Goal: Task Accomplishment & Management: Manage account settings

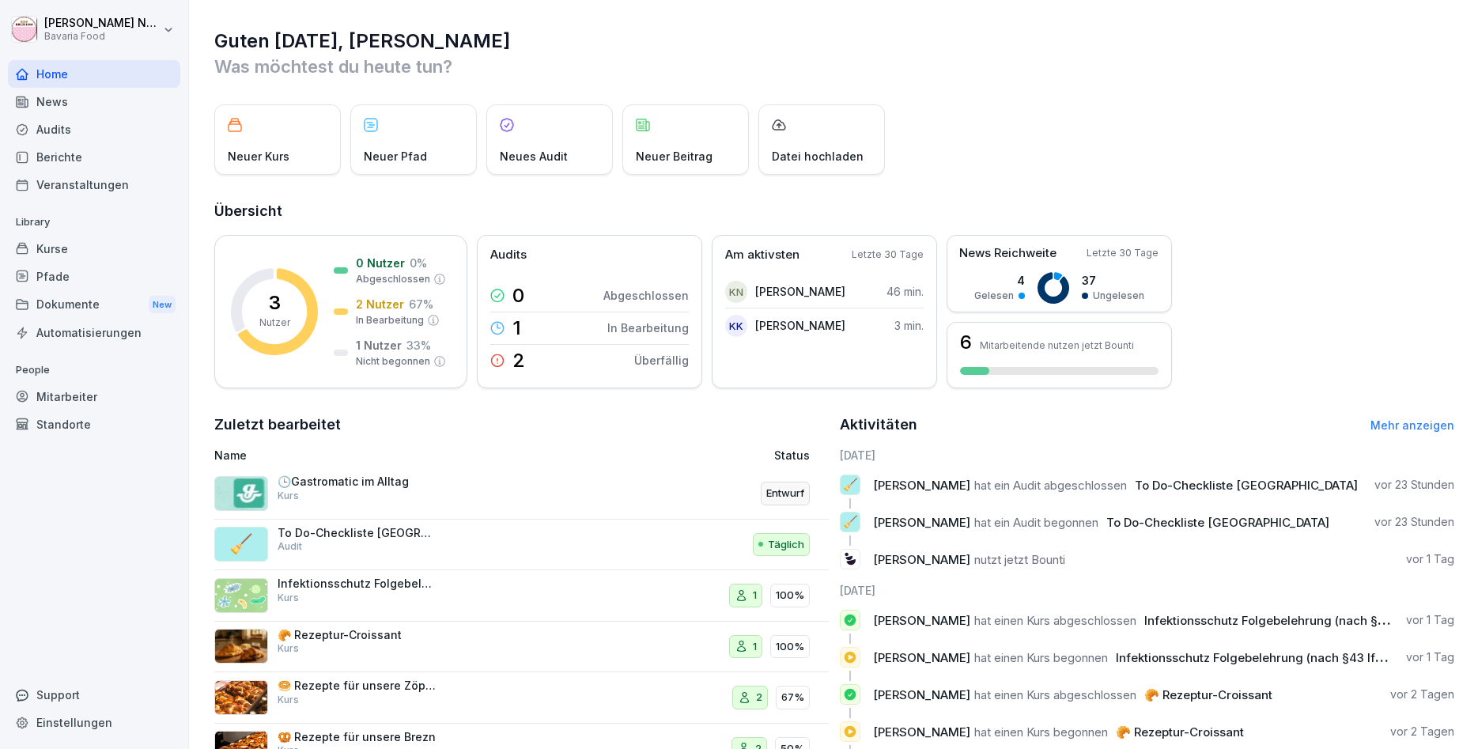
click at [72, 259] on div "Kurse" at bounding box center [94, 249] width 172 height 28
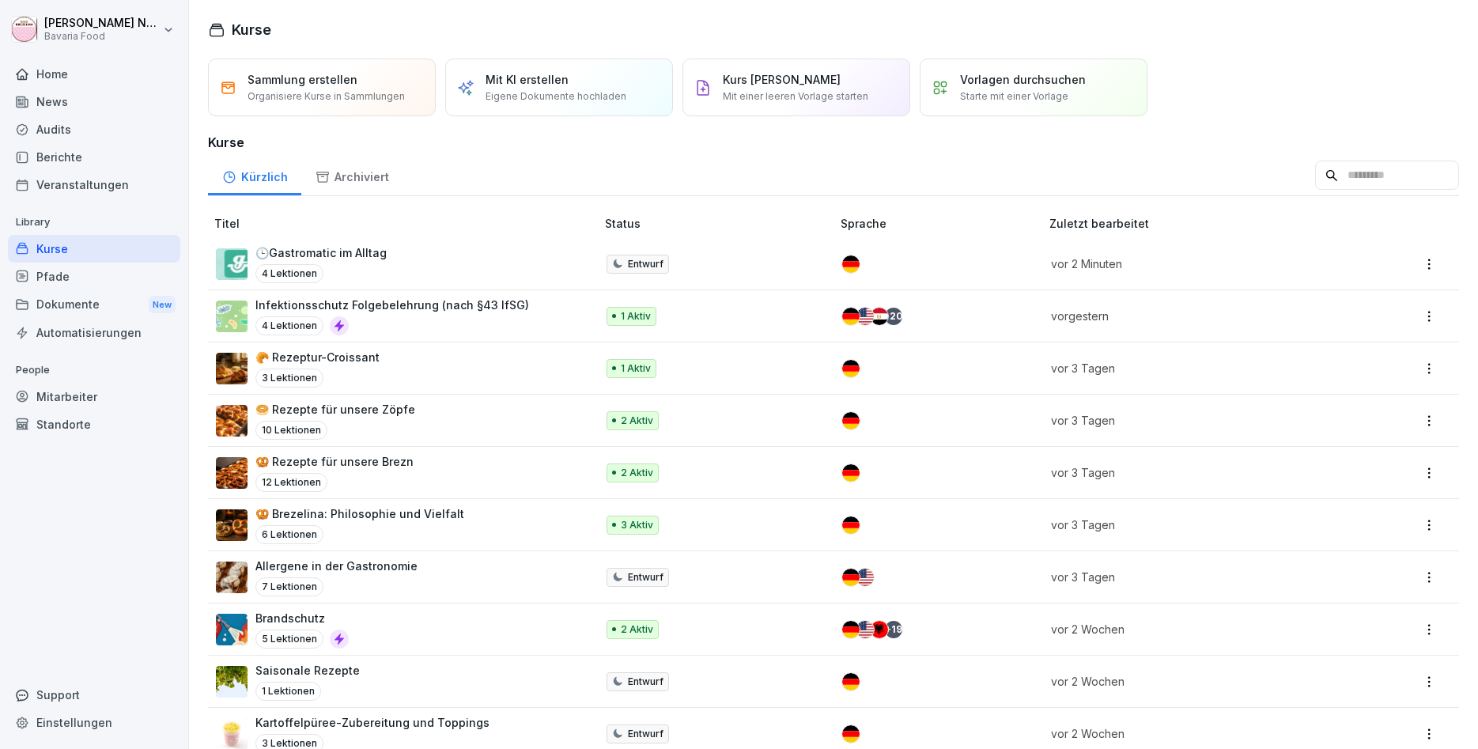
click at [399, 512] on p "🥨 Brezelina: Philosophie und Vielfalt" at bounding box center [359, 513] width 209 height 17
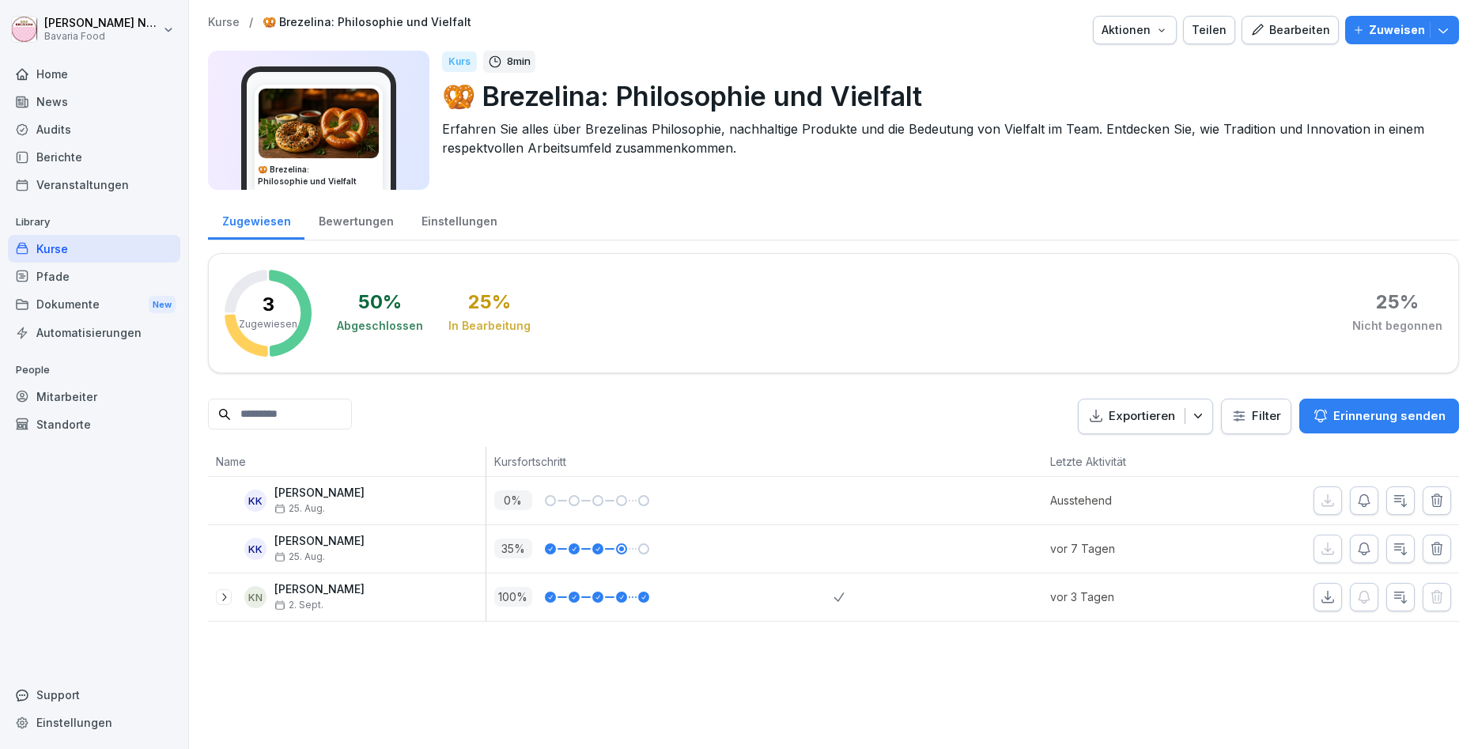
click at [1382, 24] on p "Zuweisen" at bounding box center [1397, 29] width 56 height 17
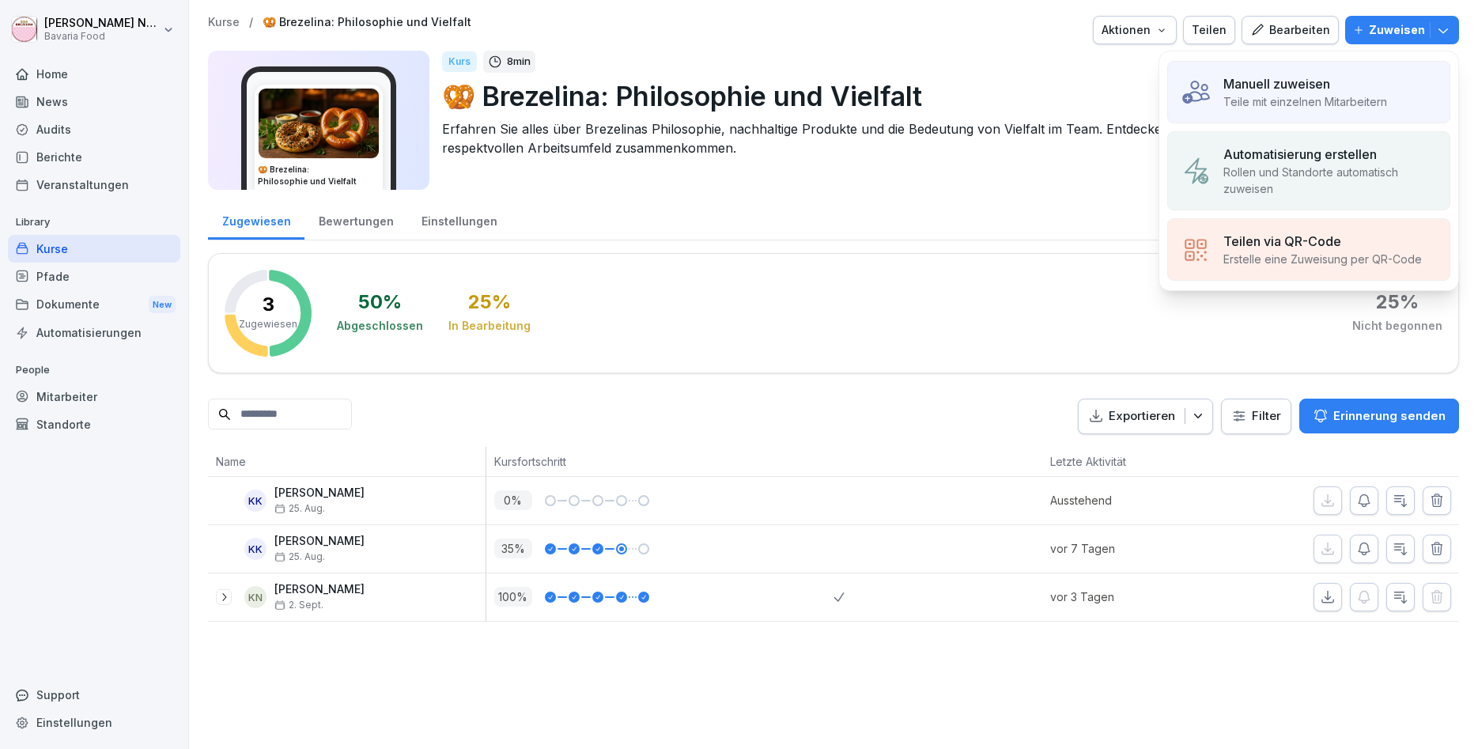
click at [1214, 110] on div "Manuell zuweisen Teile mit einzelnen Mitarbeitern" at bounding box center [1308, 92] width 283 height 62
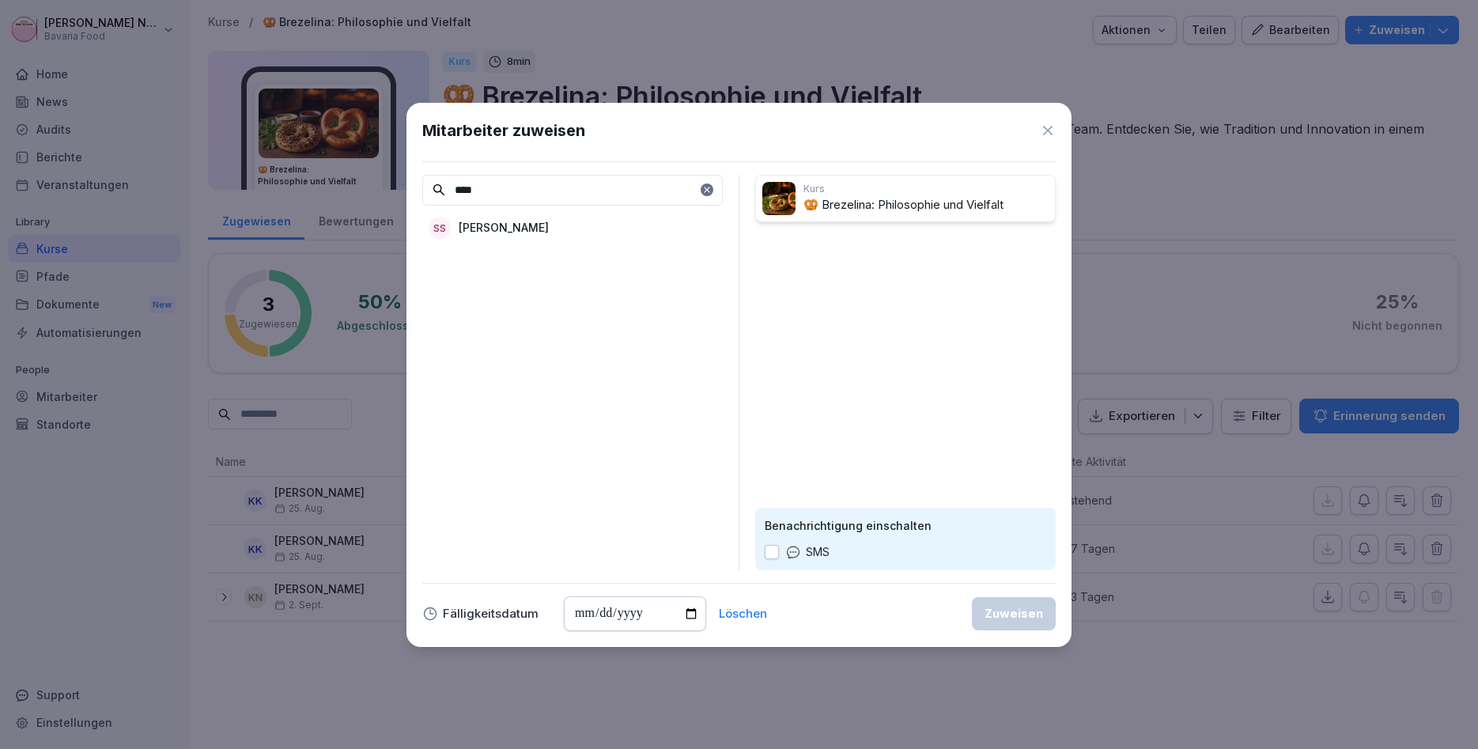
type input "****"
click at [491, 228] on p "Sabine Stöhr" at bounding box center [504, 227] width 90 height 17
click at [1012, 621] on div "Zuweisen" at bounding box center [1013, 613] width 59 height 17
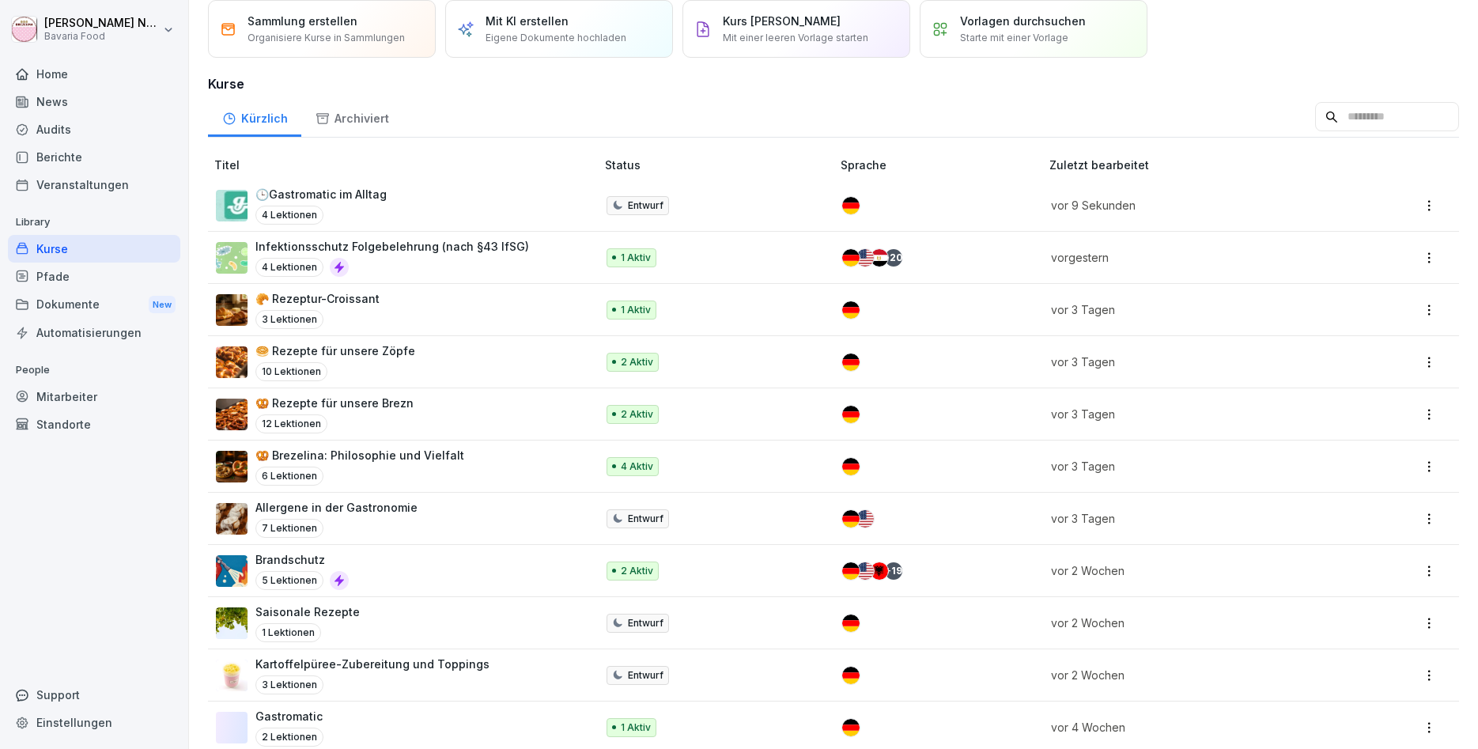
scroll to position [95, 0]
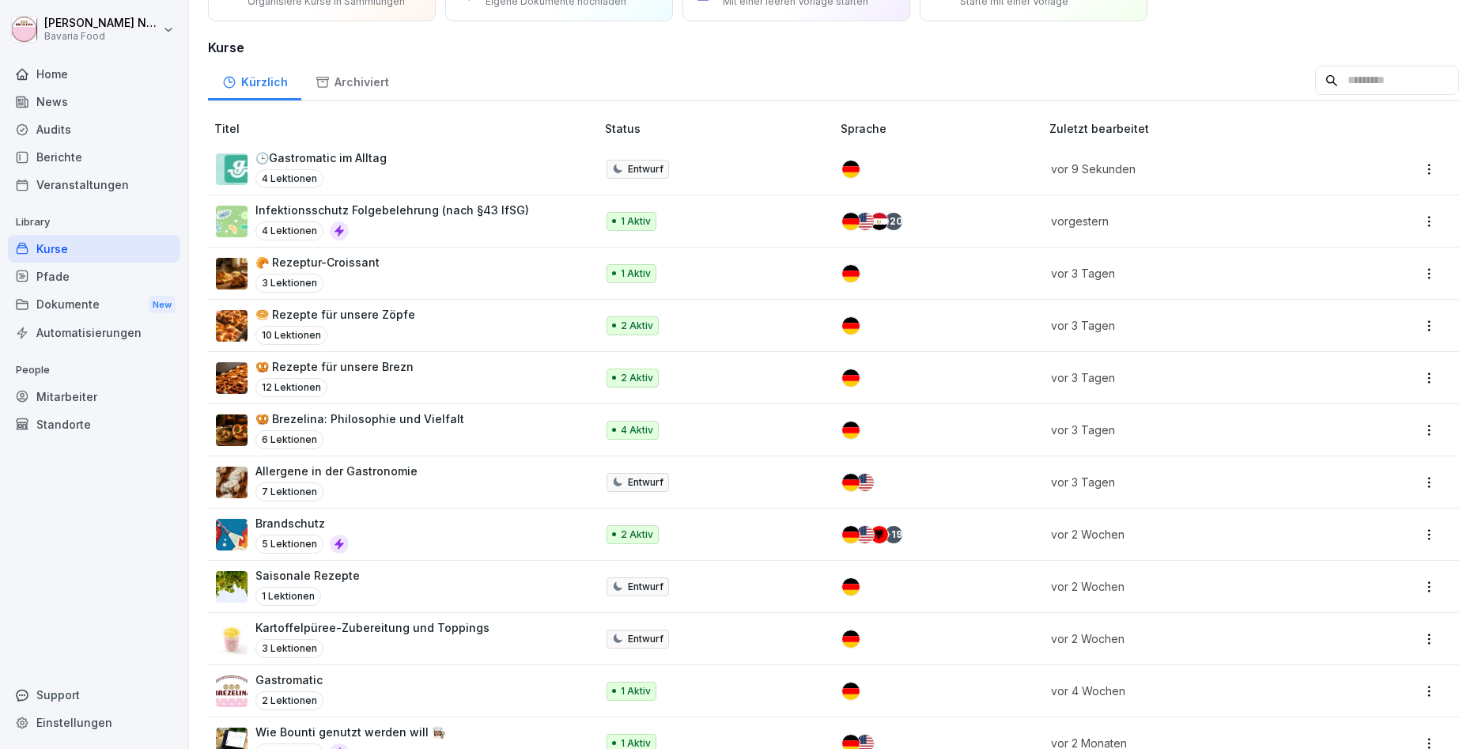
click at [379, 368] on p "🥨 Rezepte für unsere Brezn" at bounding box center [334, 366] width 158 height 17
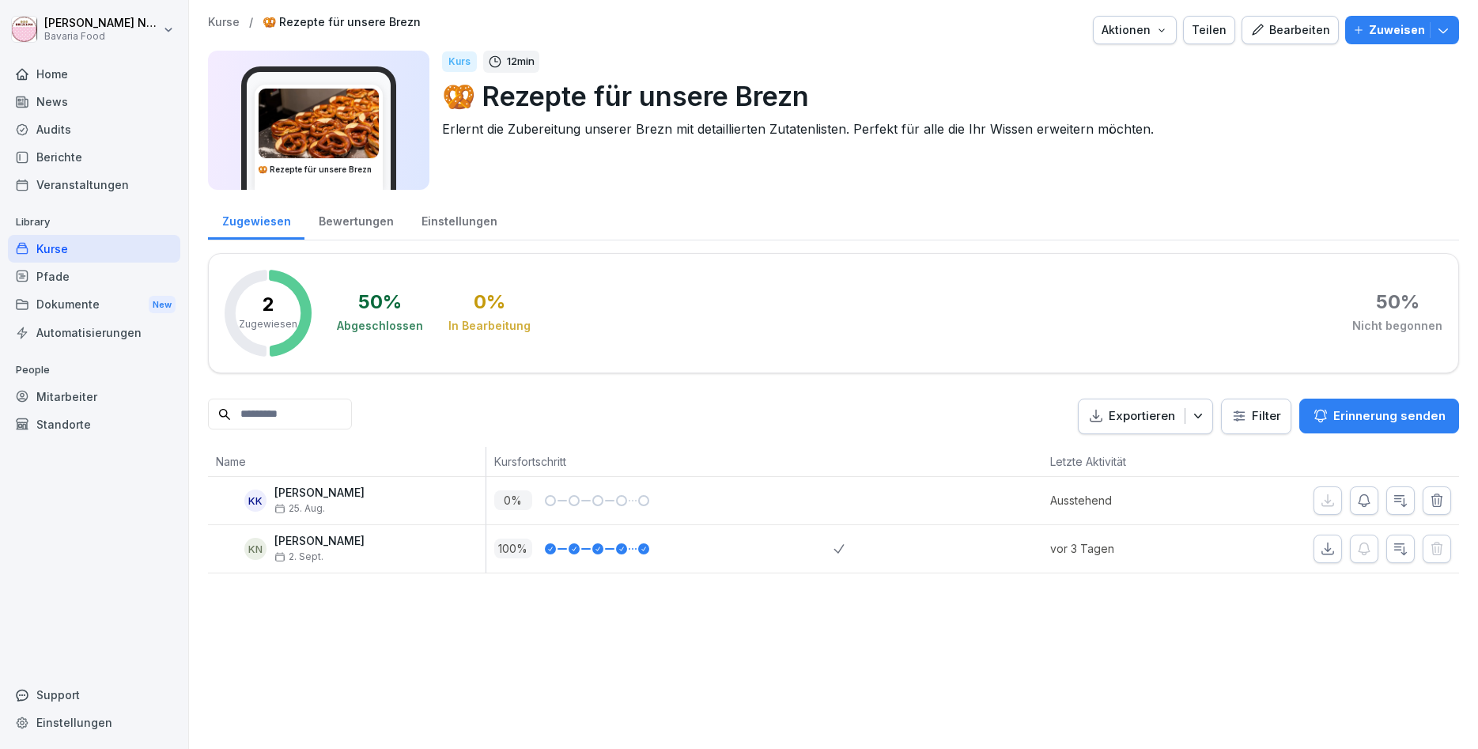
click at [1369, 27] on div "Zuweisen" at bounding box center [1402, 29] width 98 height 17
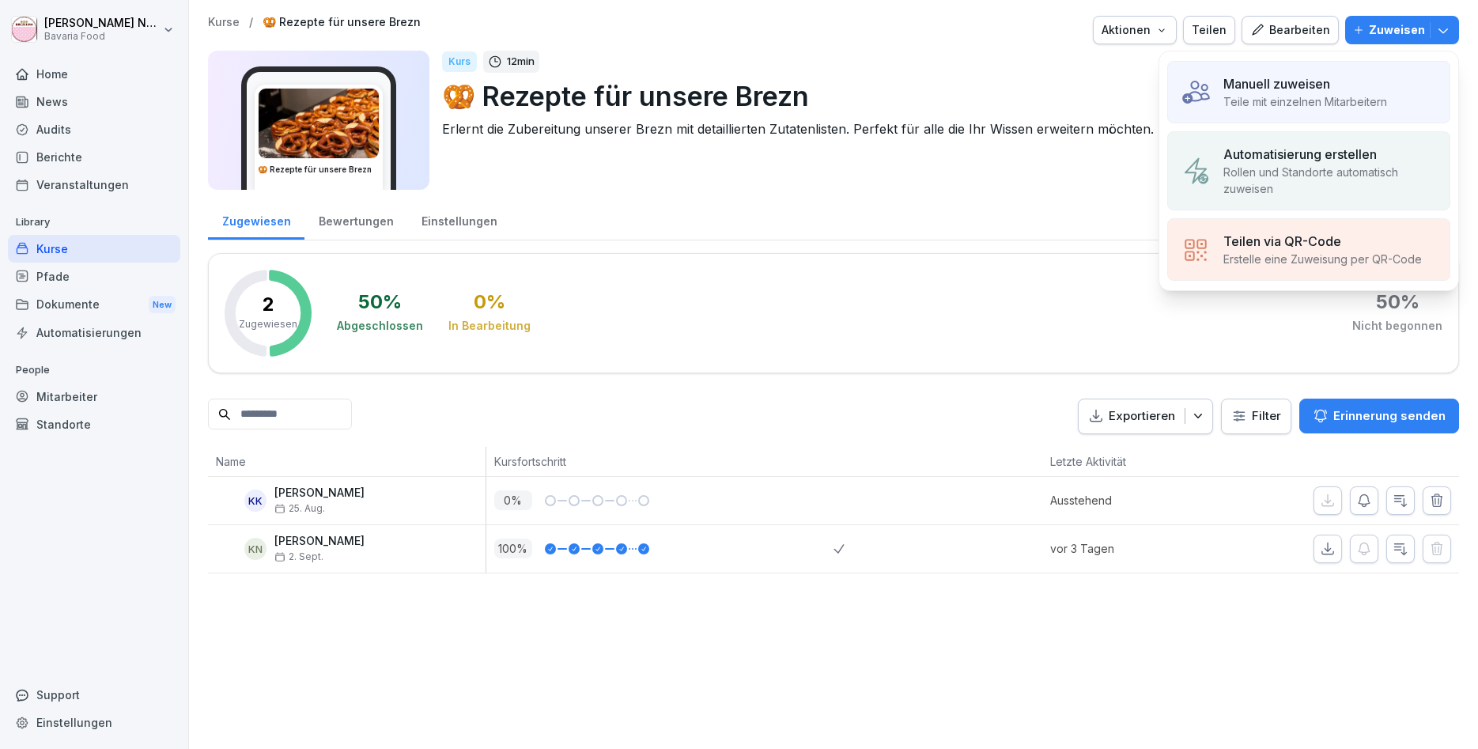
click at [1321, 86] on p "Manuell zuweisen" at bounding box center [1276, 83] width 107 height 19
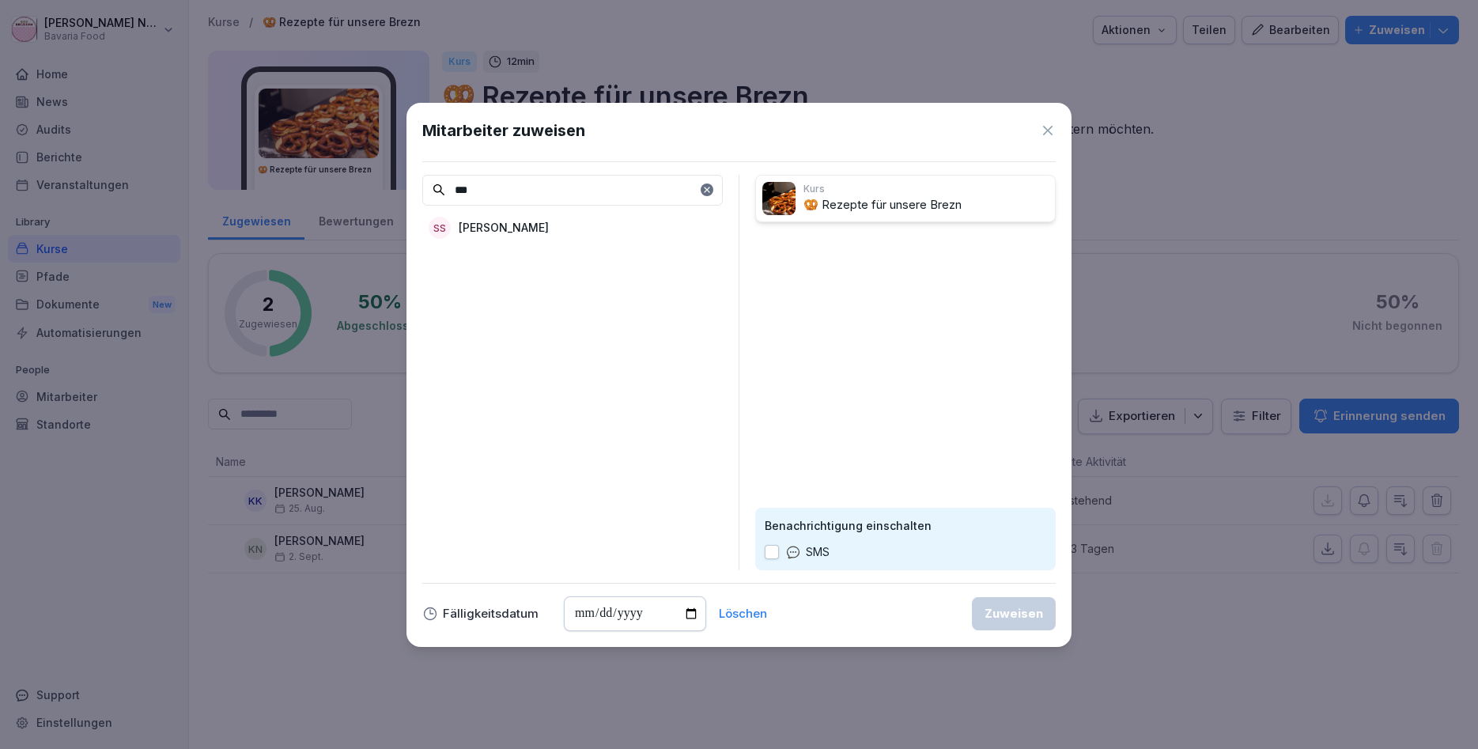
type input "***"
click at [487, 232] on p "Sabine Stöhr" at bounding box center [504, 227] width 90 height 17
click at [1011, 612] on div "Zuweisen" at bounding box center [1013, 613] width 59 height 17
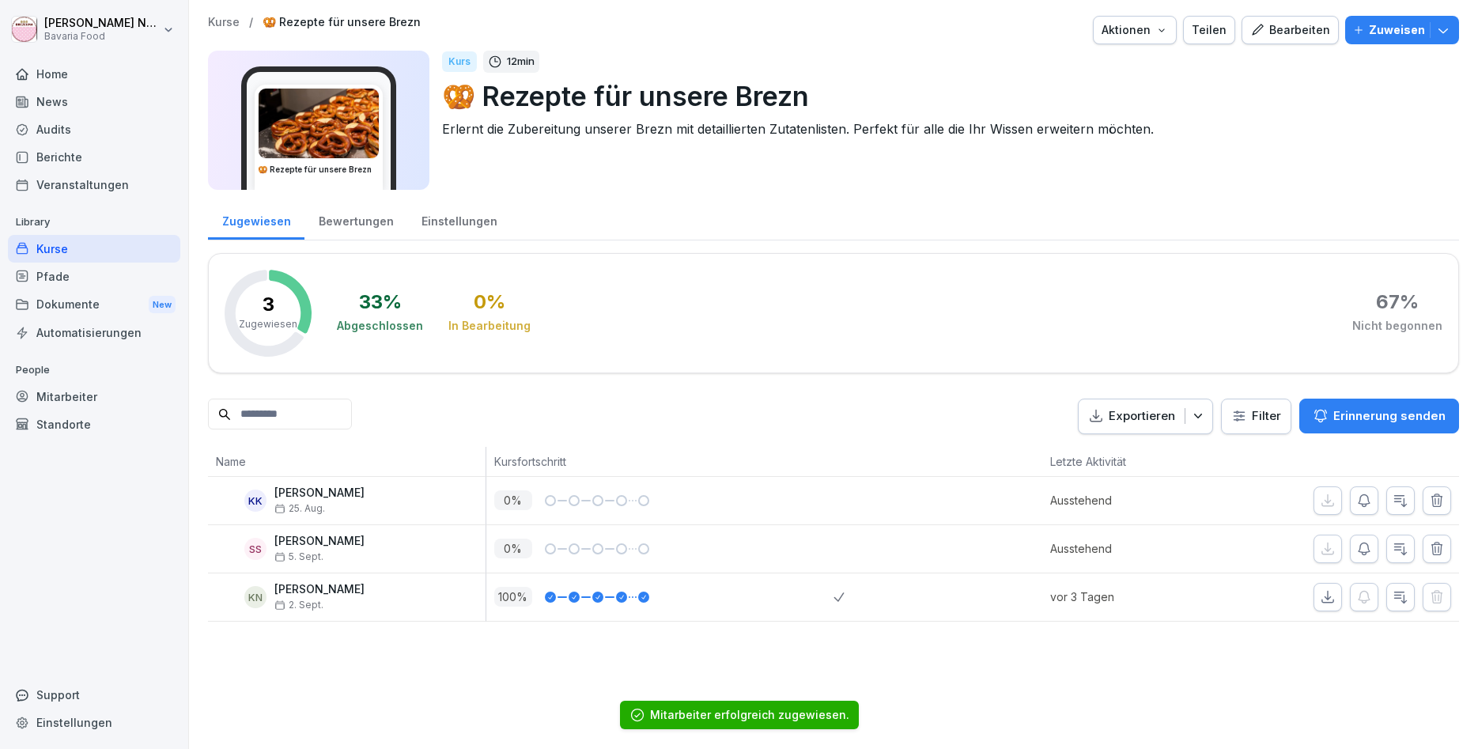
click at [221, 34] on div "Kurse / 🥨 Rezepte für unsere Brezn Aktionen Teilen Bearbeiten Zuweisen" at bounding box center [833, 30] width 1251 height 28
click at [226, 21] on p "Kurse" at bounding box center [224, 22] width 32 height 13
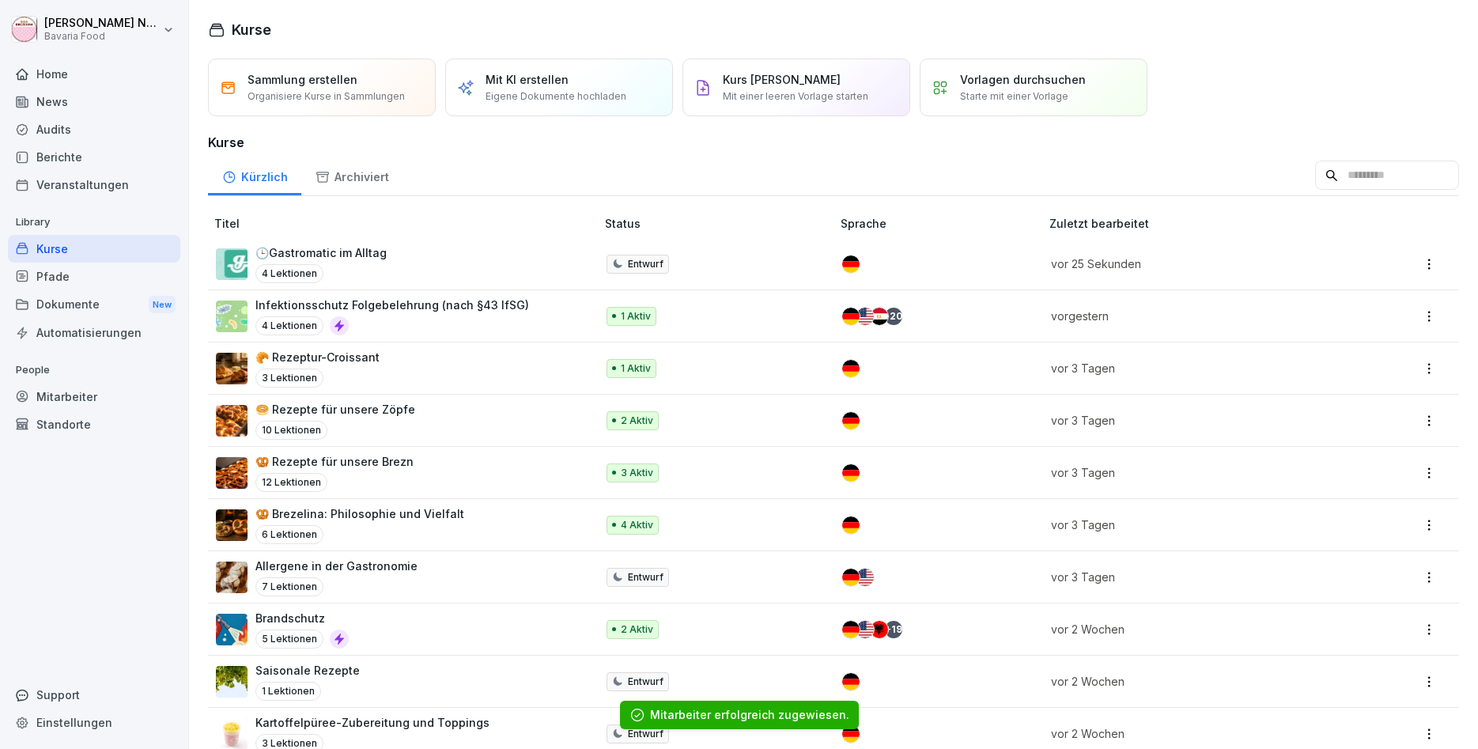
click at [366, 420] on div "🥯 Rezepte für unsere Zöpfe 10 Lektionen" at bounding box center [335, 420] width 160 height 39
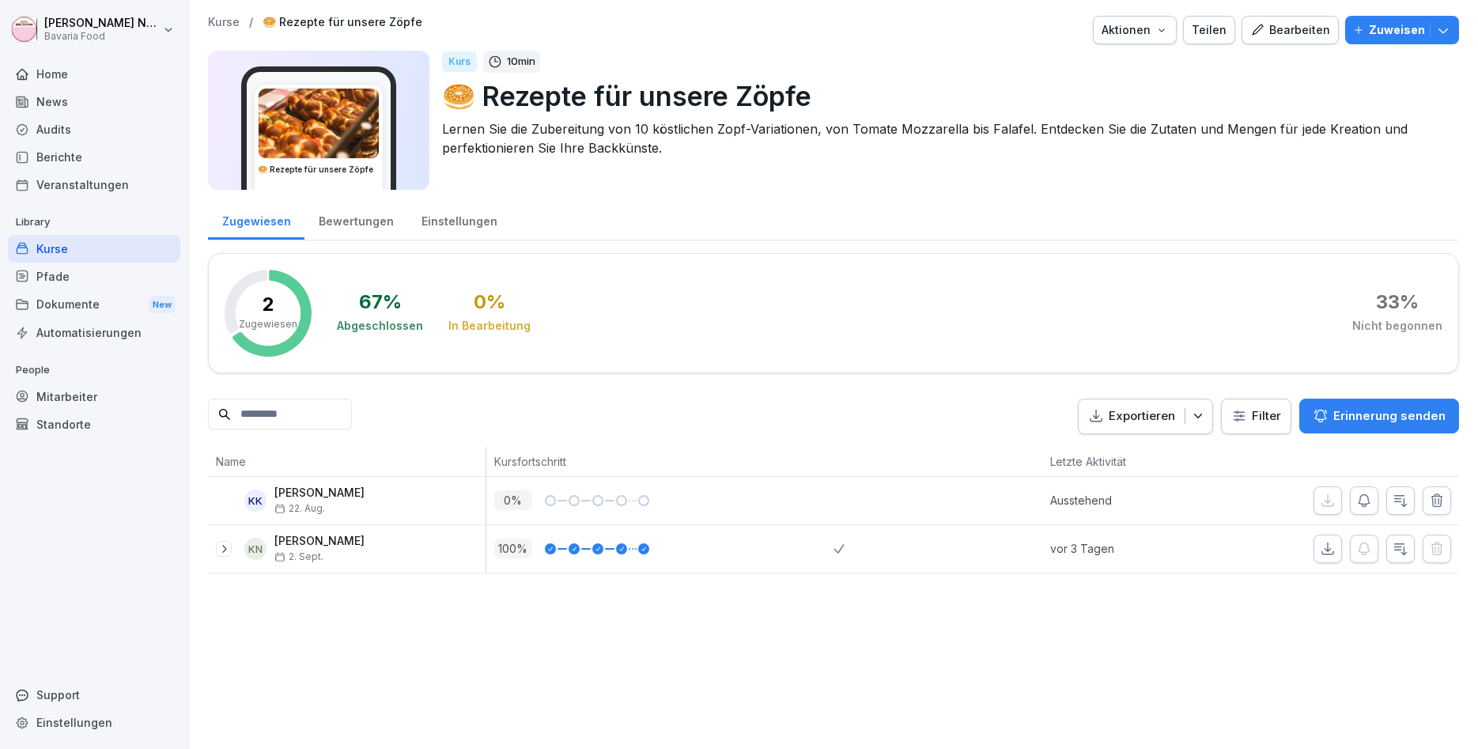
click at [1372, 25] on p "Zuweisen" at bounding box center [1397, 29] width 56 height 17
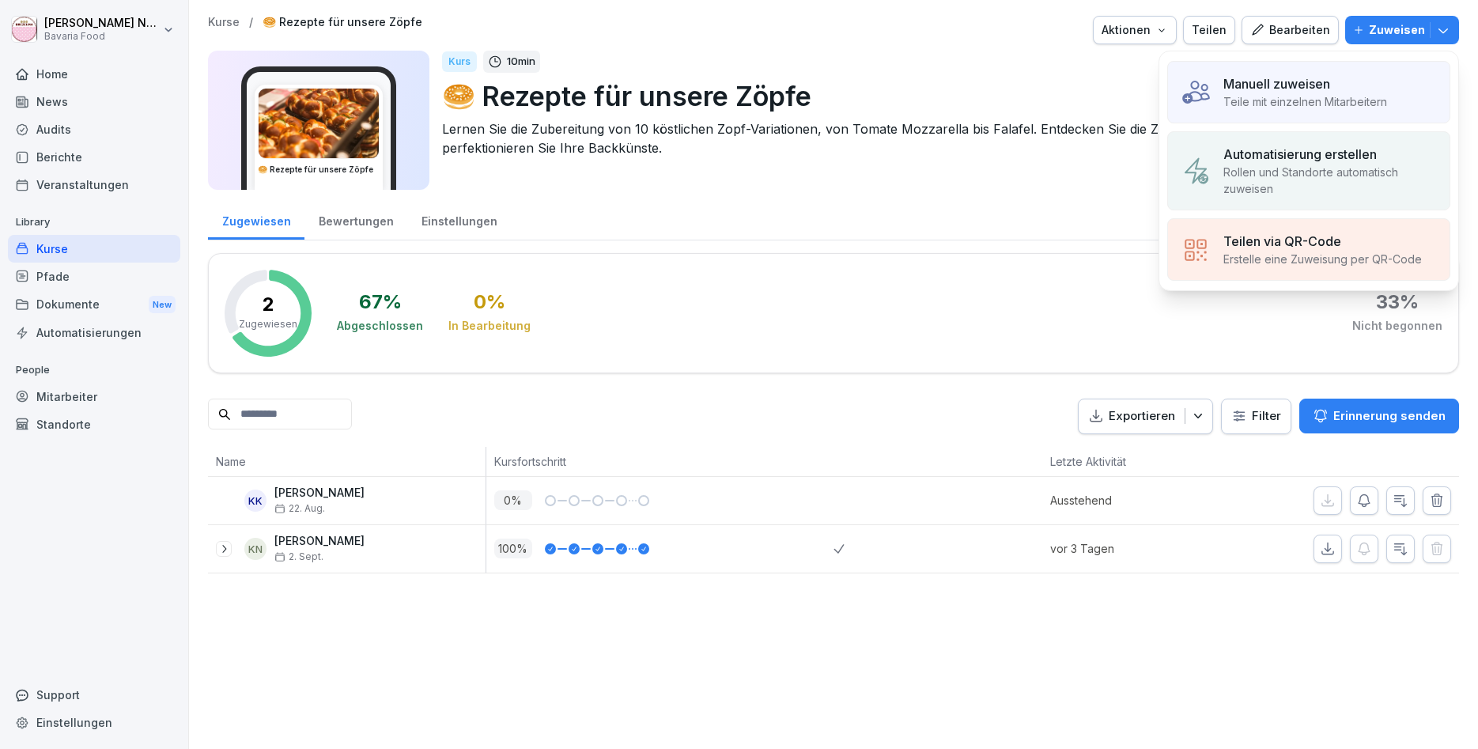
click at [1259, 91] on p "Manuell zuweisen" at bounding box center [1276, 83] width 107 height 19
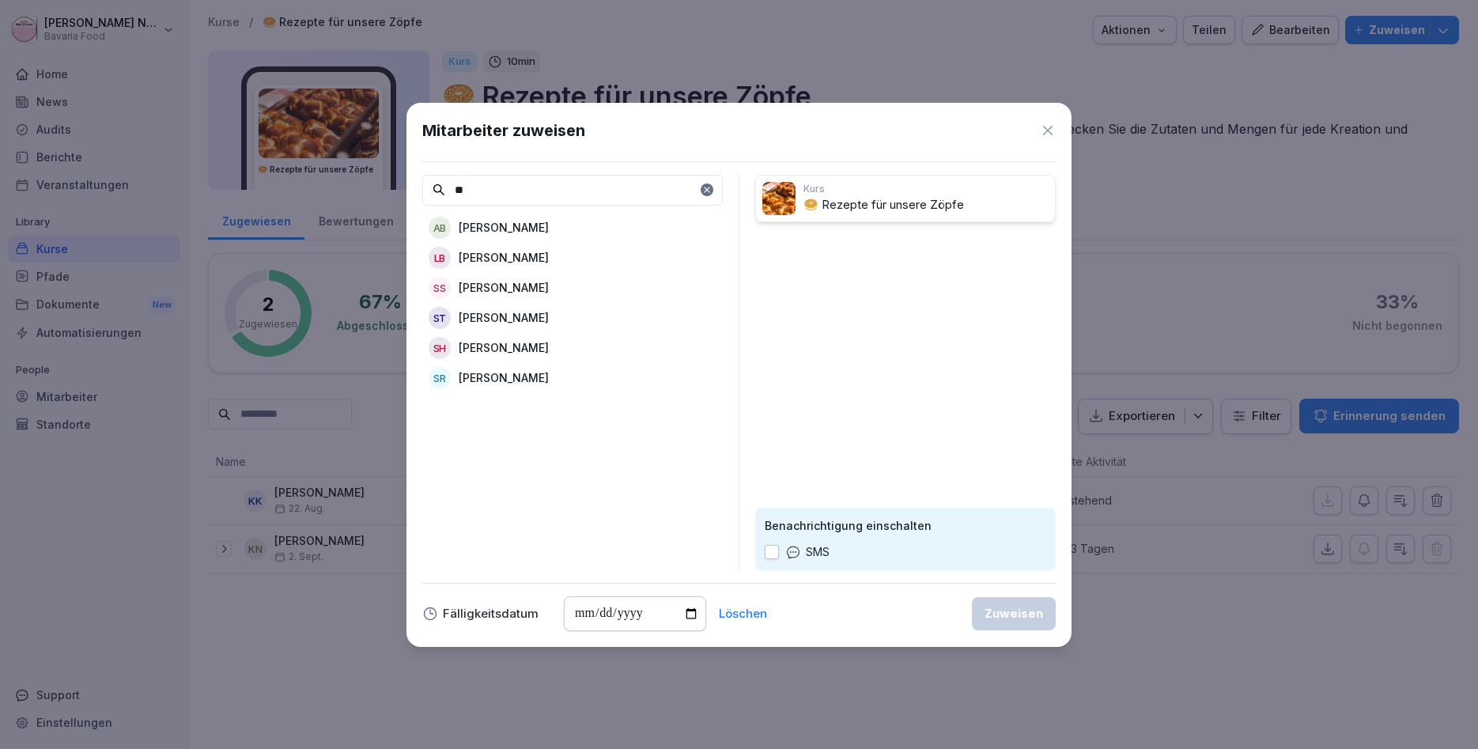
type input "**"
click at [546, 285] on div "SS Sabine Stöhr" at bounding box center [572, 288] width 300 height 28
click at [1017, 616] on div "Zuweisen" at bounding box center [1013, 613] width 59 height 17
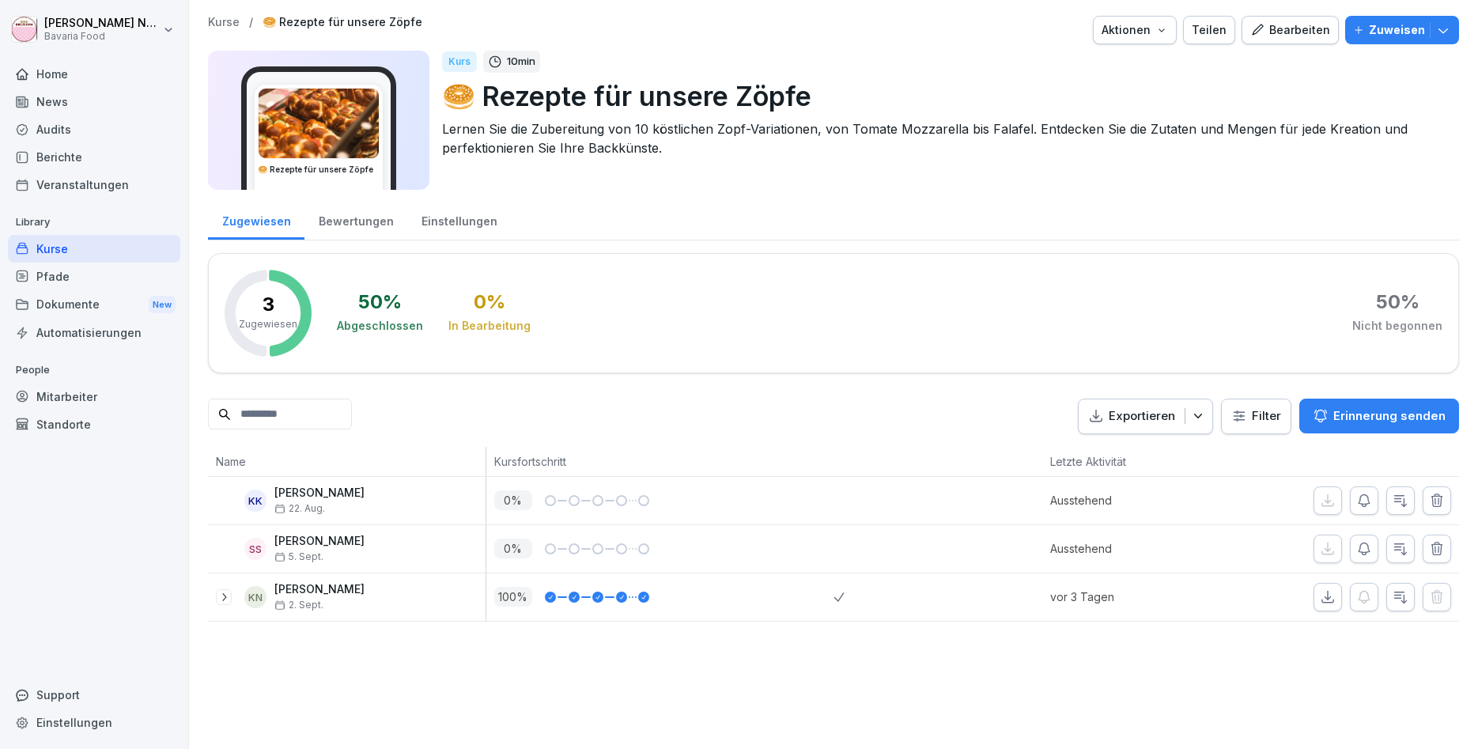
click at [64, 277] on div "Pfade" at bounding box center [94, 276] width 172 height 28
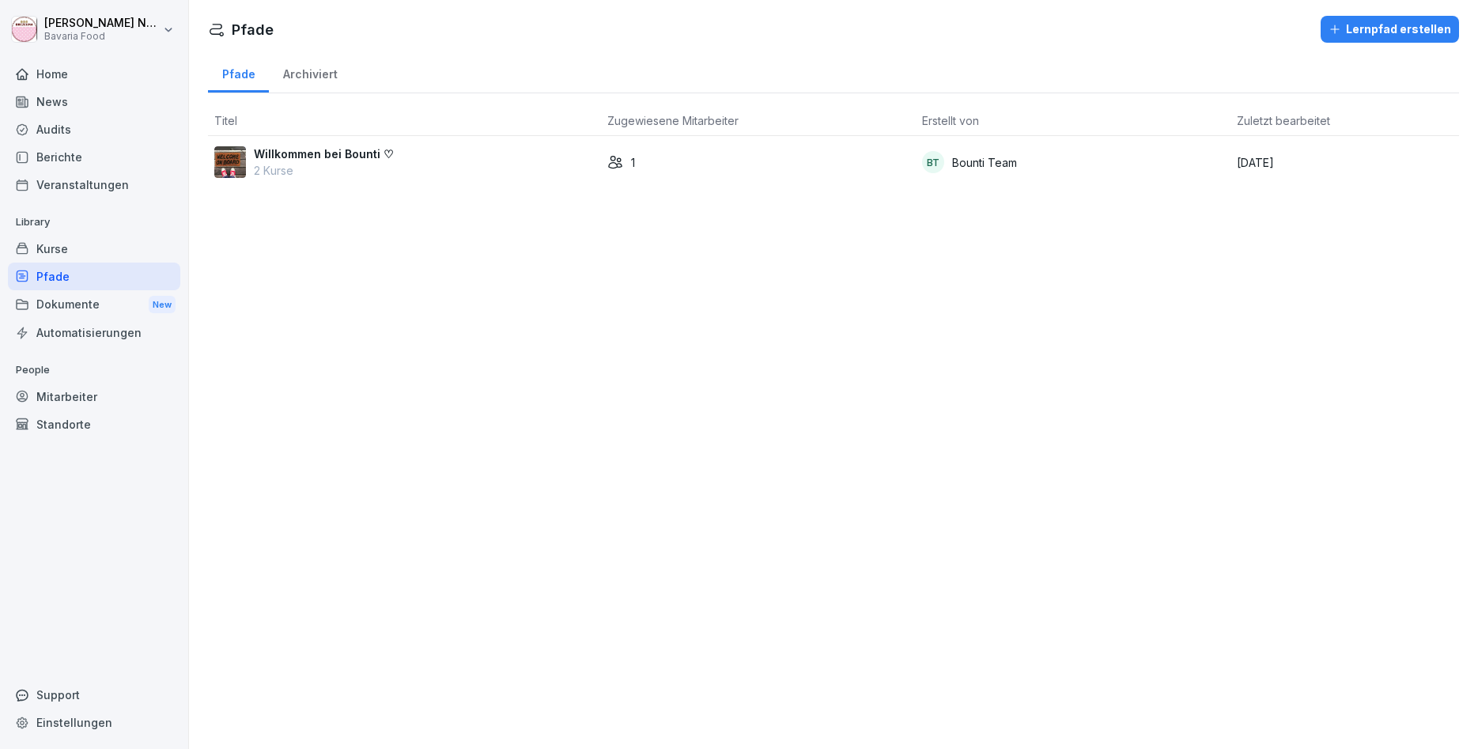
click at [1379, 33] on div "Lernpfad erstellen" at bounding box center [1389, 29] width 123 height 17
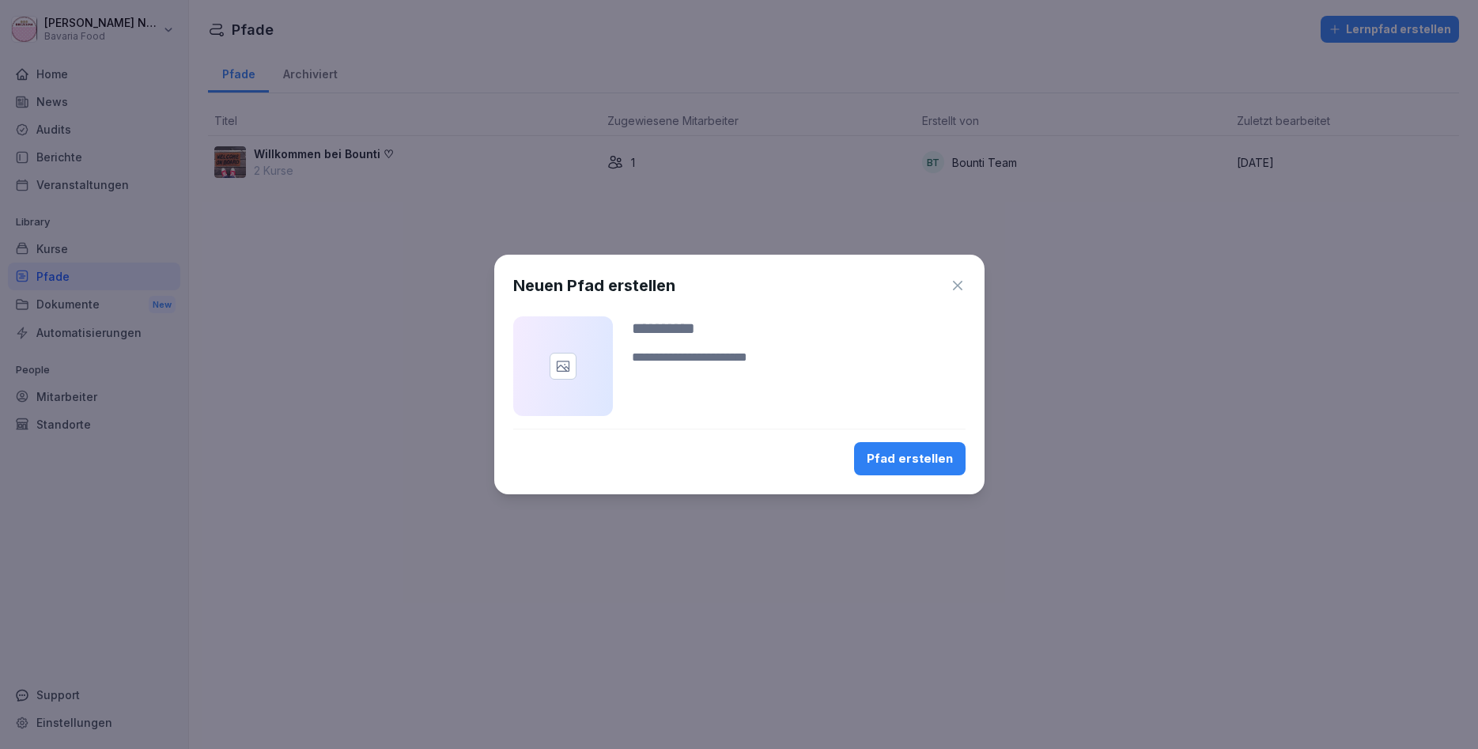
click at [575, 362] on div at bounding box center [562, 366] width 27 height 27
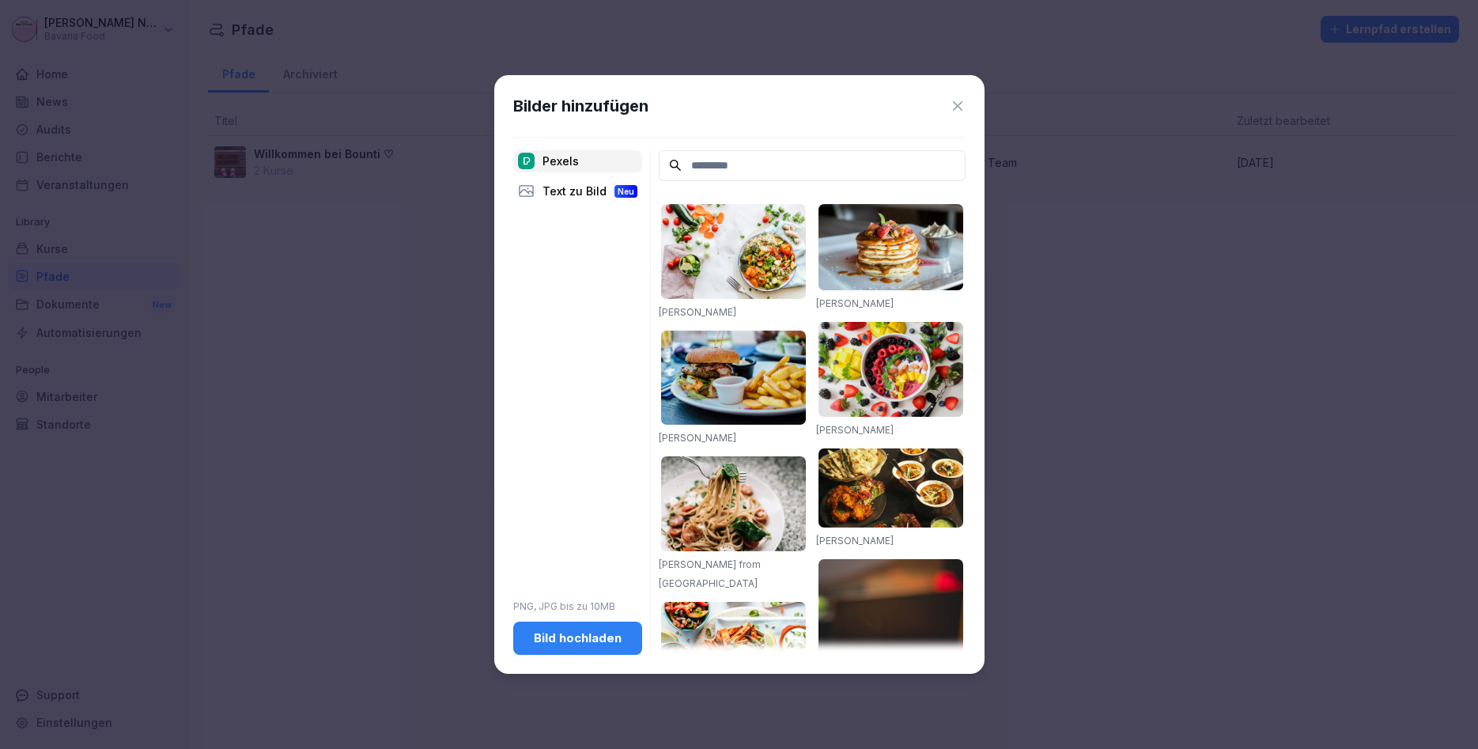
click at [965, 96] on div "Bilder hinzufügen" at bounding box center [739, 106] width 452 height 24
click at [955, 108] on icon at bounding box center [957, 105] width 9 height 9
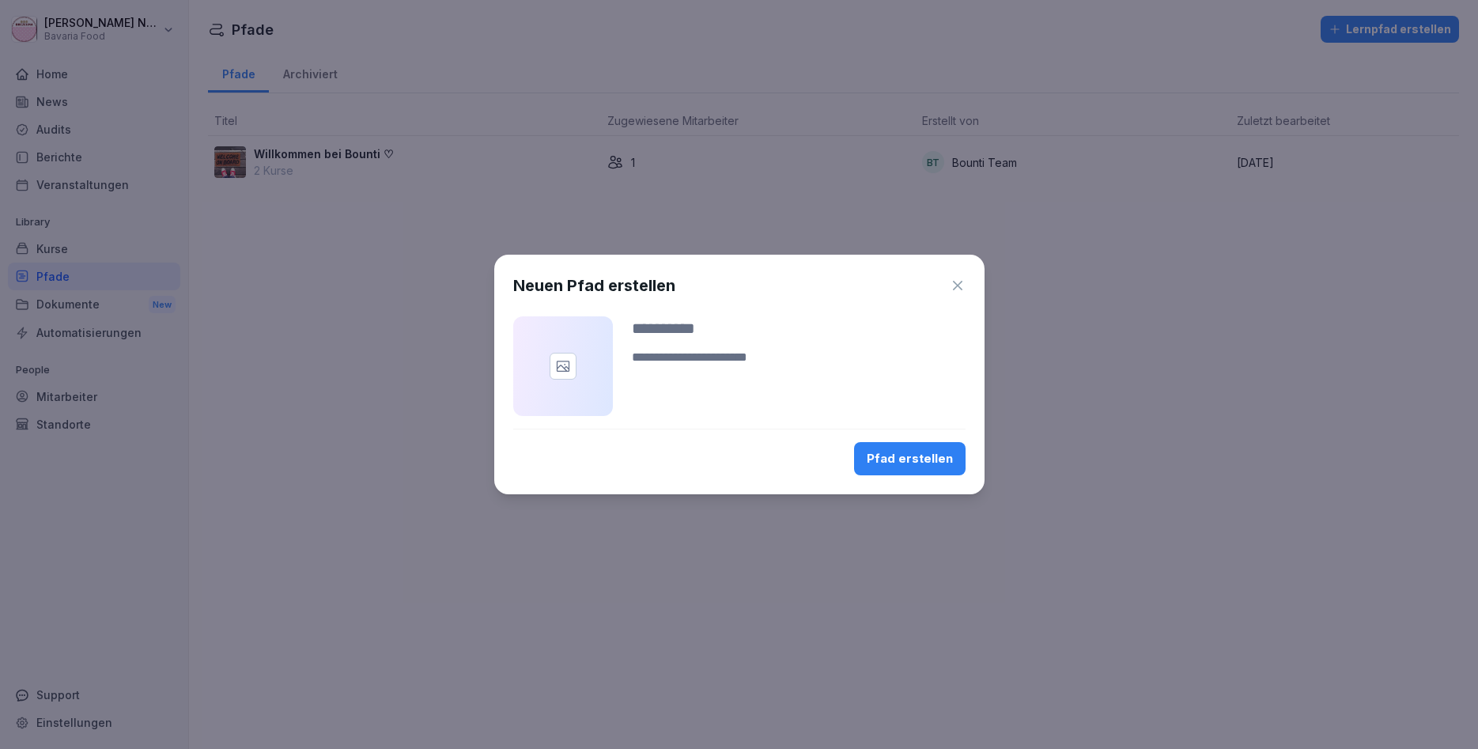
click at [926, 464] on div "Pfad erstellen" at bounding box center [910, 458] width 86 height 17
type input "**********"
click at [923, 481] on div "**********" at bounding box center [739, 375] width 490 height 240
click at [923, 462] on div "Pfad erstellen" at bounding box center [910, 458] width 86 height 17
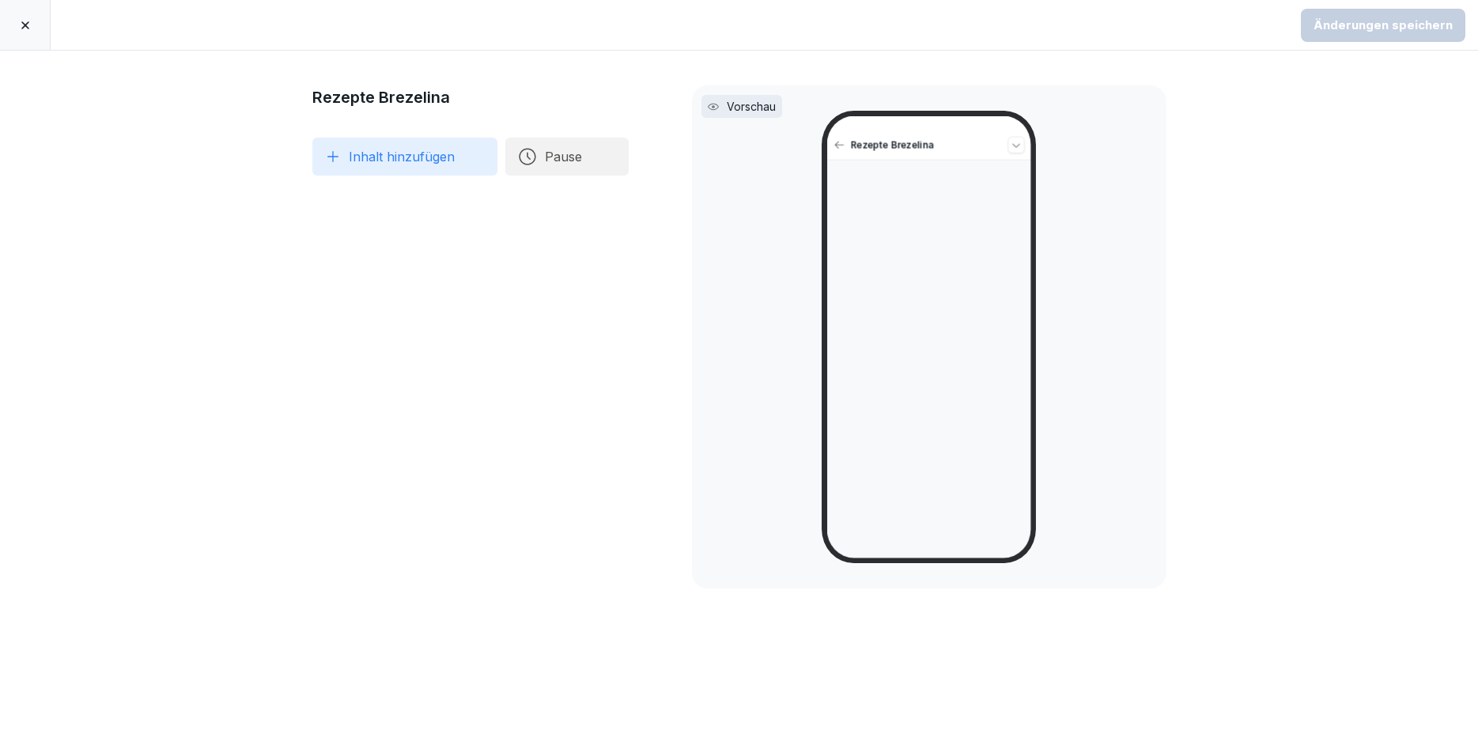
click at [347, 162] on button "Inhalt hinzufügen" at bounding box center [404, 157] width 185 height 38
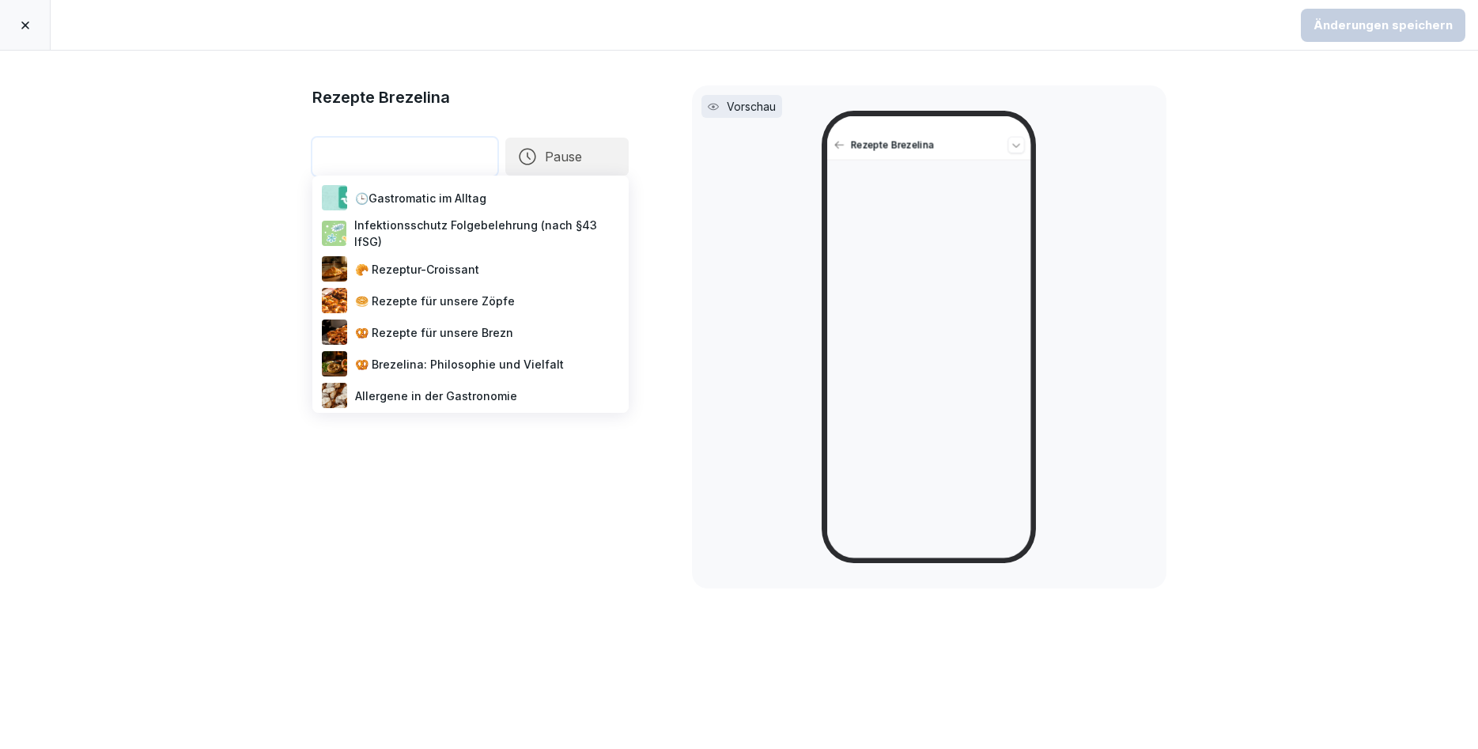
click at [418, 319] on div "🥨 Rezepte für unsere Brezn" at bounding box center [471, 332] width 304 height 32
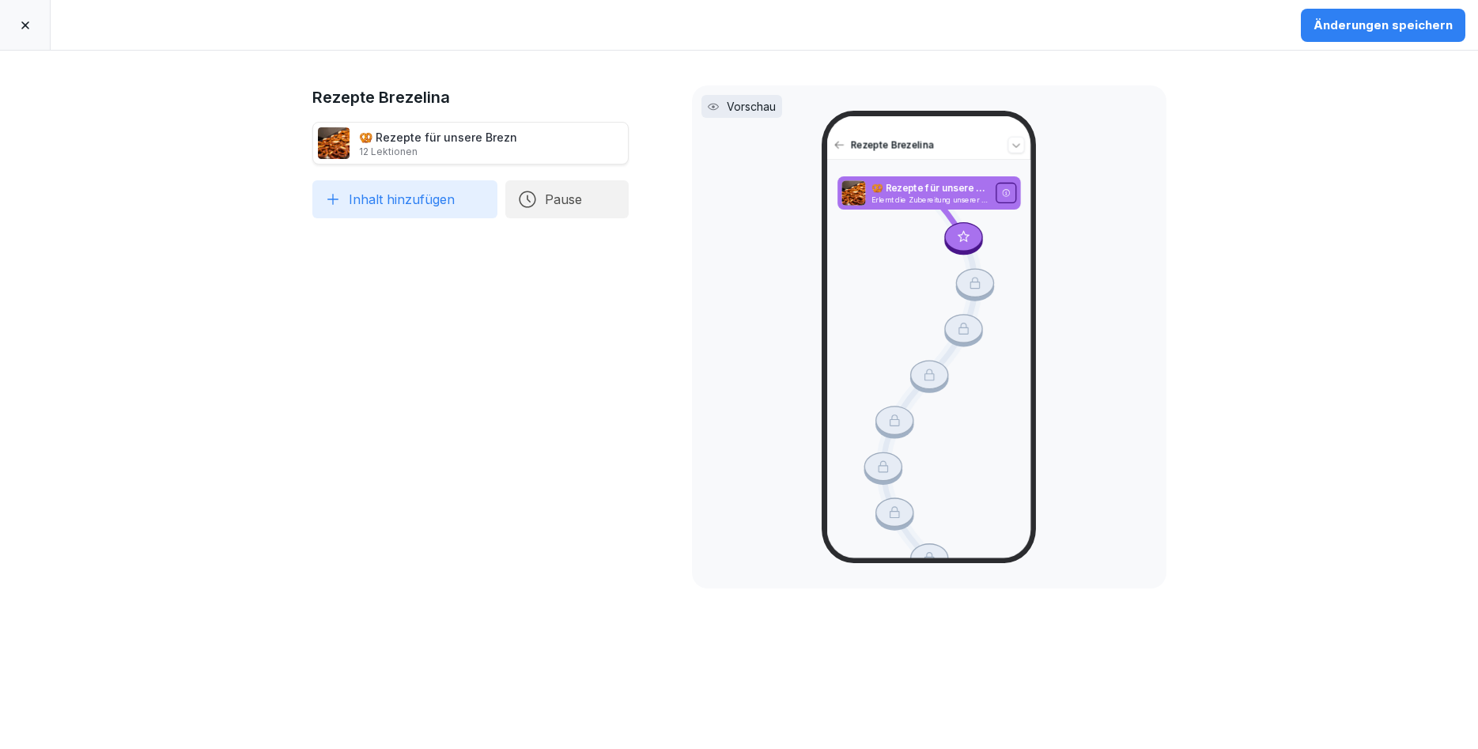
click at [417, 201] on button "Inhalt hinzufügen" at bounding box center [404, 199] width 185 height 38
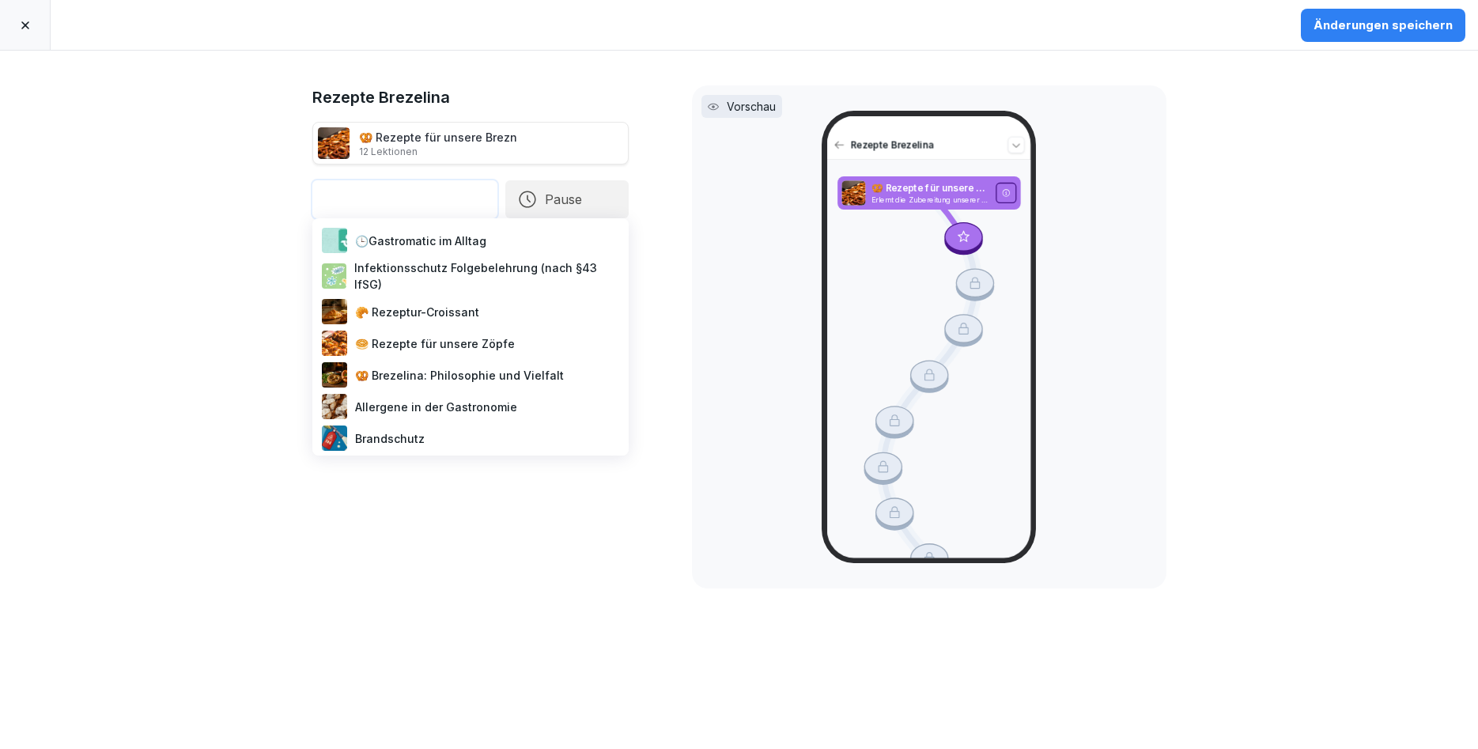
click at [441, 333] on div "🥯 Rezepte für unsere Zöpfe" at bounding box center [471, 343] width 304 height 32
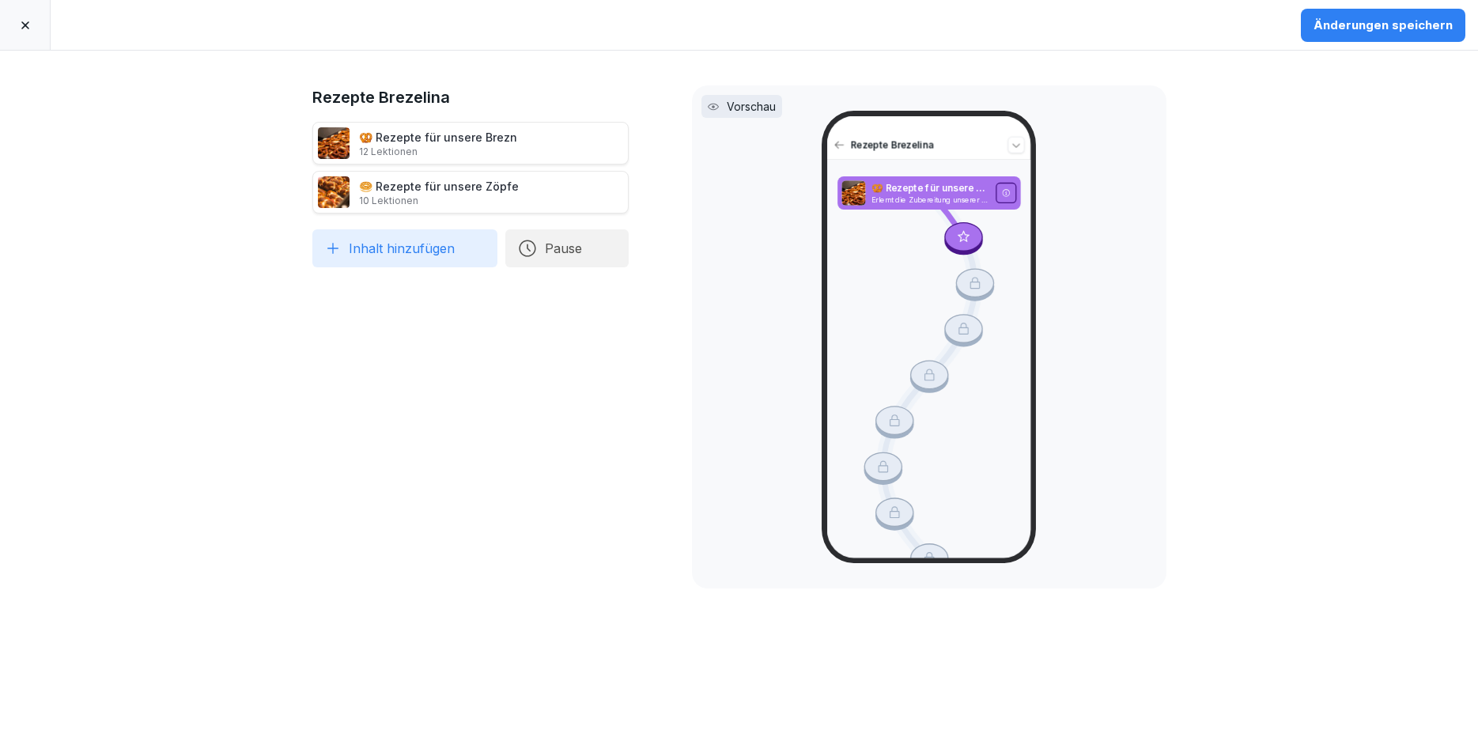
click at [441, 247] on button "Inhalt hinzufügen" at bounding box center [404, 248] width 185 height 38
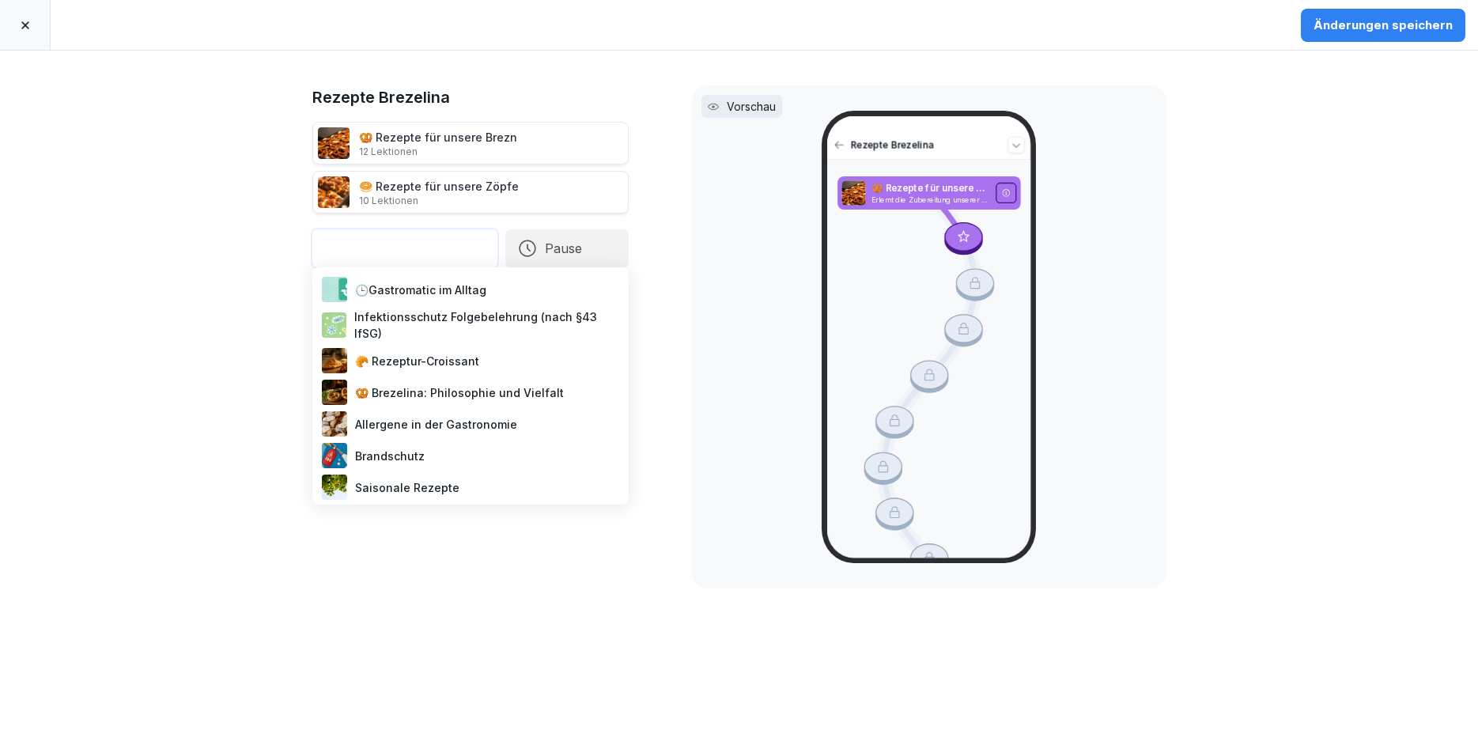
click at [426, 352] on div "🥐 Rezeptur-Croissant" at bounding box center [471, 361] width 304 height 32
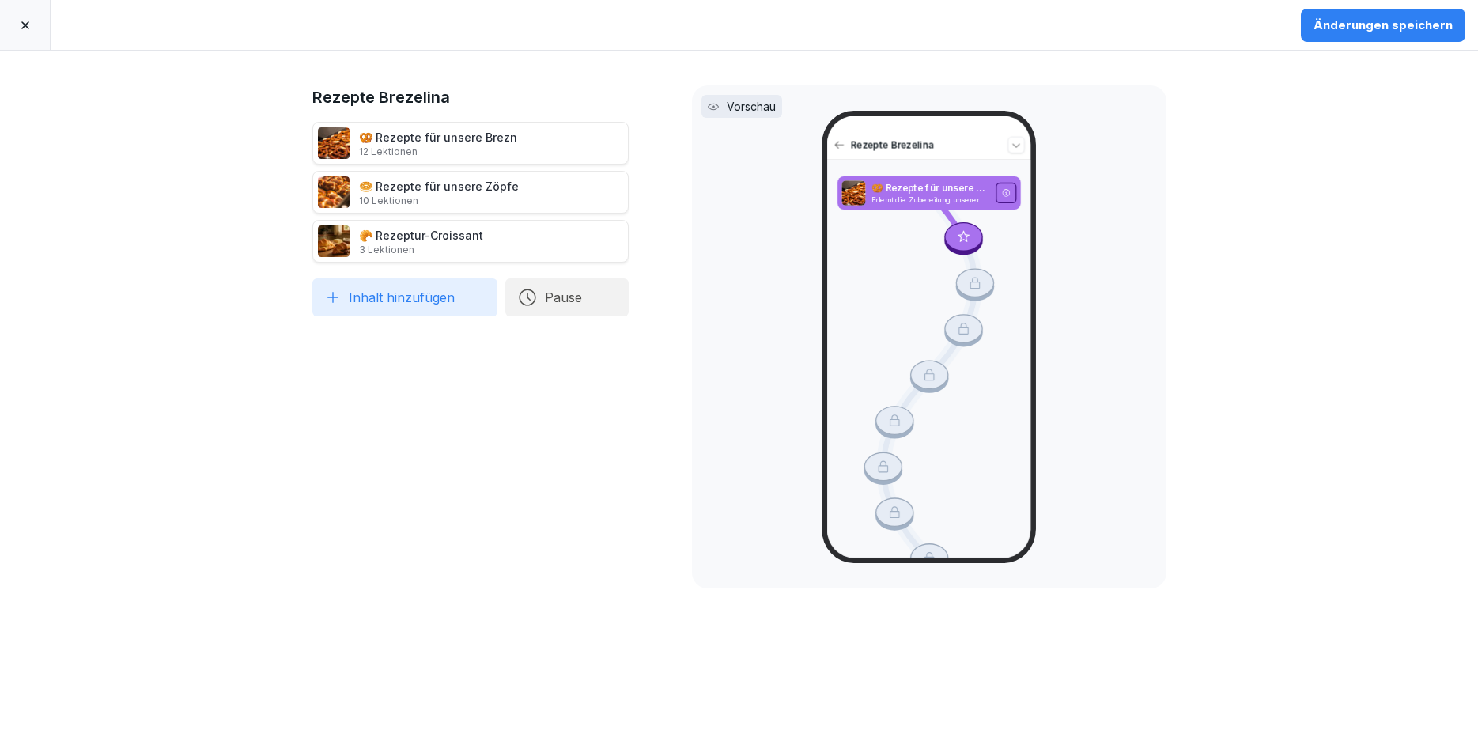
click at [980, 287] on div at bounding box center [974, 285] width 39 height 32
click at [760, 104] on p "Vorschau" at bounding box center [751, 106] width 49 height 17
click at [642, 236] on icon at bounding box center [646, 241] width 13 height 13
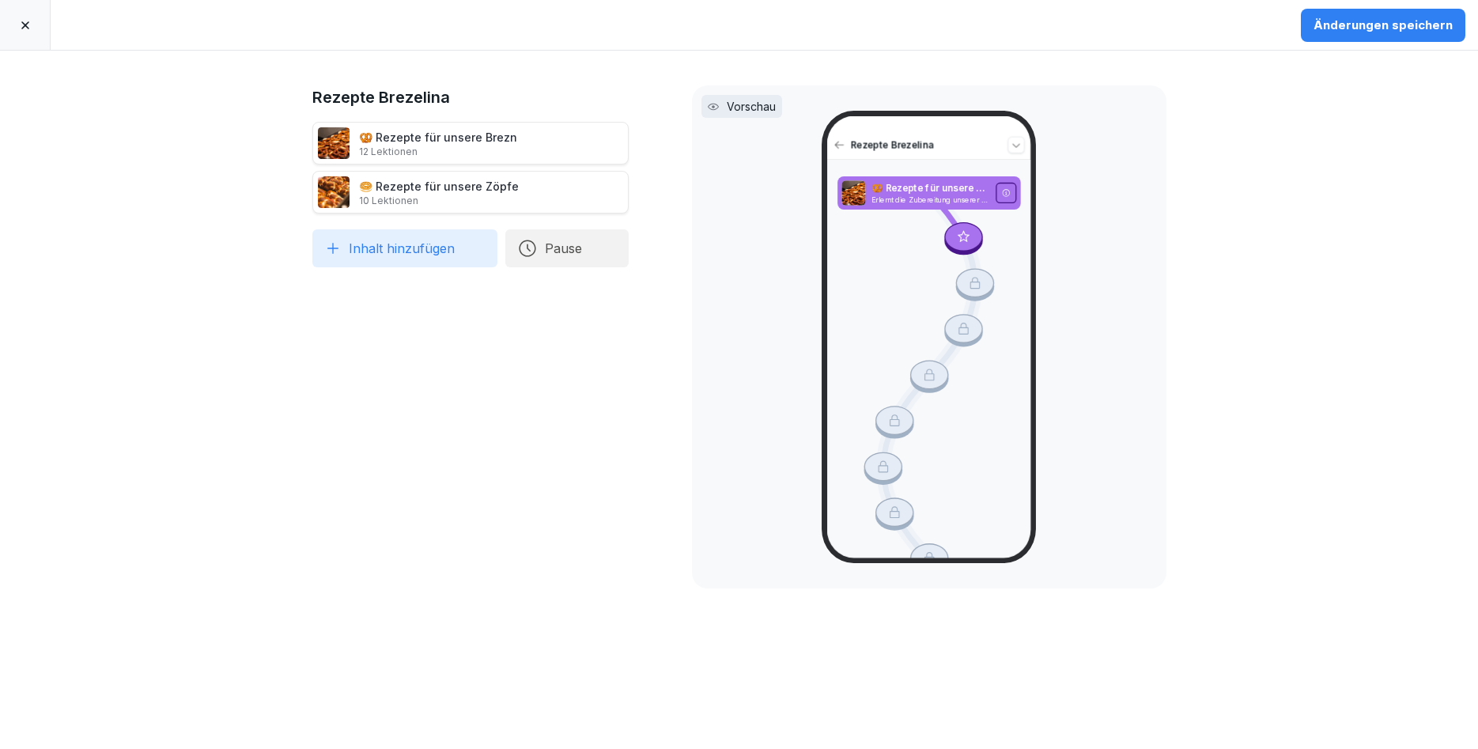
click at [640, 191] on icon at bounding box center [646, 192] width 13 height 13
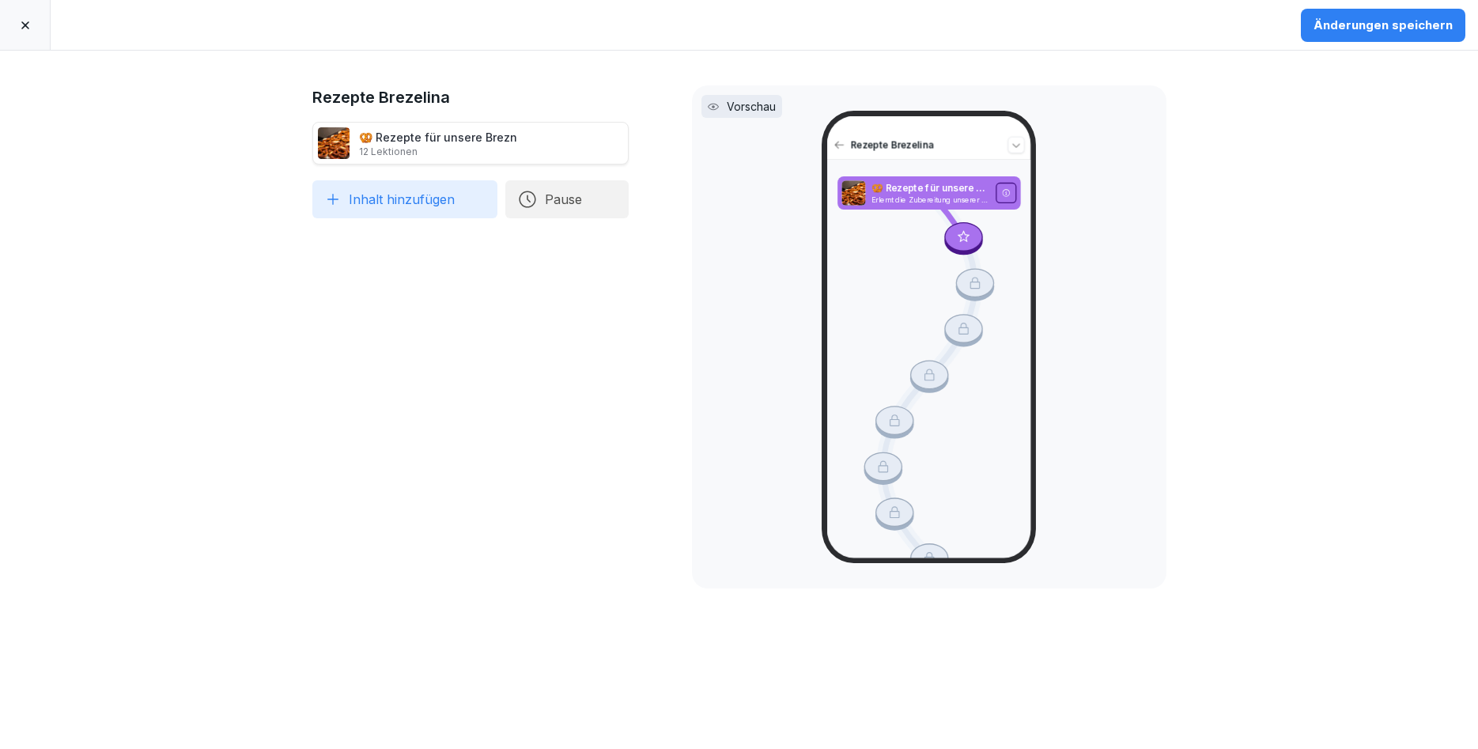
click at [606, 198] on button "Pause" at bounding box center [566, 199] width 123 height 38
click at [662, 126] on div "1 Tage" at bounding box center [718, 125] width 163 height 35
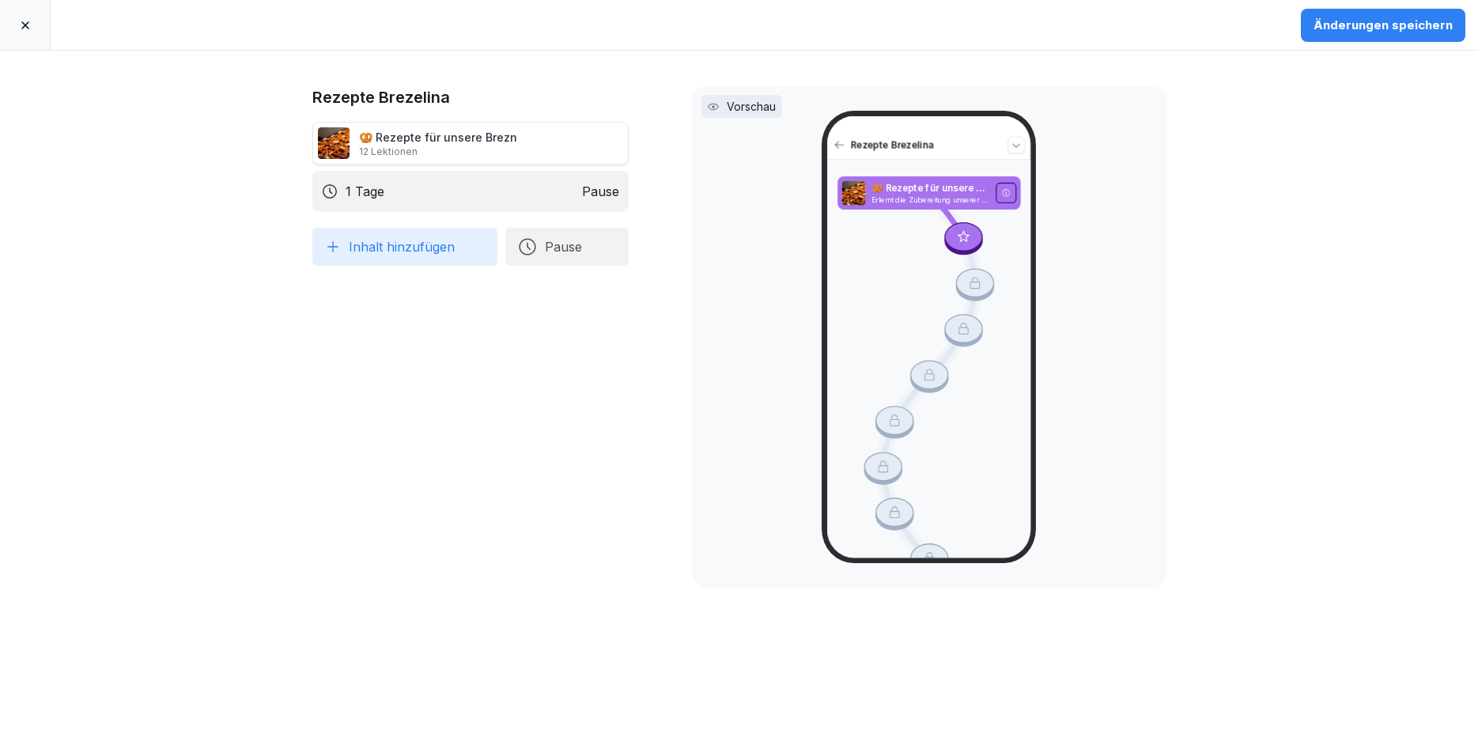
click at [430, 249] on button "Inhalt hinzufügen" at bounding box center [404, 247] width 185 height 38
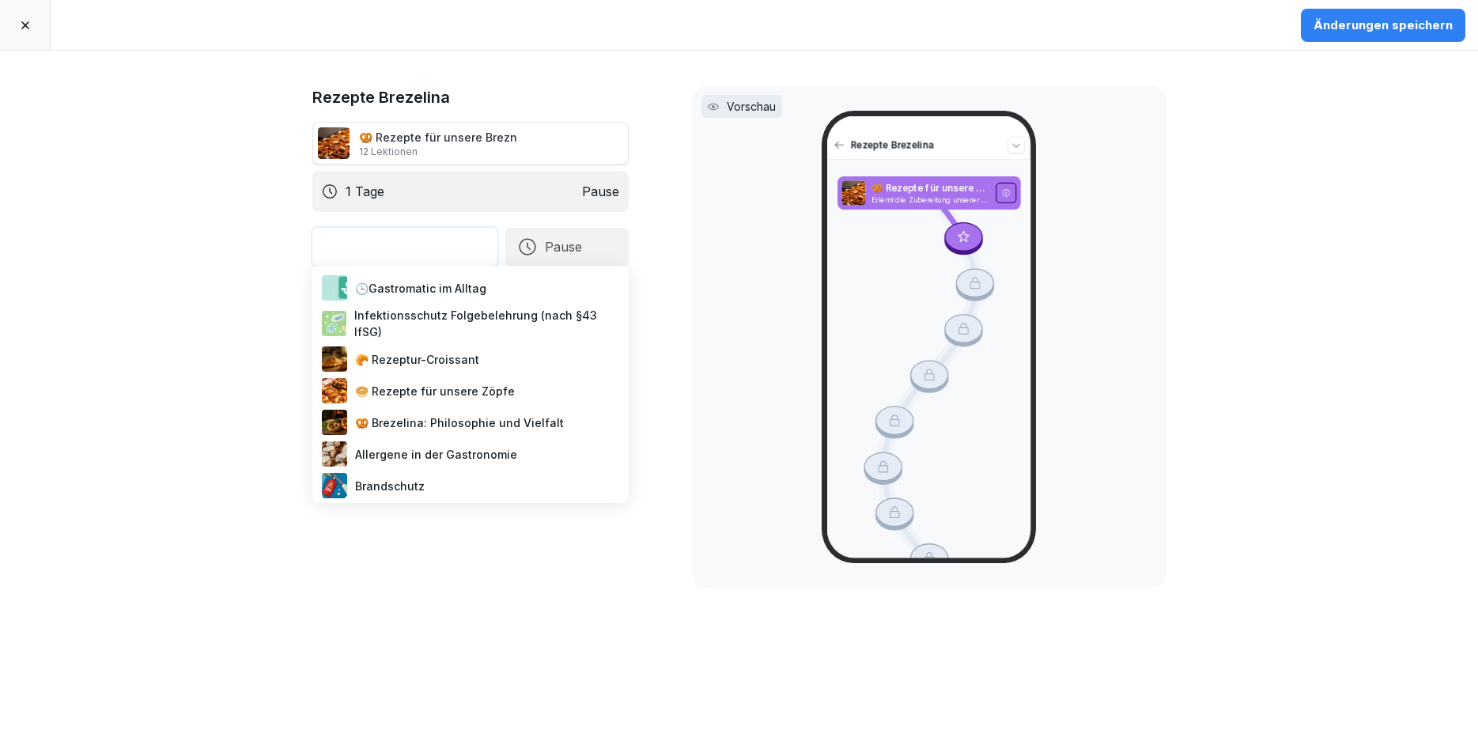
click at [442, 387] on div "🥯 Rezepte für unsere Zöpfe" at bounding box center [471, 391] width 304 height 32
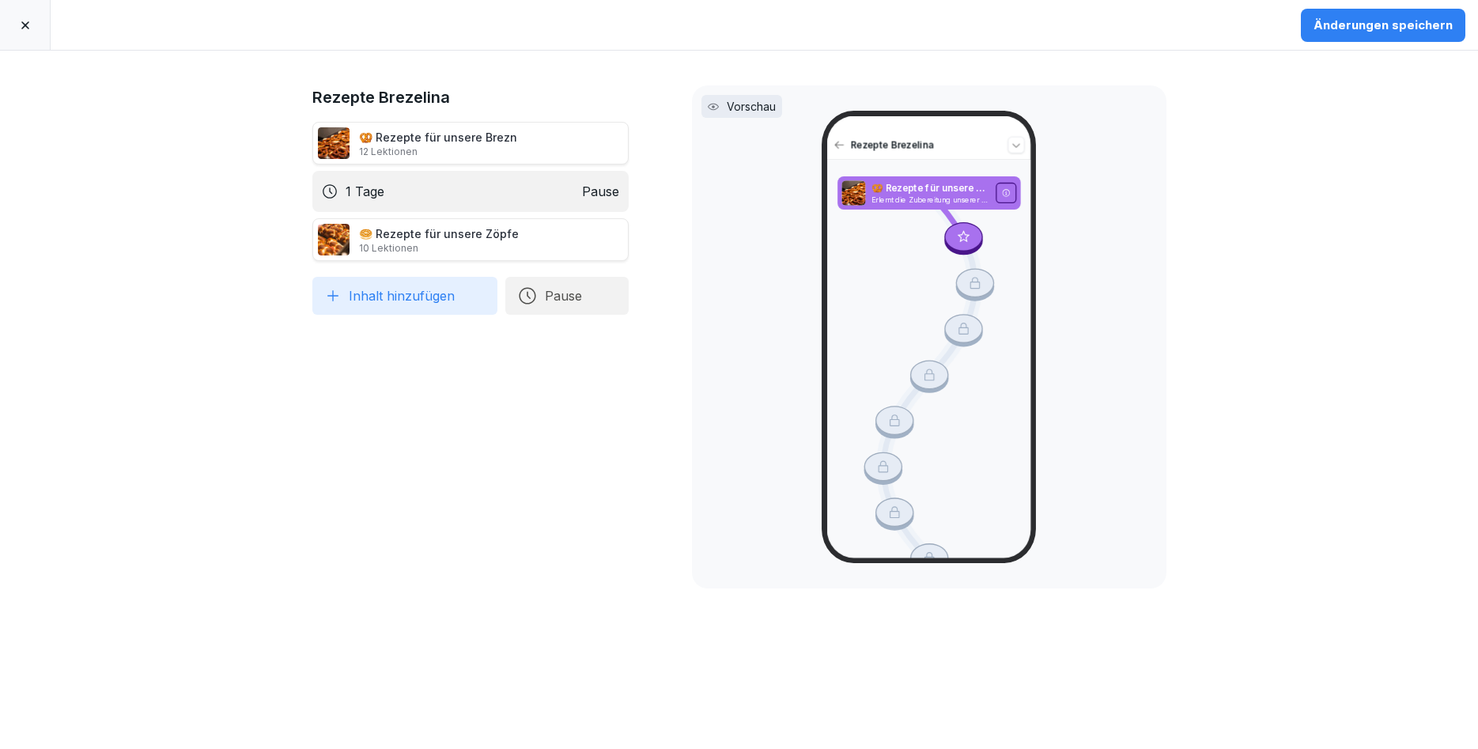
click at [1020, 140] on icon at bounding box center [1016, 144] width 13 height 13
click at [764, 115] on div "Vorschau" at bounding box center [741, 106] width 81 height 23
click at [765, 108] on p "Vorschau" at bounding box center [751, 106] width 49 height 17
click at [13, 30] on div at bounding box center [25, 25] width 51 height 50
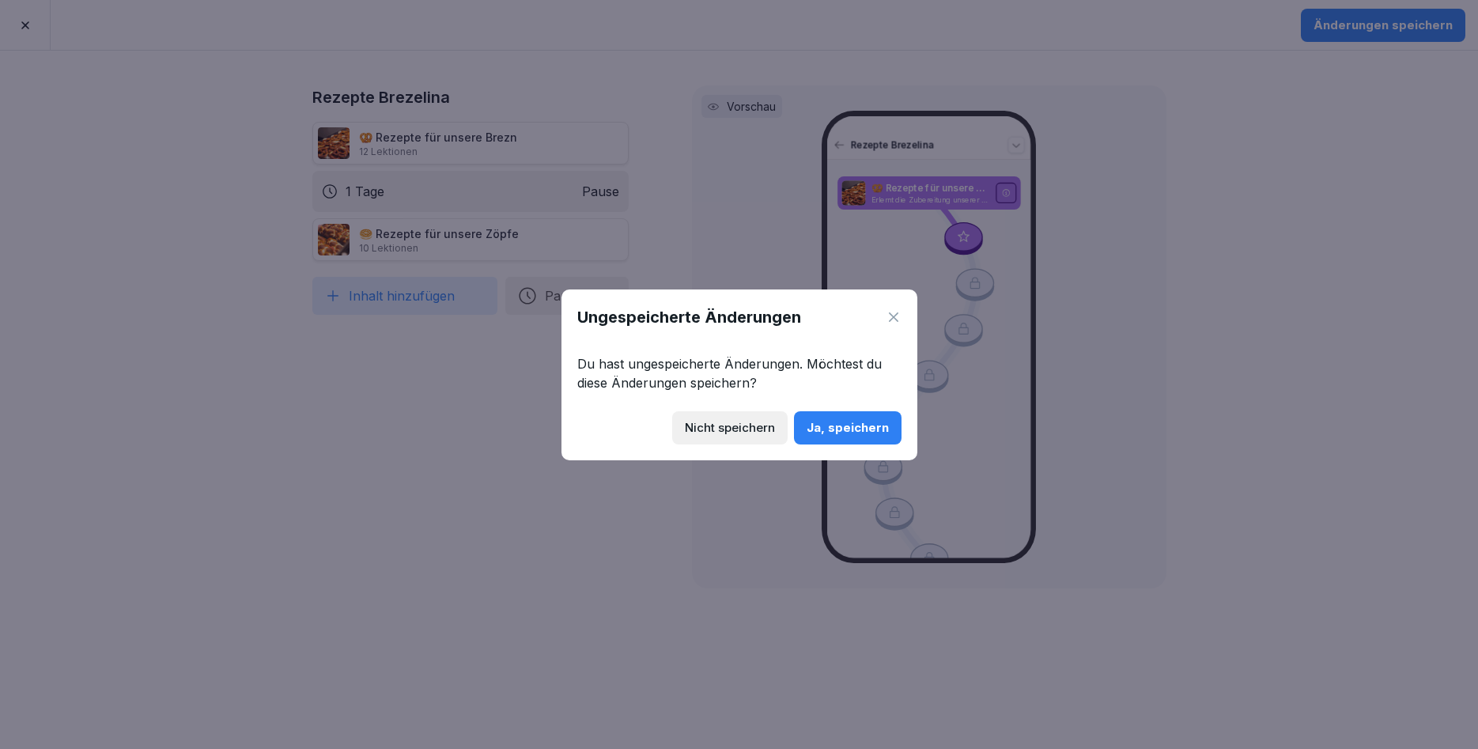
click at [759, 425] on div "Nicht speichern" at bounding box center [730, 427] width 90 height 17
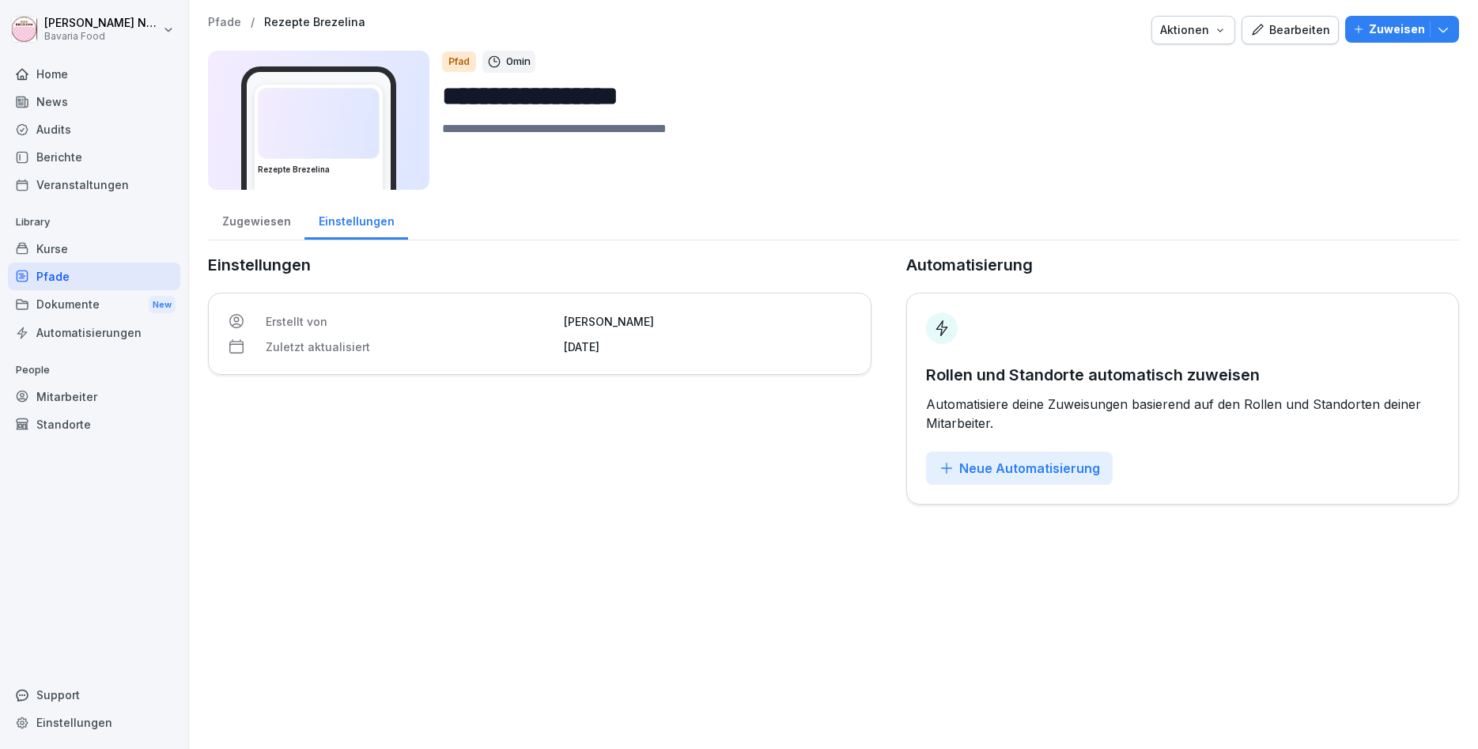
click at [1319, 22] on div "Bearbeiten" at bounding box center [1290, 29] width 80 height 17
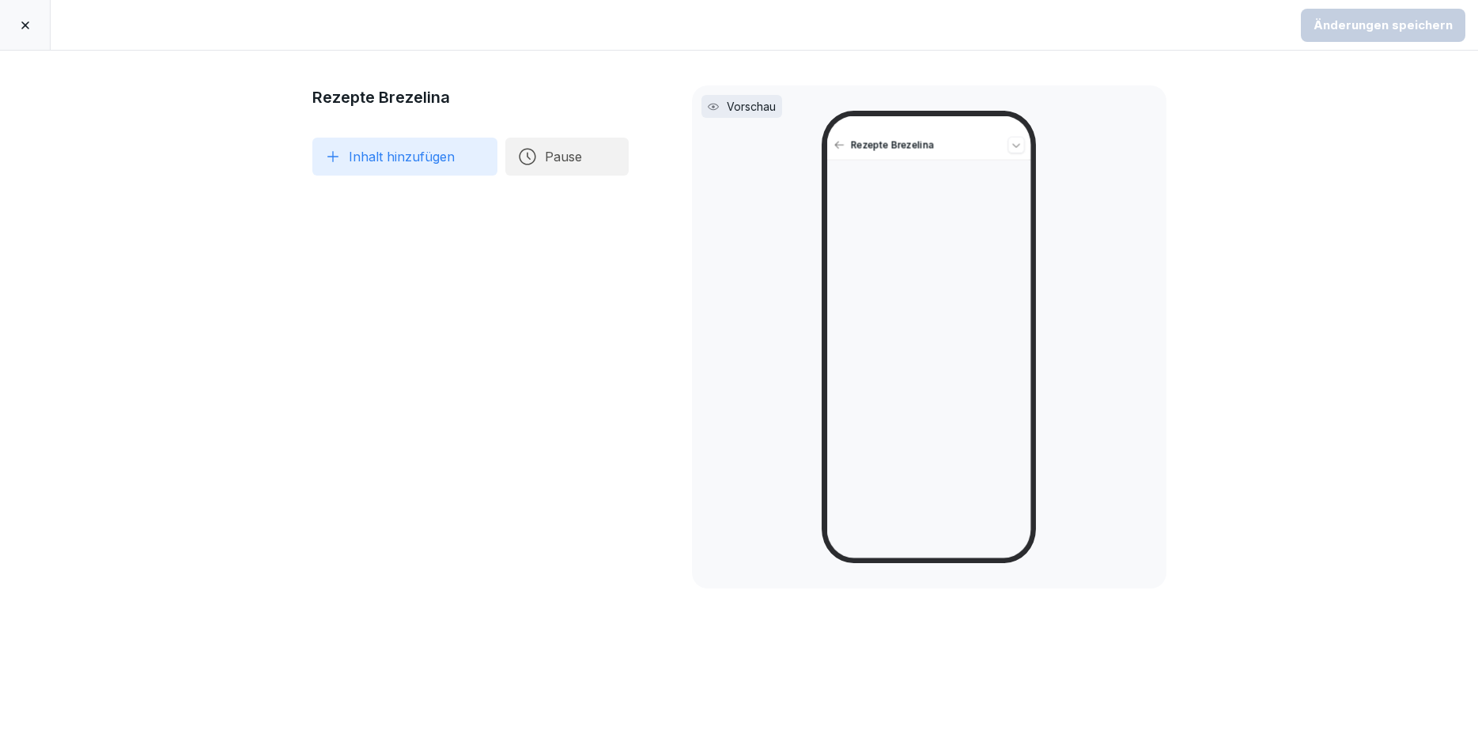
click at [358, 160] on button "Inhalt hinzufügen" at bounding box center [404, 157] width 185 height 38
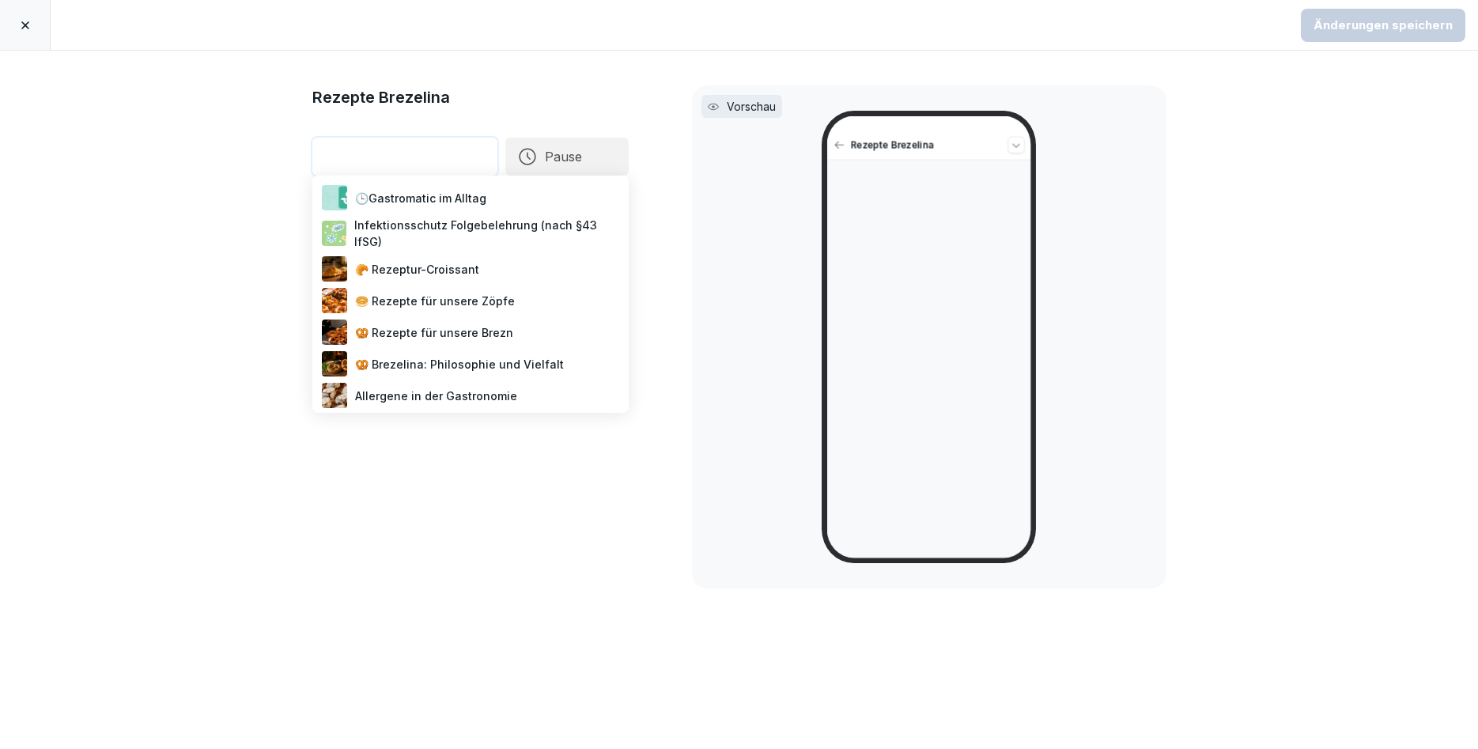
click at [423, 319] on div "🥨 Rezepte für unsere Brezn" at bounding box center [471, 332] width 304 height 32
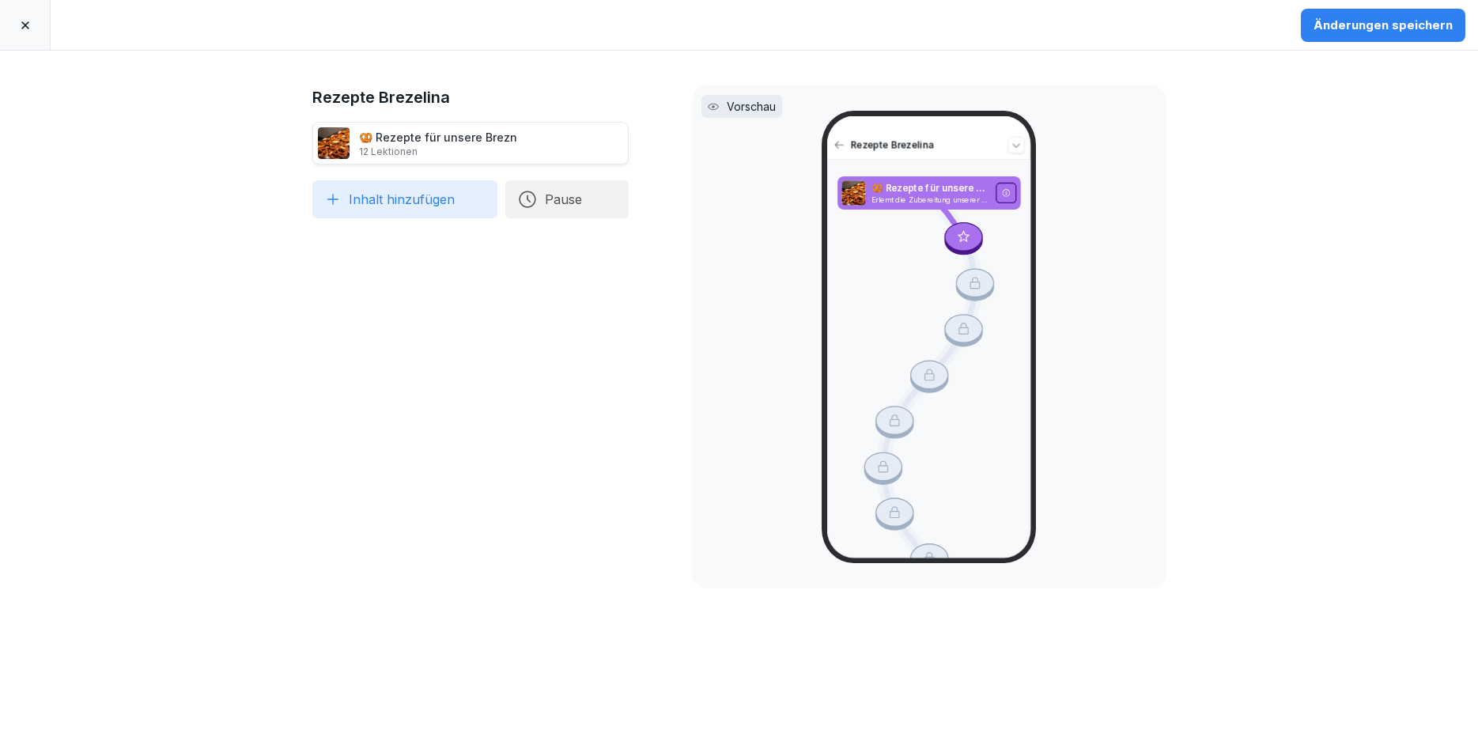
click at [417, 199] on button "Inhalt hinzufügen" at bounding box center [404, 199] width 185 height 38
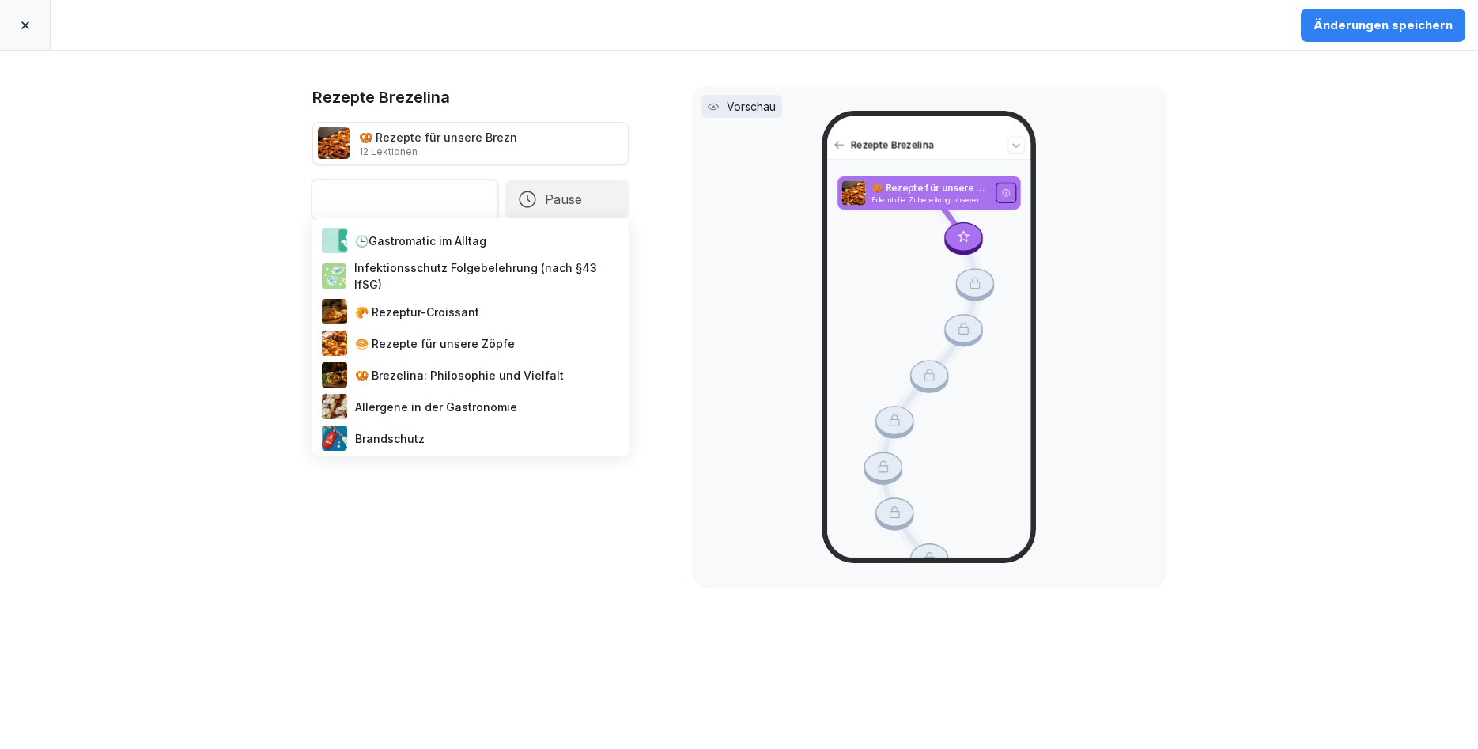
click at [411, 343] on div "🥯 Rezepte für unsere Zöpfe" at bounding box center [471, 343] width 304 height 32
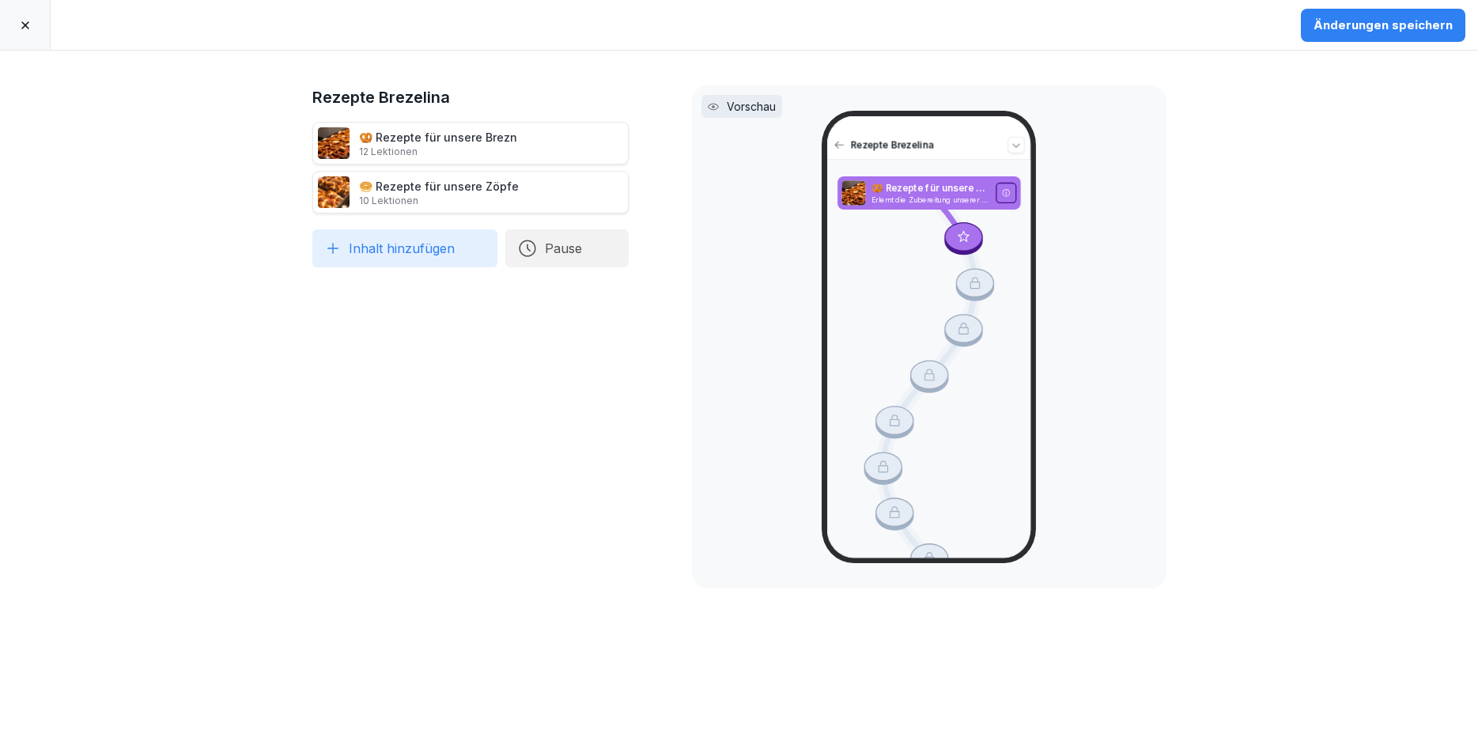
click at [410, 251] on button "Inhalt hinzufügen" at bounding box center [404, 248] width 185 height 38
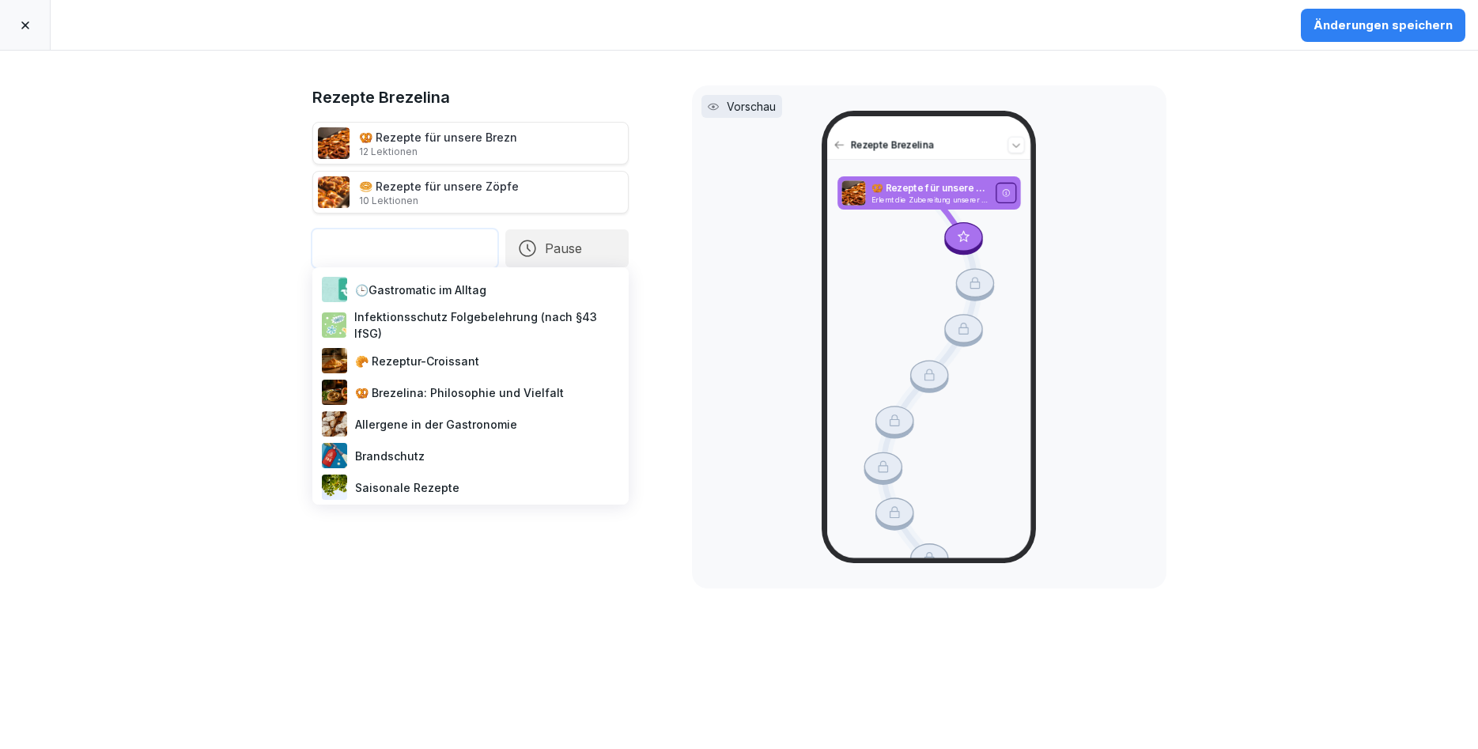
click at [432, 364] on div "🥐 Rezeptur-Croissant" at bounding box center [471, 361] width 304 height 32
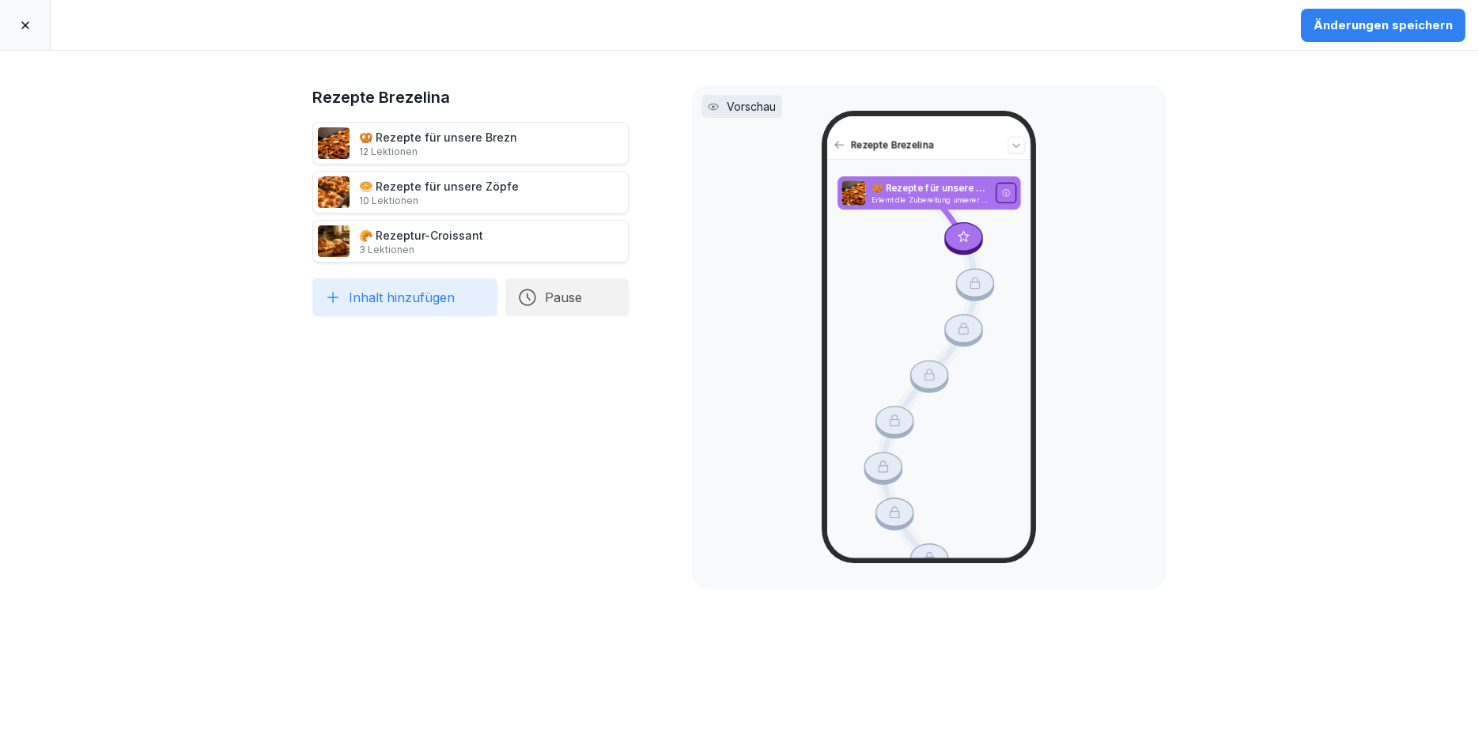
click at [1436, 34] on button "Änderungen speichern" at bounding box center [1383, 25] width 164 height 33
click at [975, 278] on div at bounding box center [974, 285] width 39 height 32
click at [955, 247] on div at bounding box center [963, 237] width 39 height 29
click at [764, 106] on p "Vorschau" at bounding box center [751, 106] width 49 height 17
drag, startPoint x: 954, startPoint y: 229, endPoint x: 962, endPoint y: 291, distance: 62.2
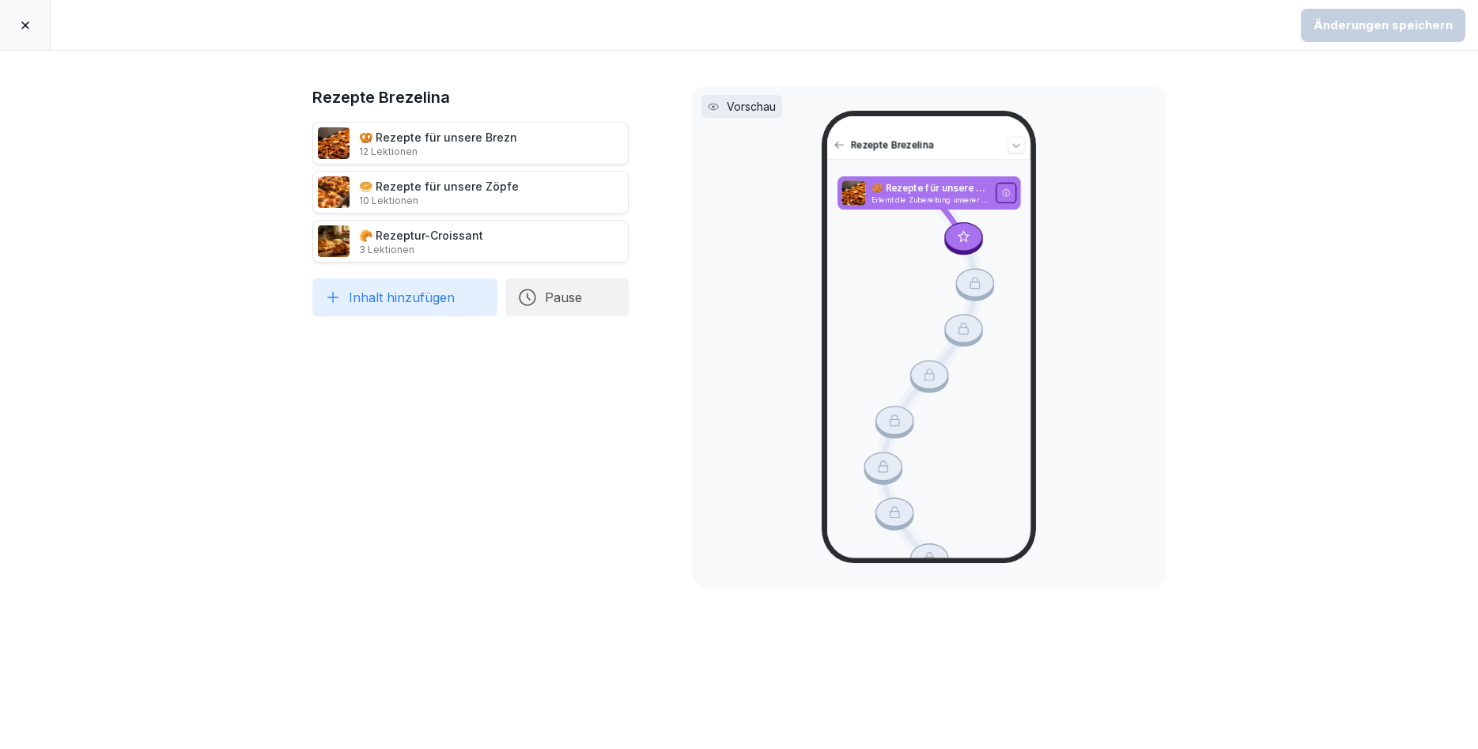
click at [968, 246] on div at bounding box center [963, 237] width 39 height 29
click at [1013, 186] on div at bounding box center [1005, 193] width 21 height 21
click at [974, 185] on p "🥨 Rezepte für unsere Brezn" at bounding box center [930, 188] width 118 height 13
click at [777, 274] on div "Rezepte Brezelina 🥨 Rezepte für unsere Brezn Erlernt die Zubereitung unserer Br…" at bounding box center [928, 337] width 327 height 452
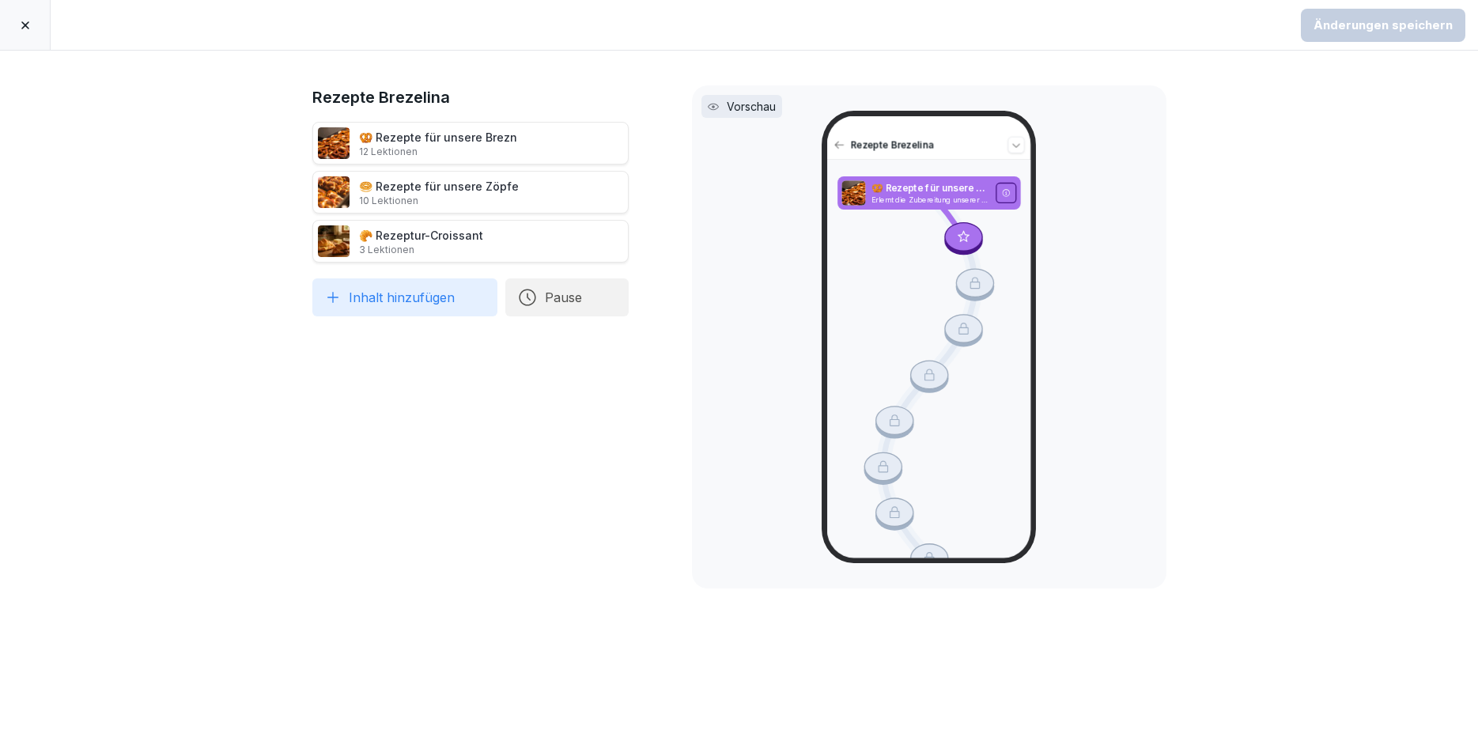
click at [36, 36] on div at bounding box center [25, 25] width 51 height 50
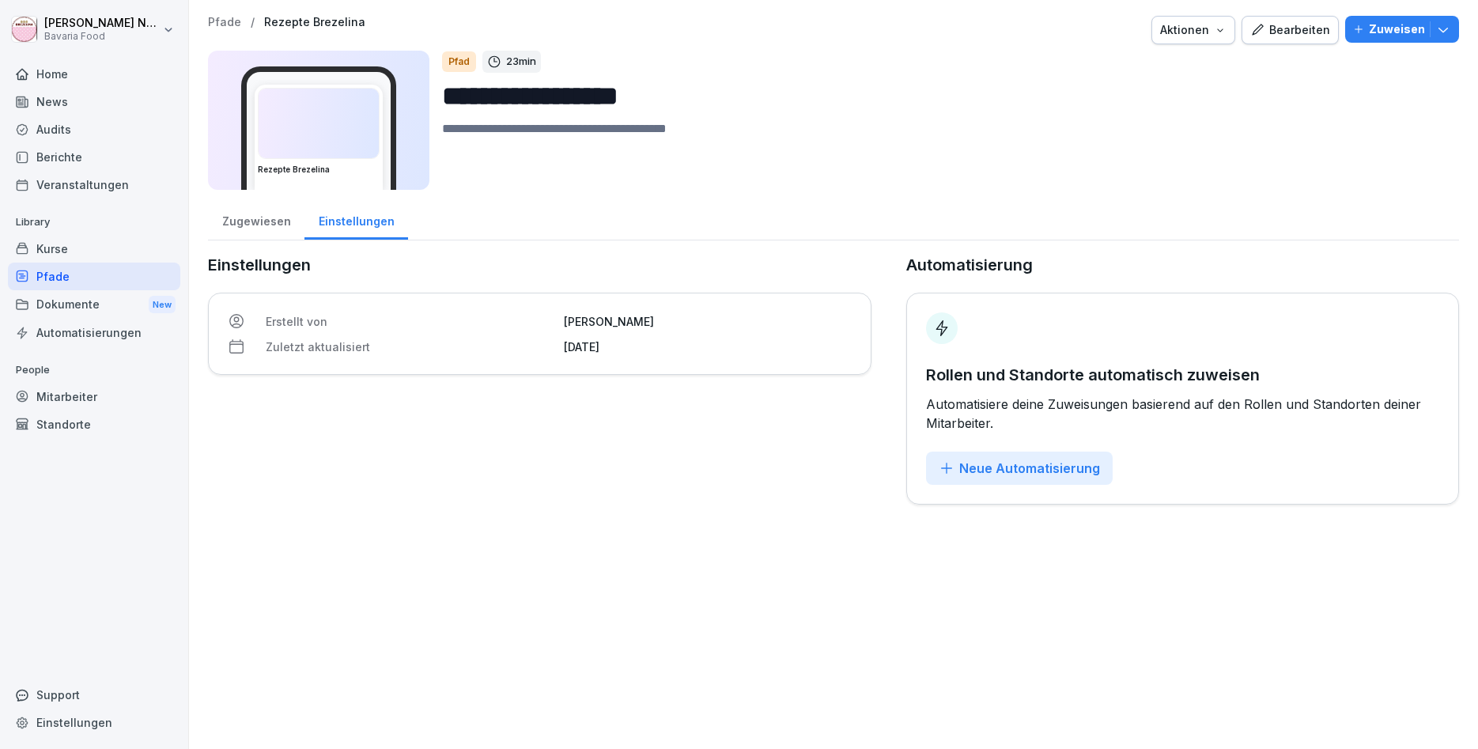
click at [1448, 23] on icon "button" at bounding box center [1443, 29] width 16 height 16
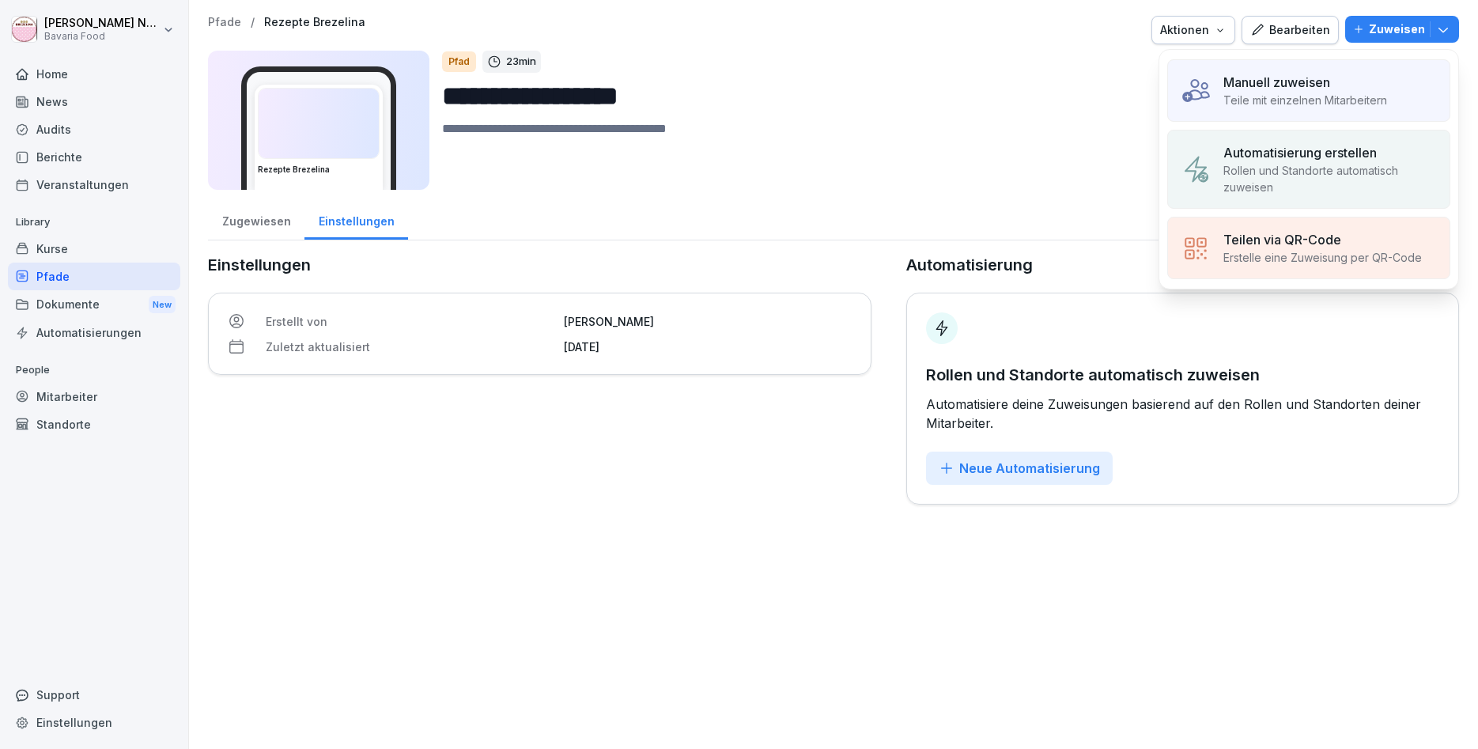
click at [1364, 75] on div "Manuell zuweisen" at bounding box center [1305, 82] width 164 height 19
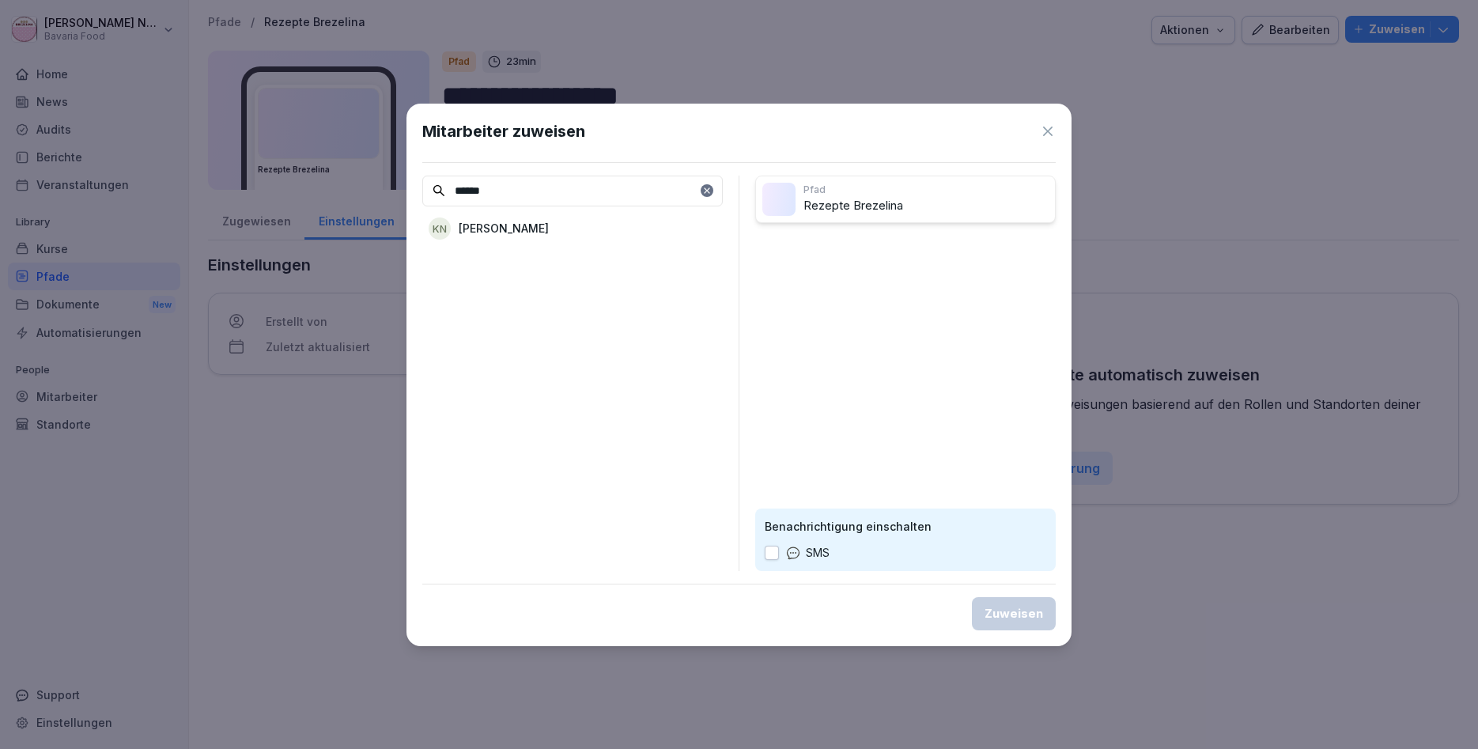
type input "******"
click at [542, 225] on p "[PERSON_NAME]" at bounding box center [504, 228] width 90 height 17
click at [1018, 621] on div "Zuweisen" at bounding box center [1013, 613] width 59 height 17
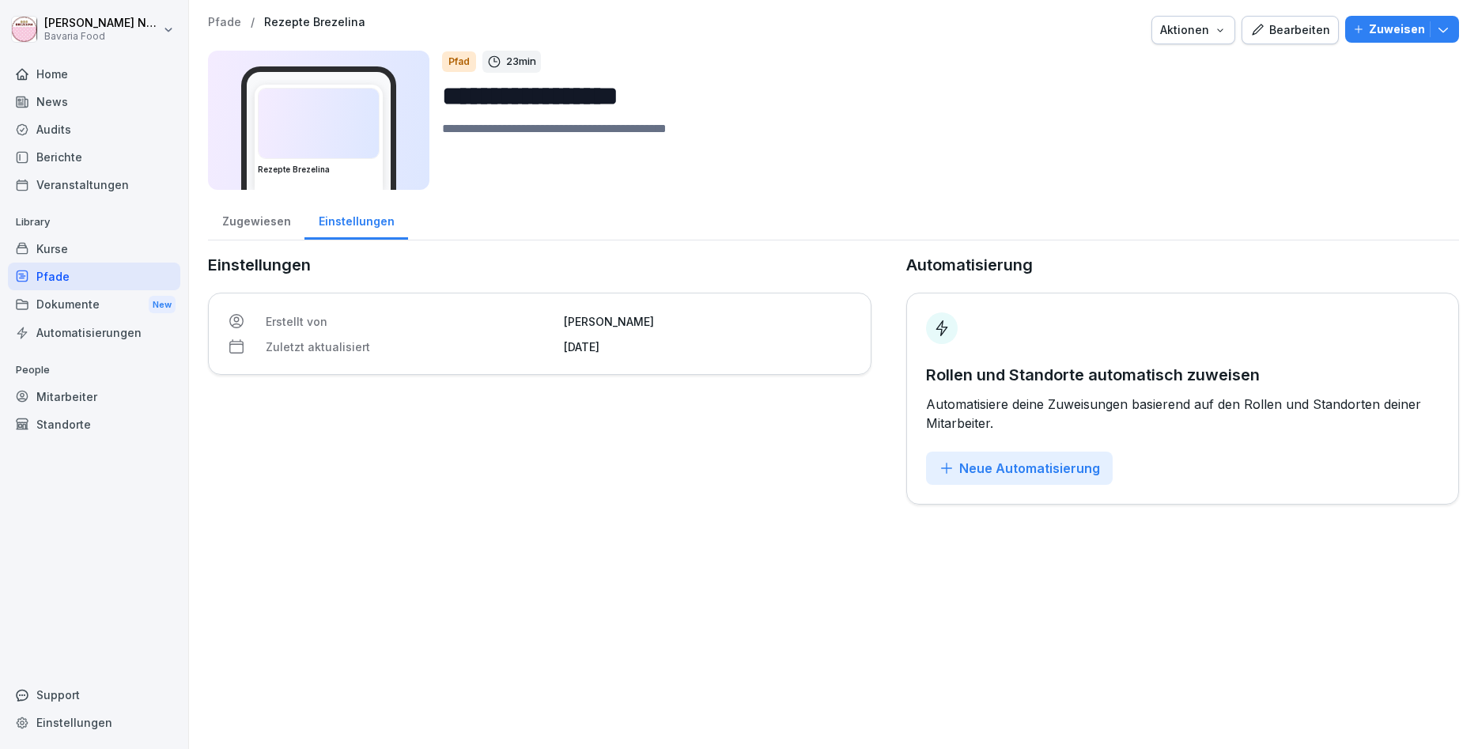
click at [271, 93] on img at bounding box center [319, 124] width 120 height 70
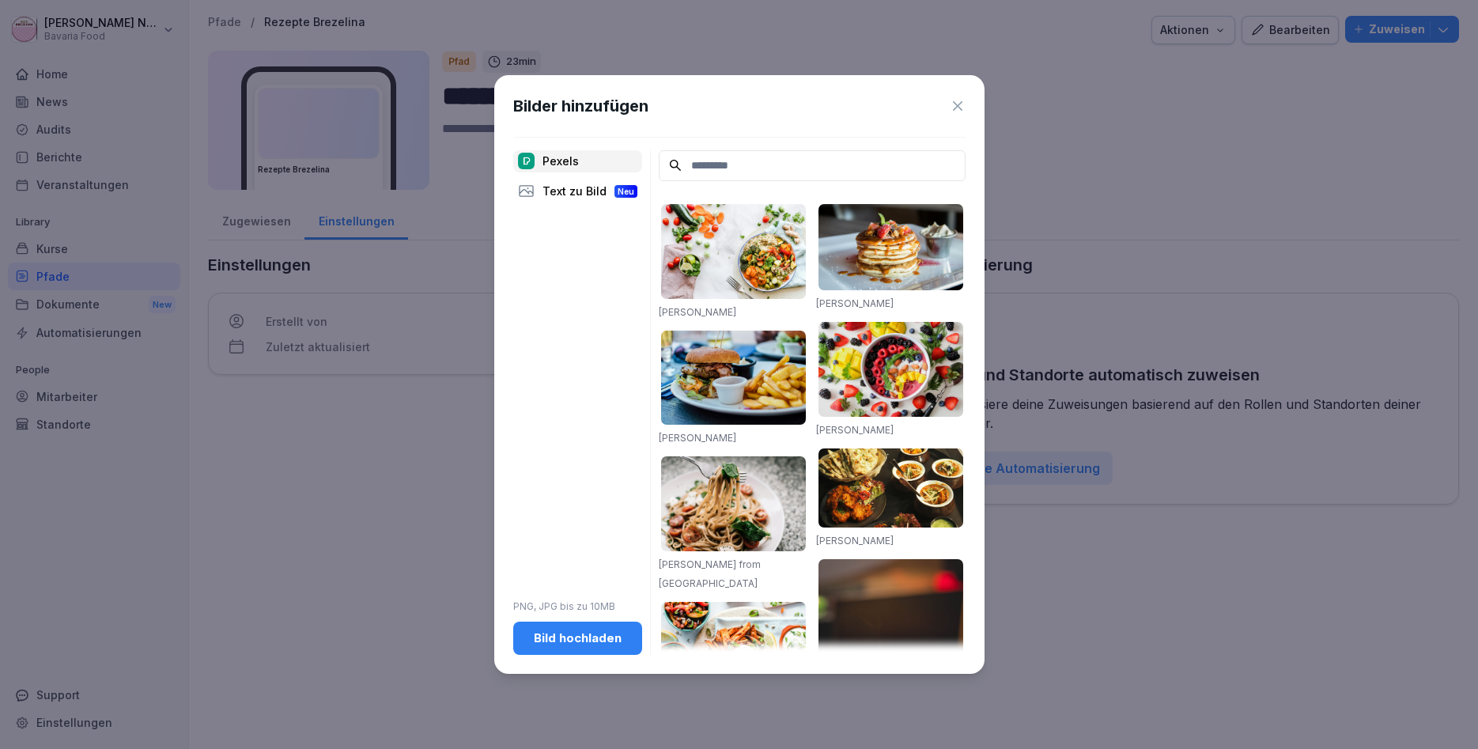
click at [957, 99] on icon at bounding box center [958, 106] width 16 height 16
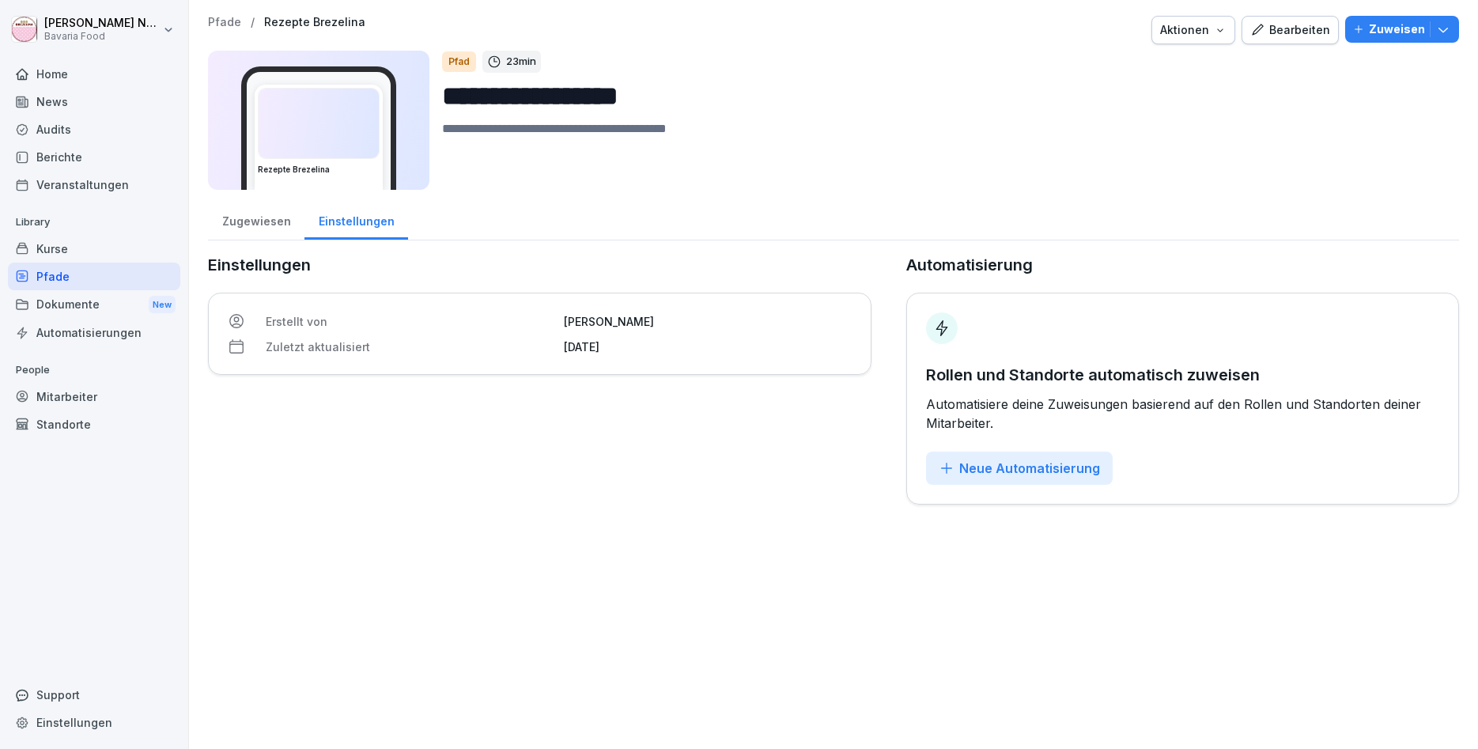
click at [1369, 25] on div "Zuweisen" at bounding box center [1402, 29] width 98 height 17
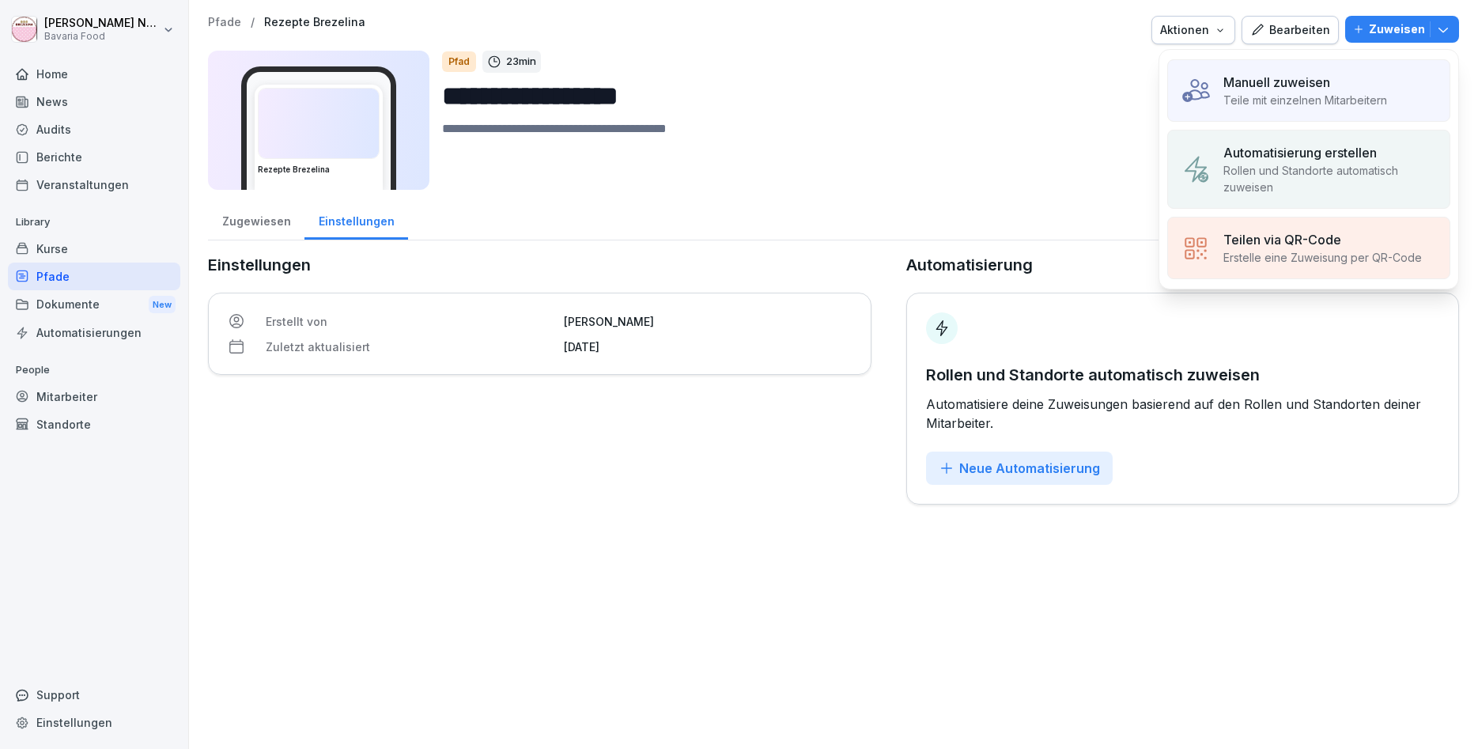
click at [1082, 144] on textarea at bounding box center [944, 154] width 1004 height 71
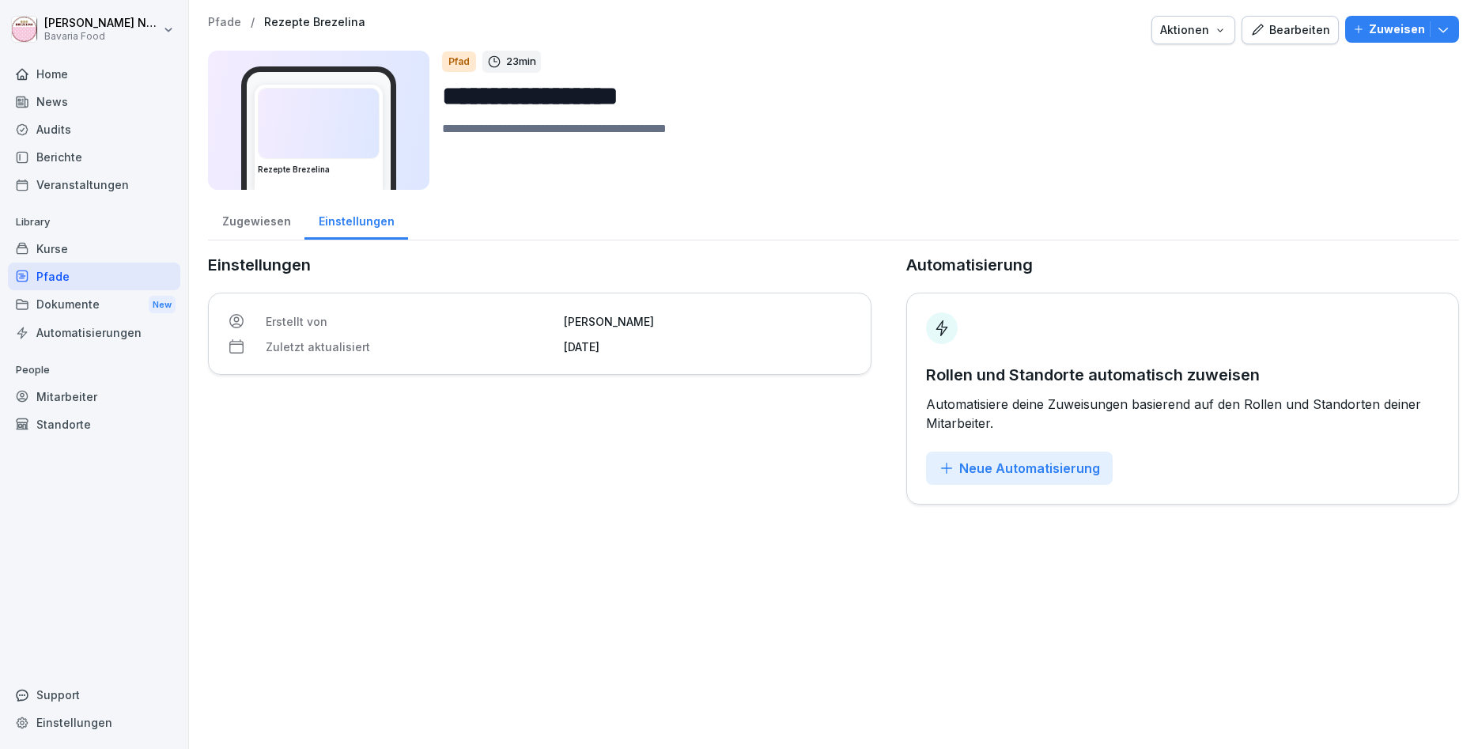
click at [1310, 36] on div "Bearbeiten" at bounding box center [1290, 29] width 80 height 17
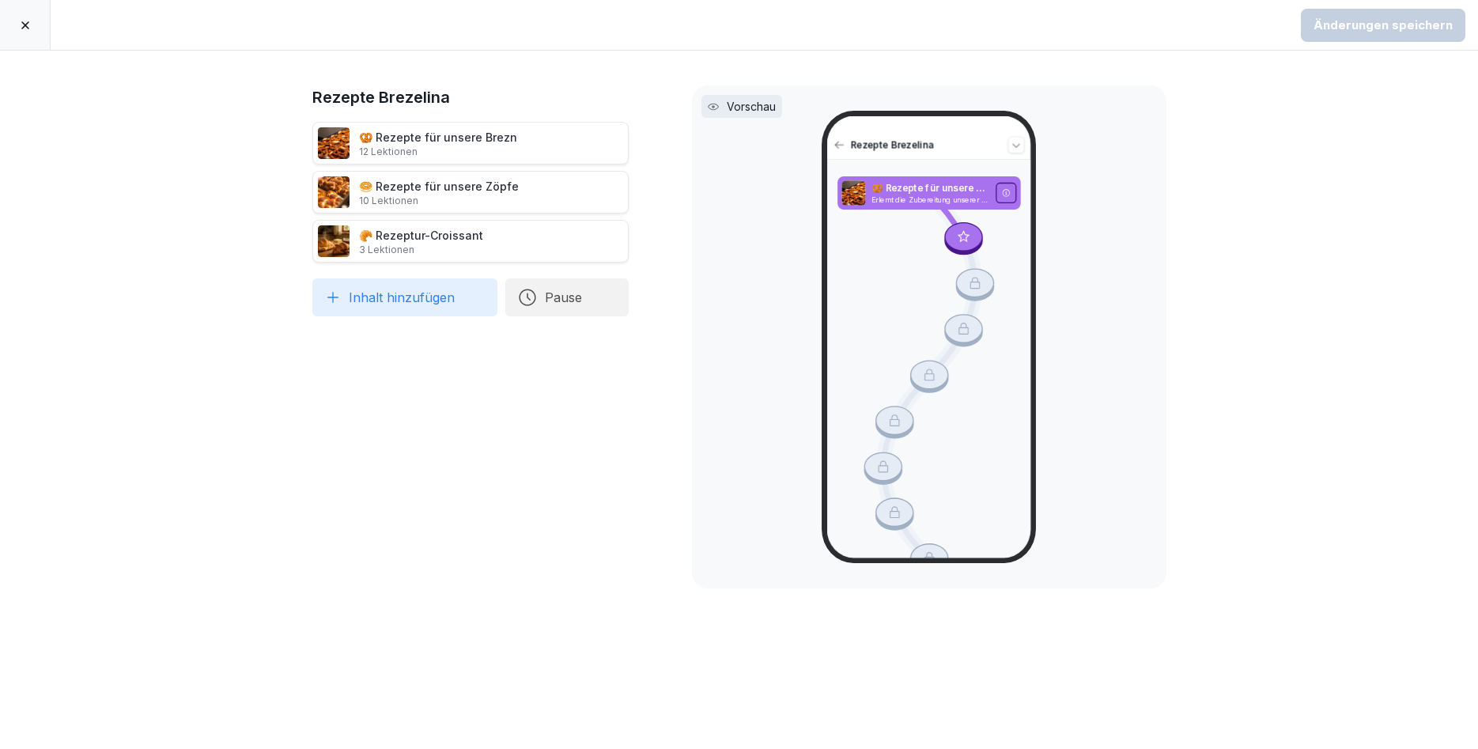
click at [19, 26] on icon at bounding box center [25, 25] width 13 height 13
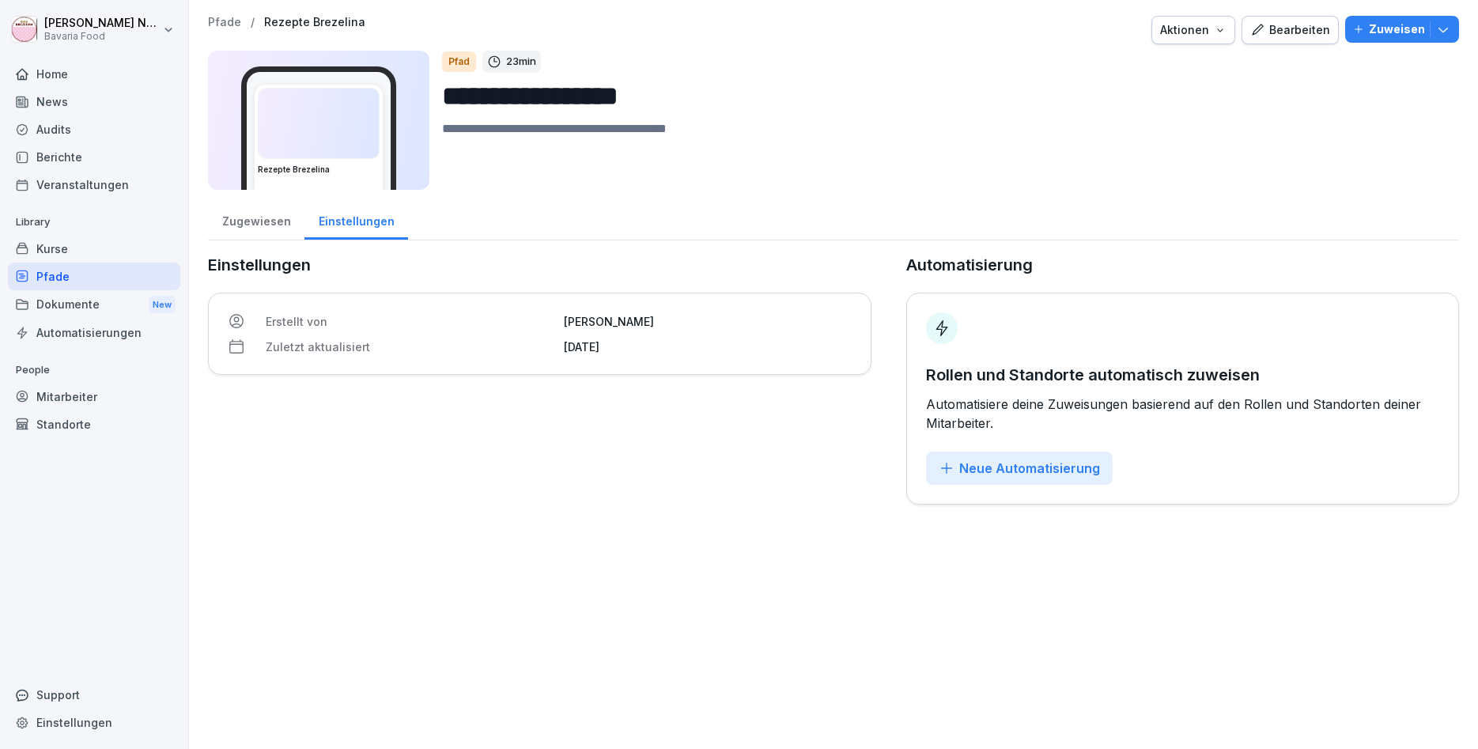
click at [55, 274] on div "Pfade" at bounding box center [94, 276] width 172 height 28
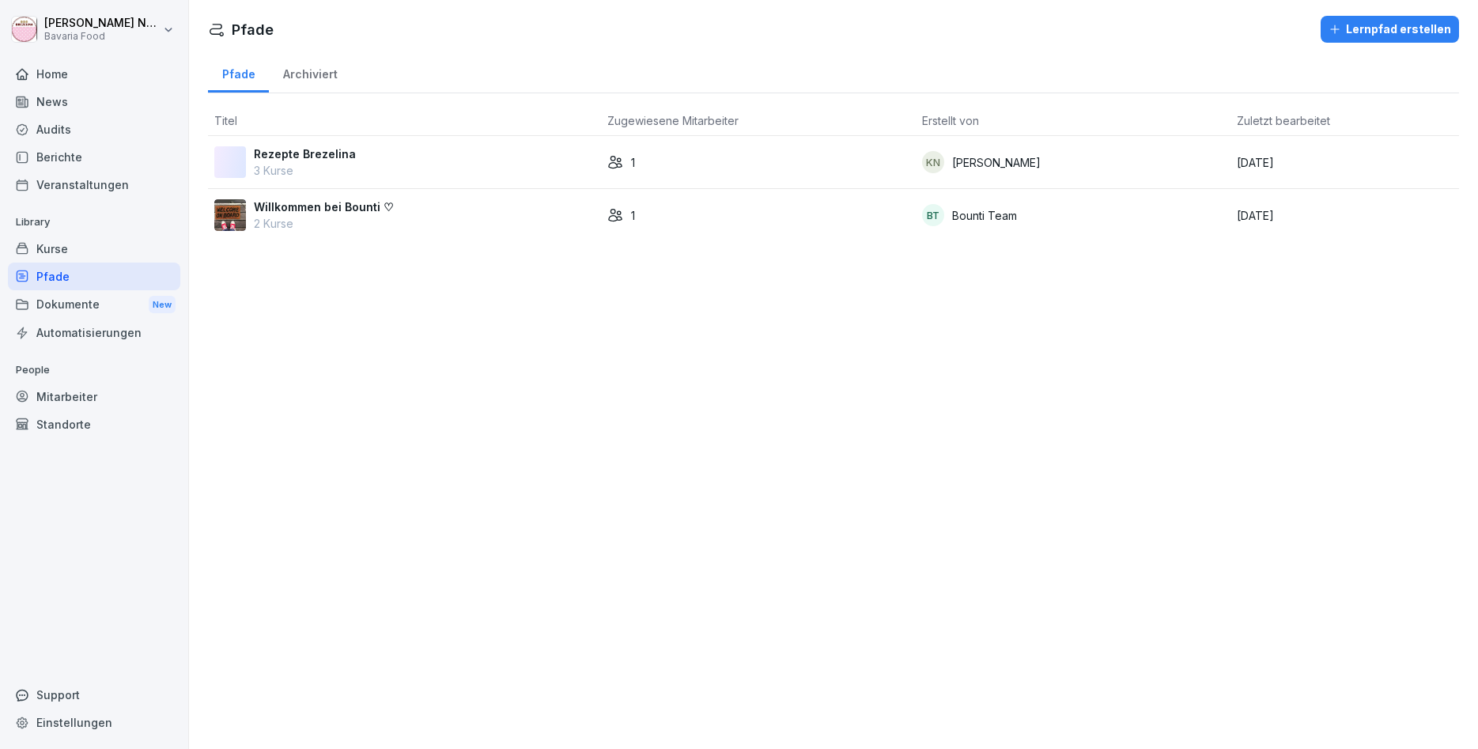
click at [59, 403] on div "Mitarbeiter" at bounding box center [94, 397] width 172 height 28
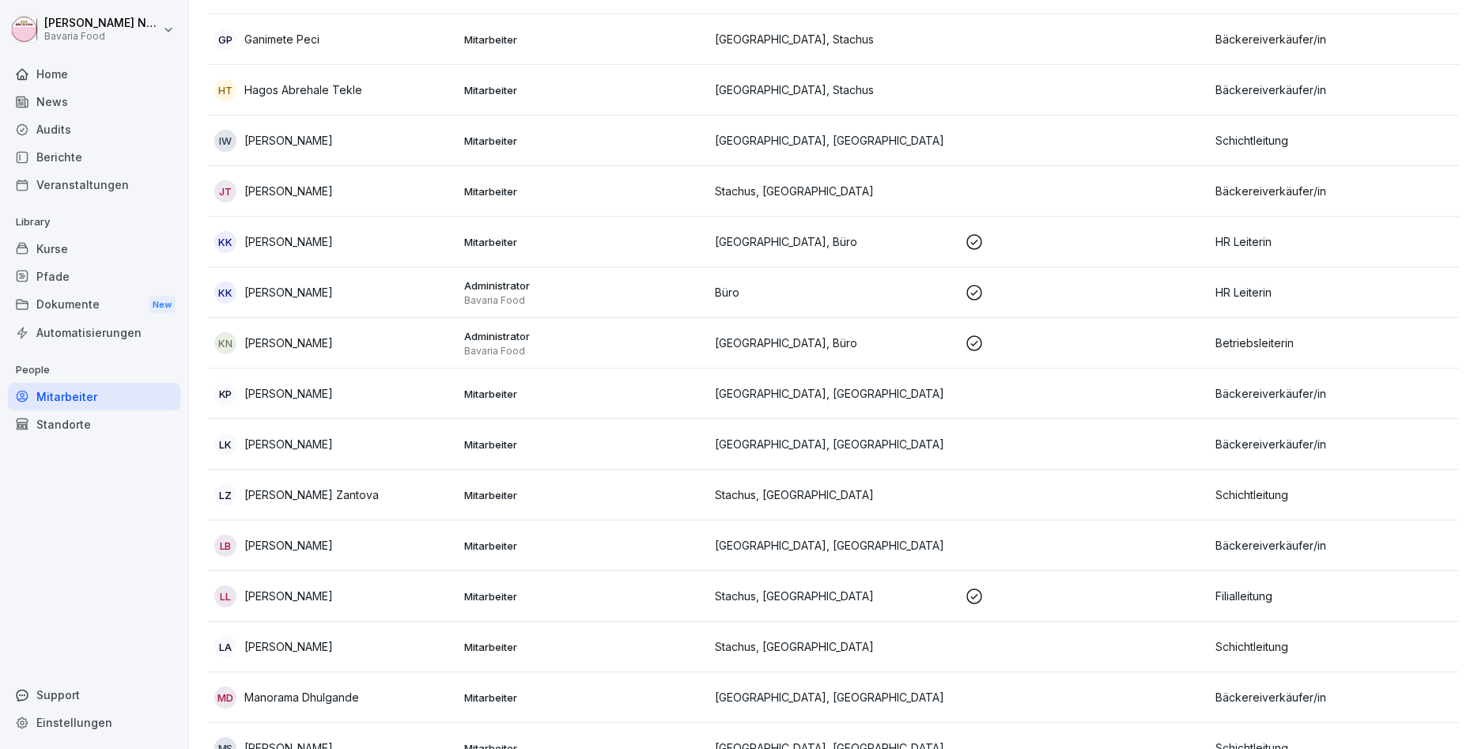
scroll to position [568, 0]
click at [308, 359] on td "KN Katharina Neurohr" at bounding box center [333, 344] width 250 height 51
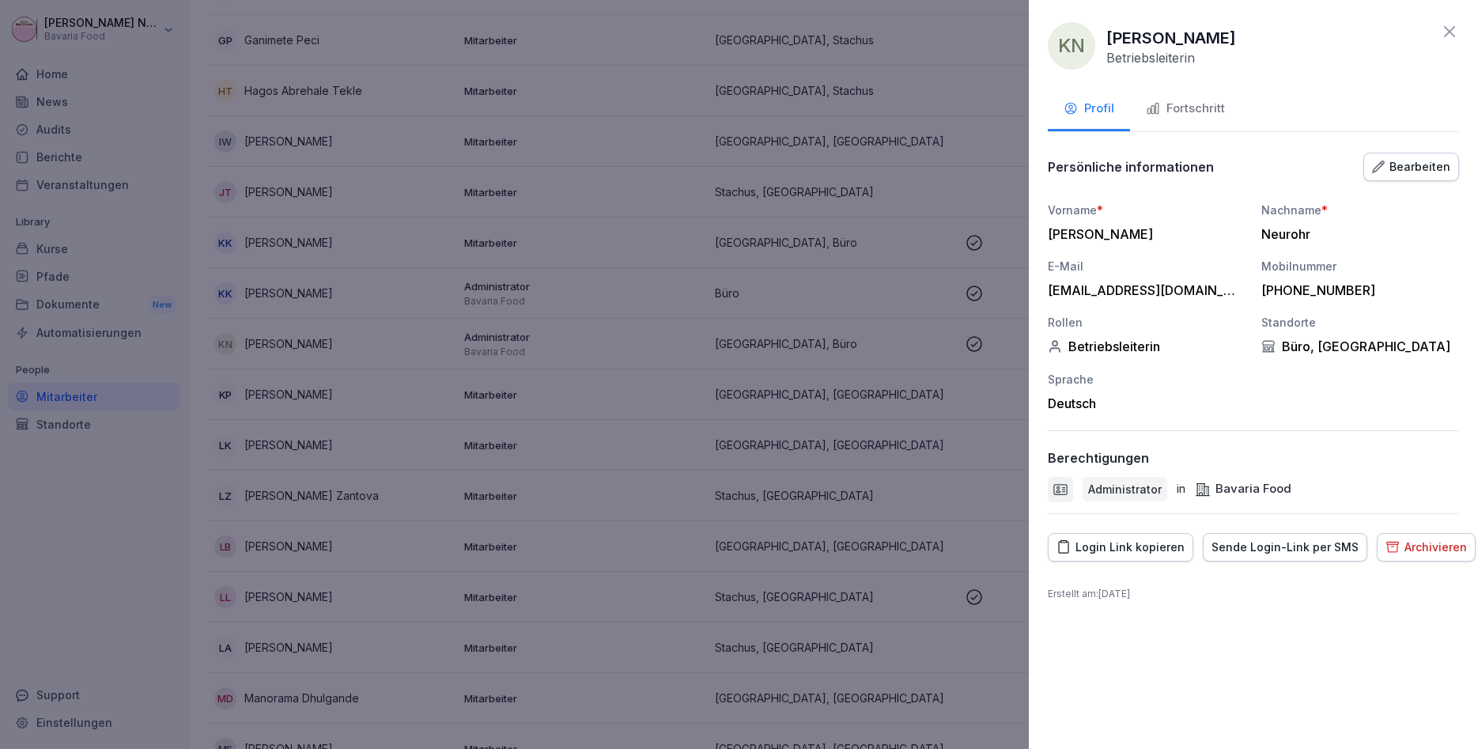
click at [138, 470] on div at bounding box center [739, 374] width 1478 height 749
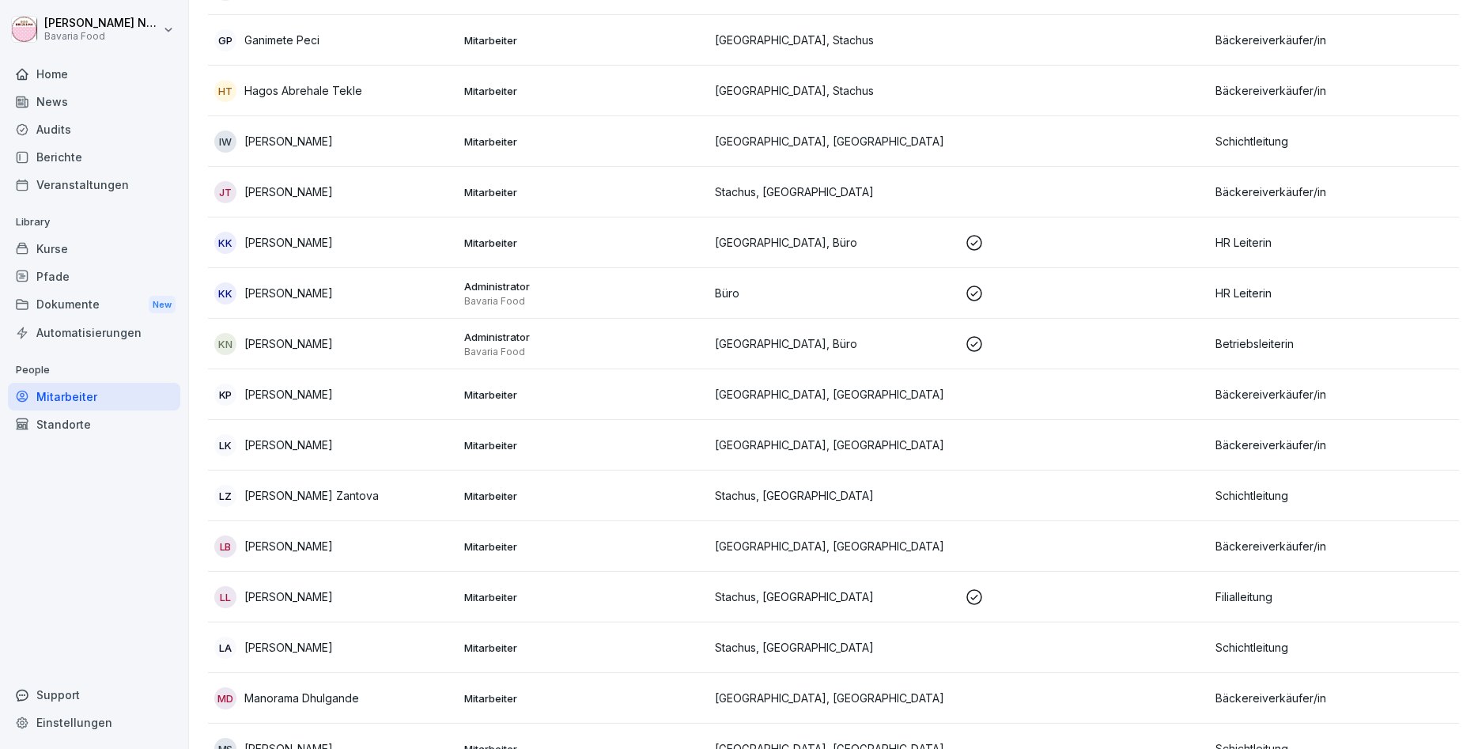
click at [89, 252] on div "Kurse" at bounding box center [94, 249] width 172 height 28
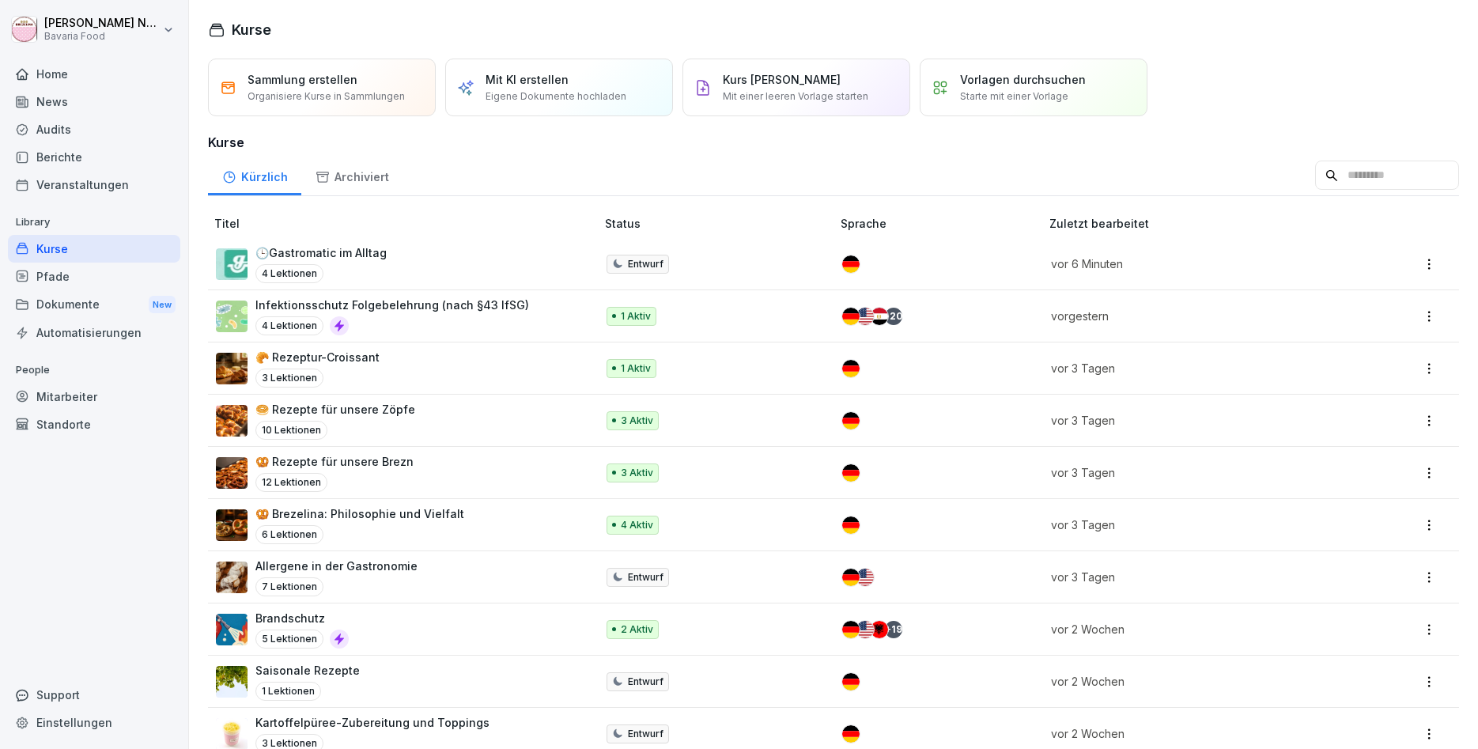
click at [74, 285] on div "Pfade" at bounding box center [94, 276] width 172 height 28
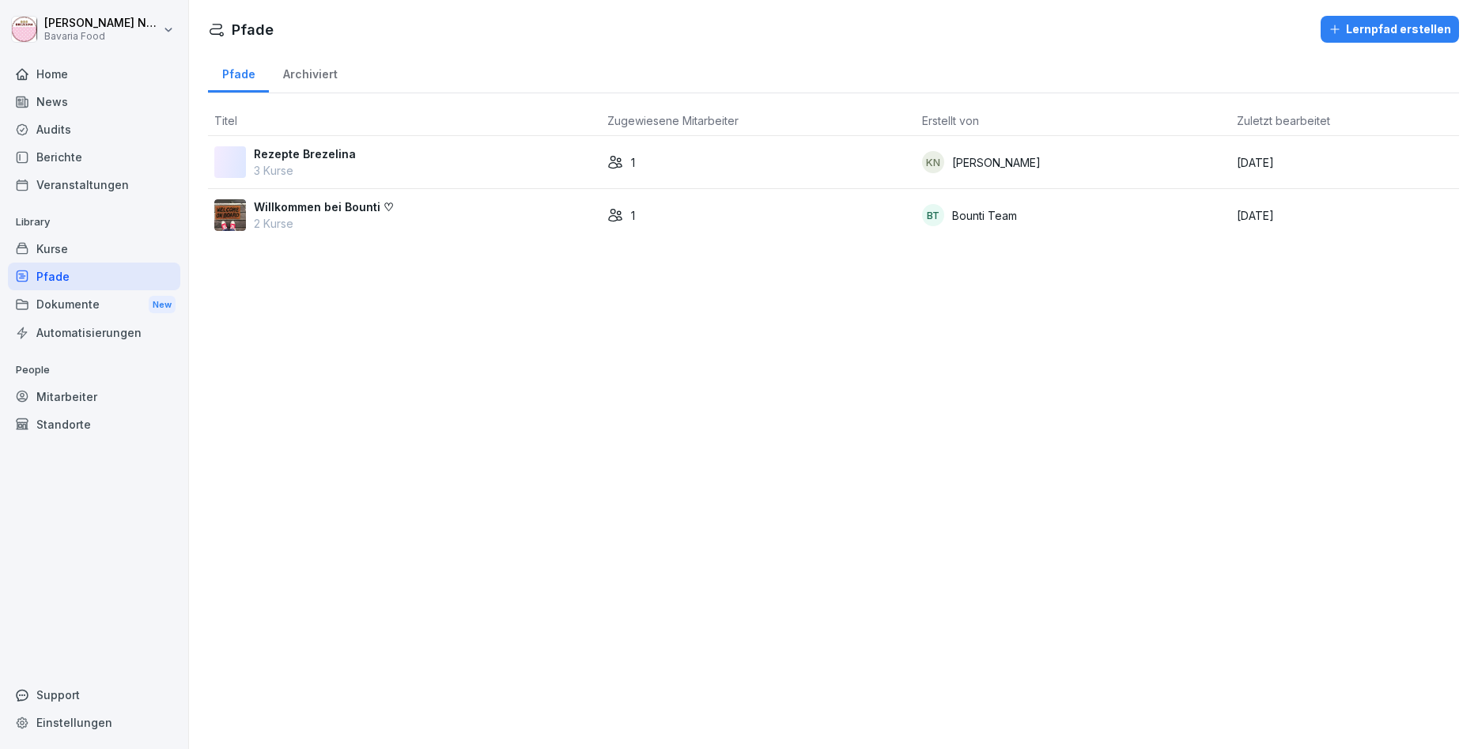
click at [360, 169] on div "Rezepte Brezelina 3 Kurse" at bounding box center [404, 161] width 380 height 33
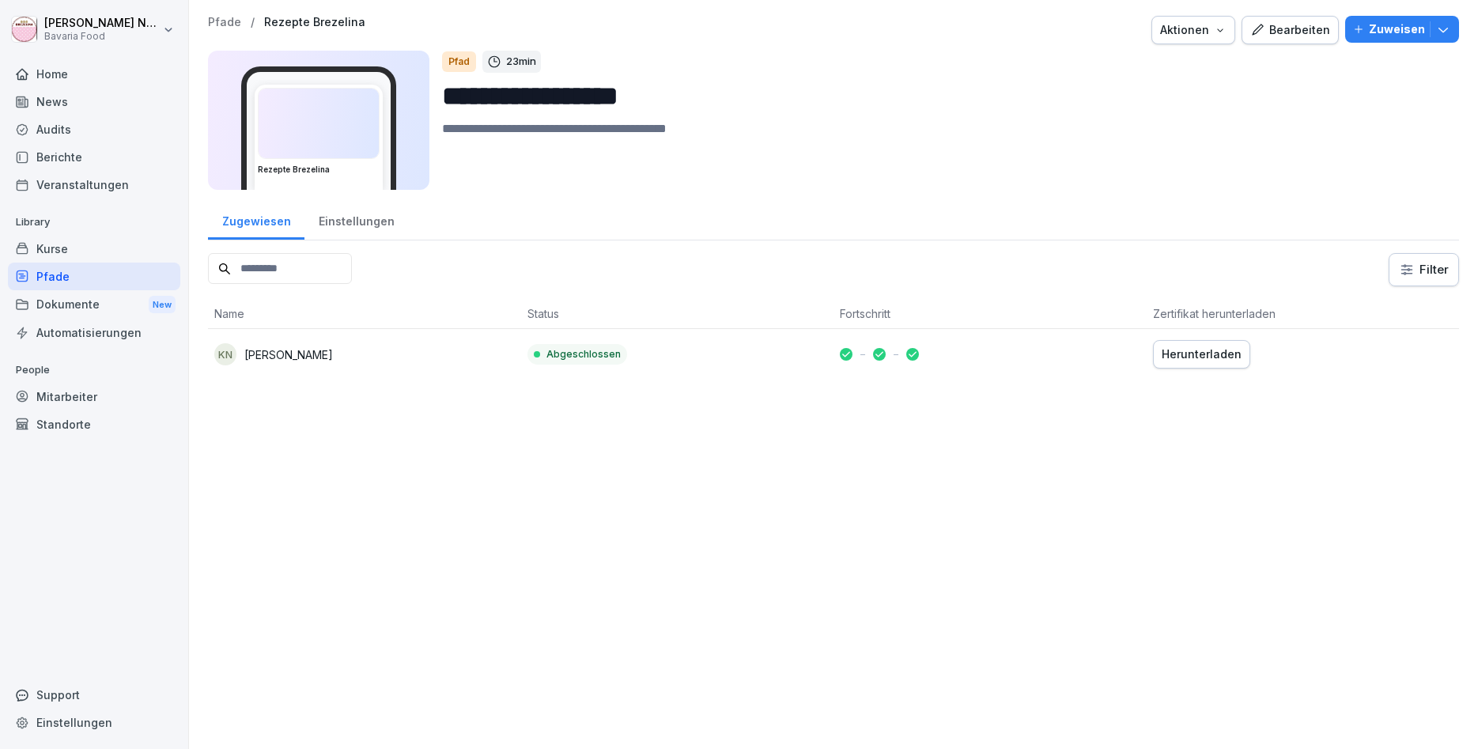
click at [1251, 366] on td "Herunterladen" at bounding box center [1302, 354] width 313 height 51
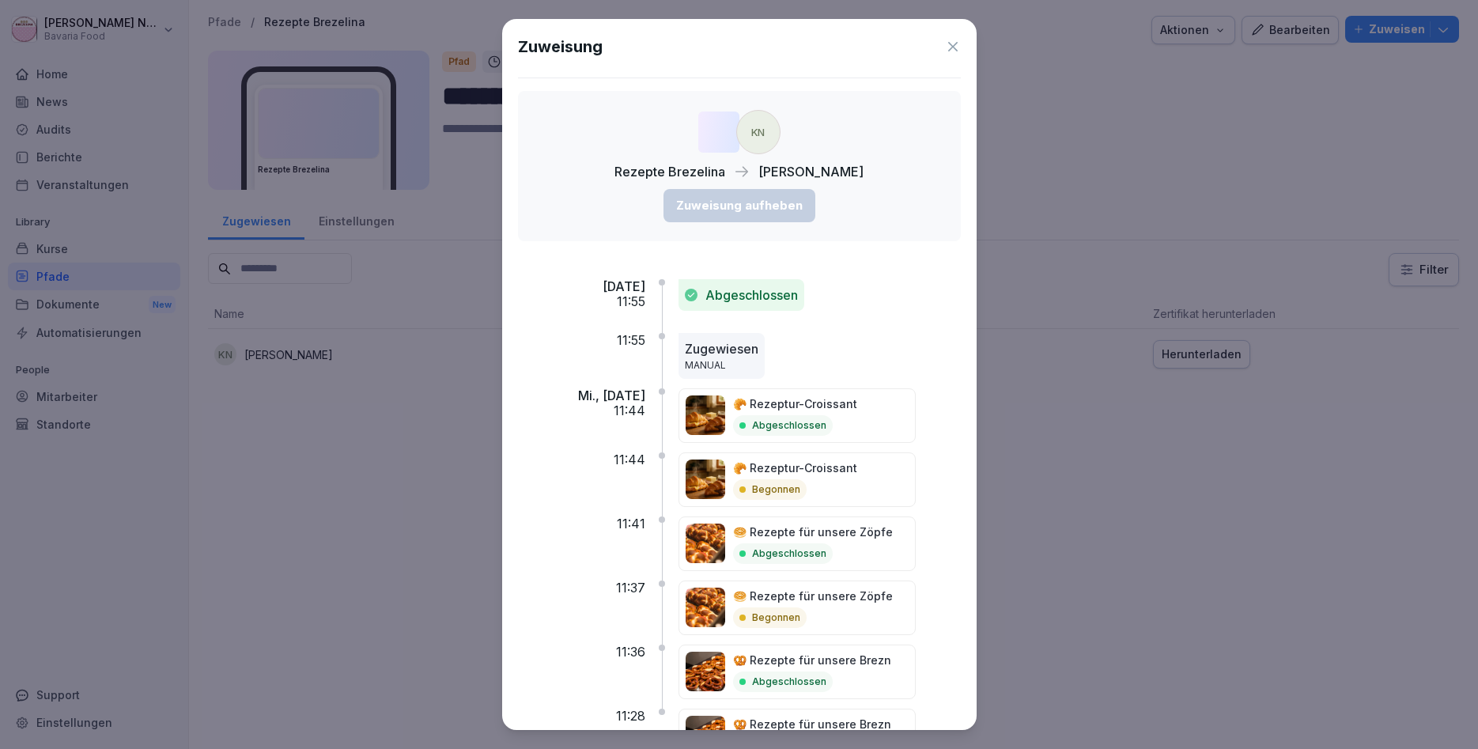
click at [947, 45] on icon at bounding box center [953, 47] width 16 height 16
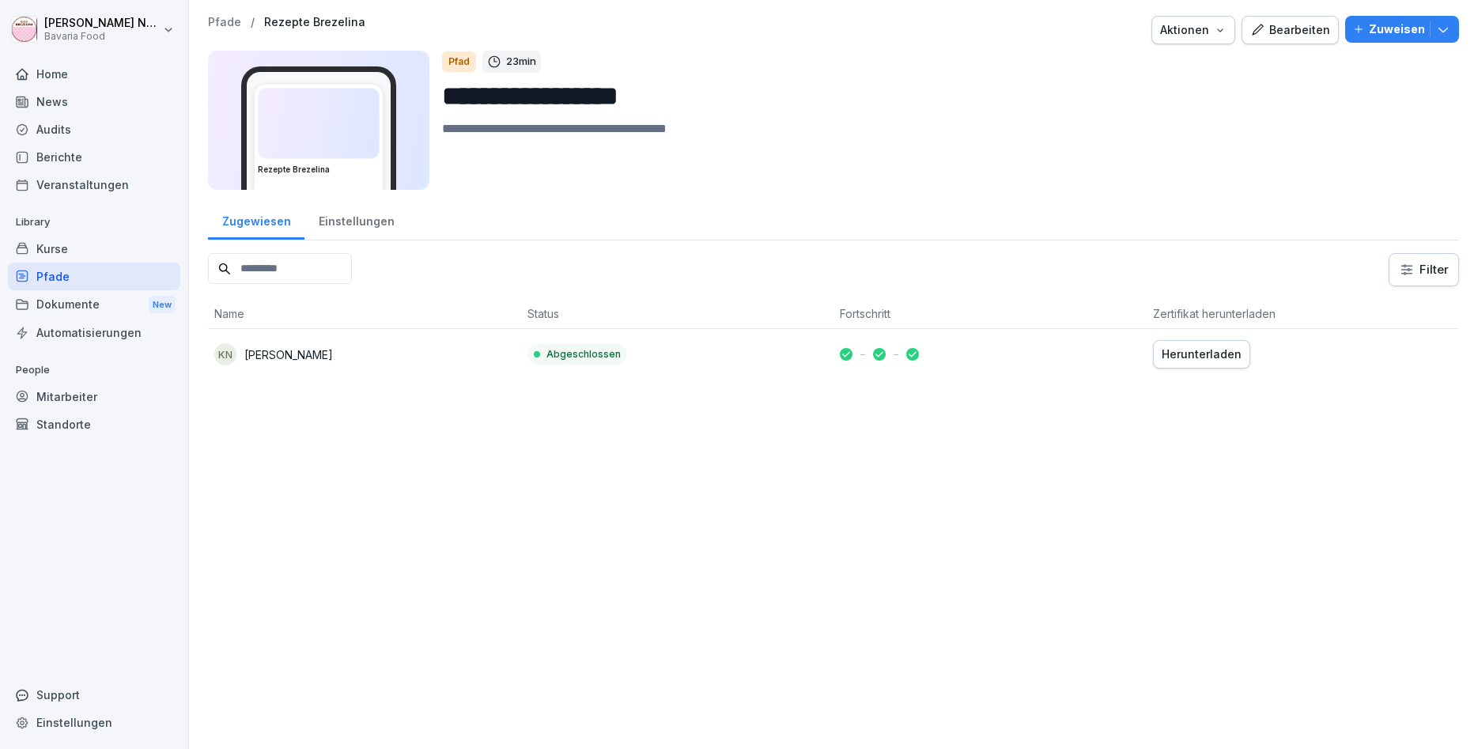
click at [55, 245] on div "Kurse" at bounding box center [94, 249] width 172 height 28
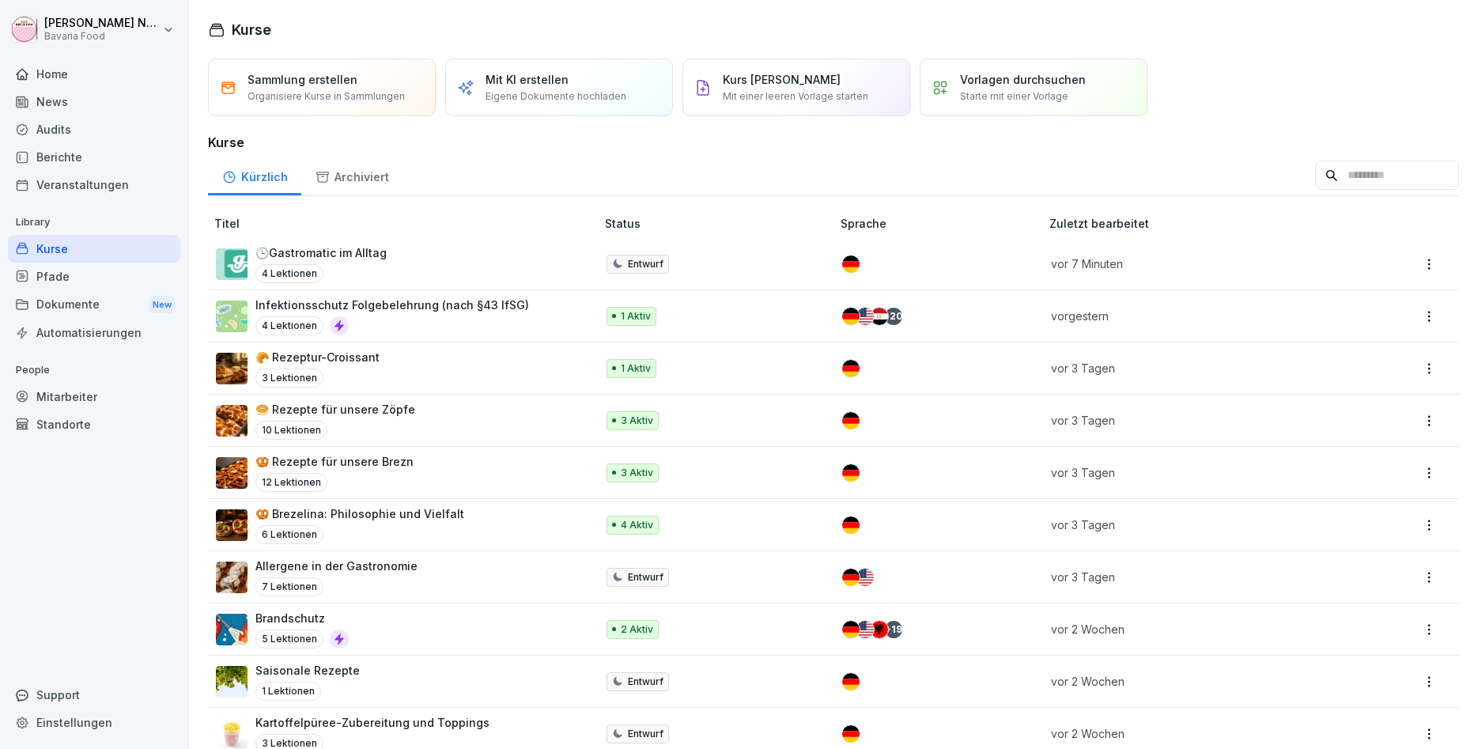
click at [324, 256] on p "🕒Gastromatic im Alltag" at bounding box center [320, 252] width 131 height 17
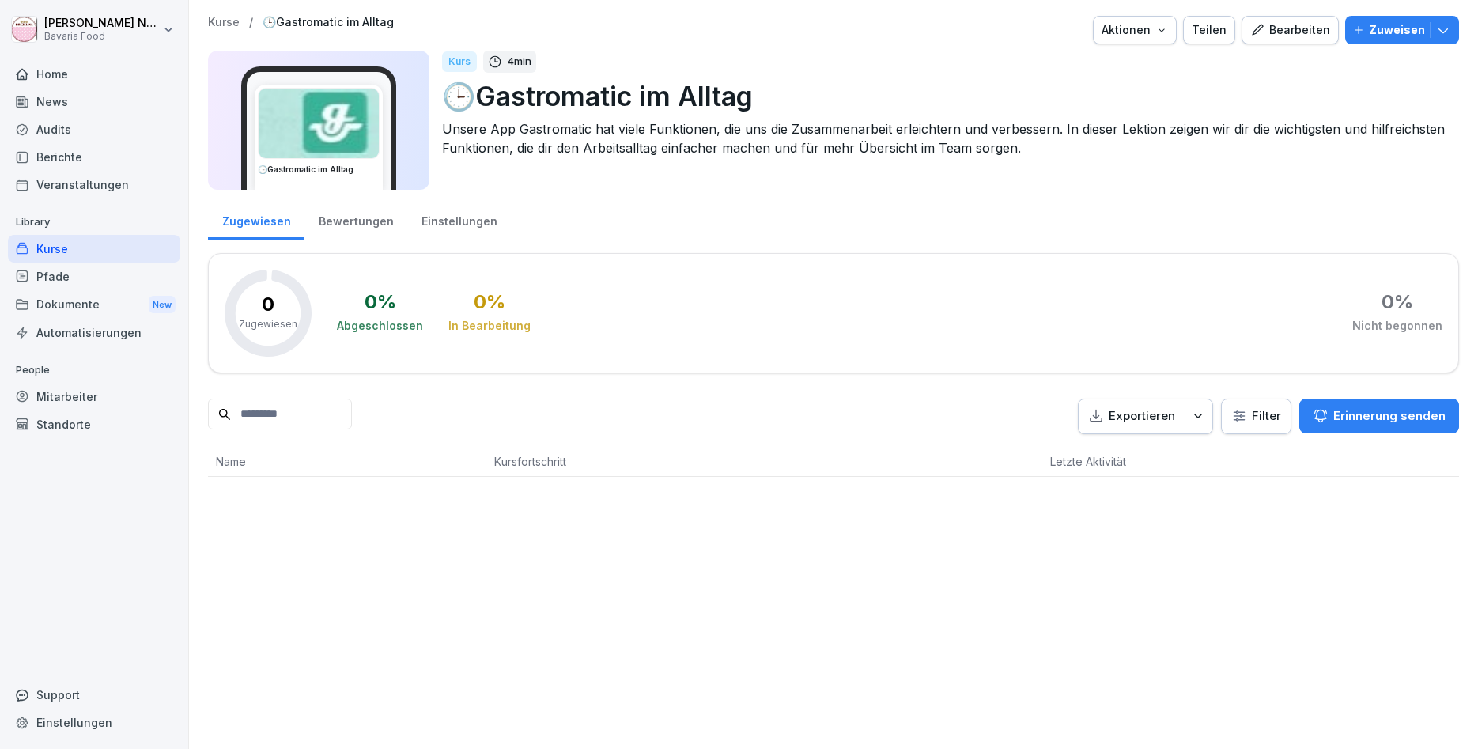
click at [1309, 23] on div "Bearbeiten" at bounding box center [1290, 29] width 80 height 17
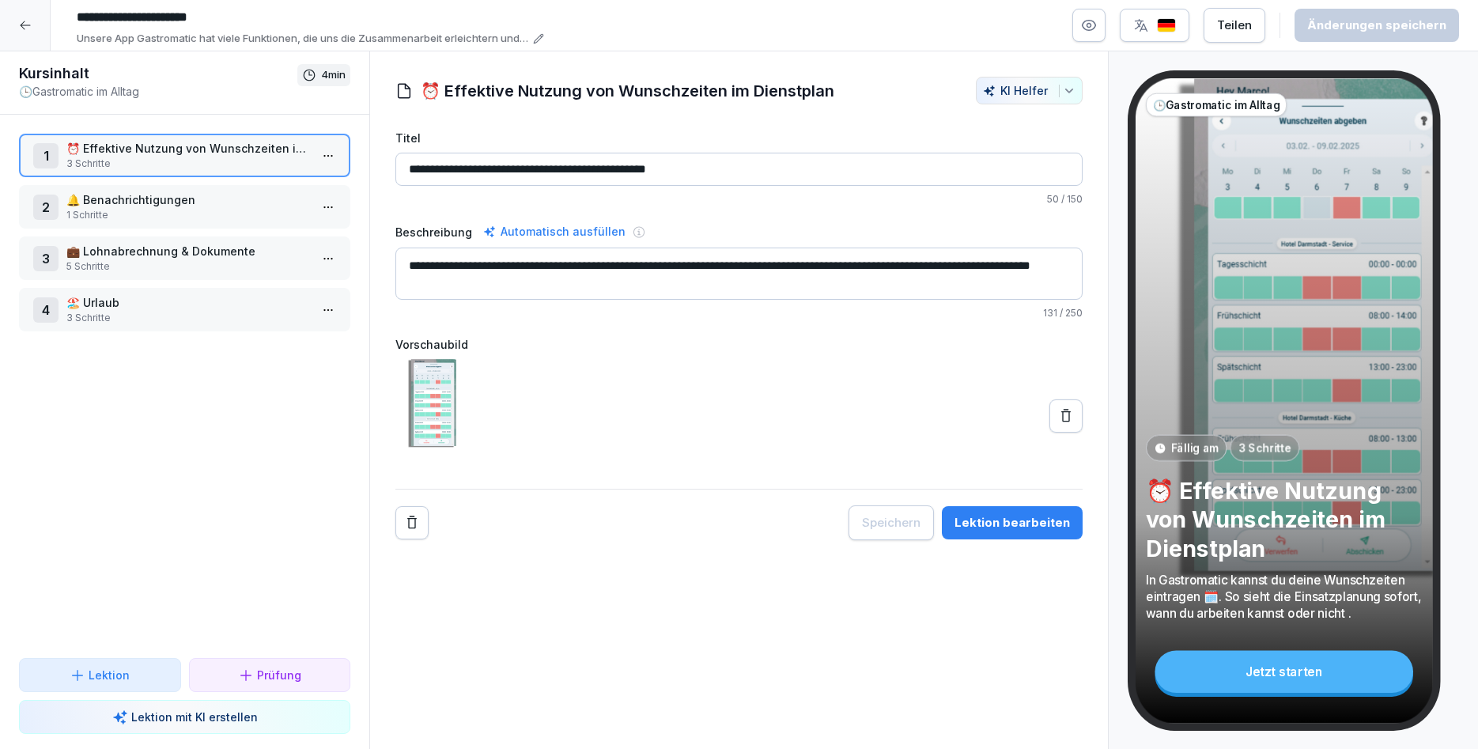
click at [198, 300] on p "🏖️ Urlaub" at bounding box center [187, 302] width 243 height 17
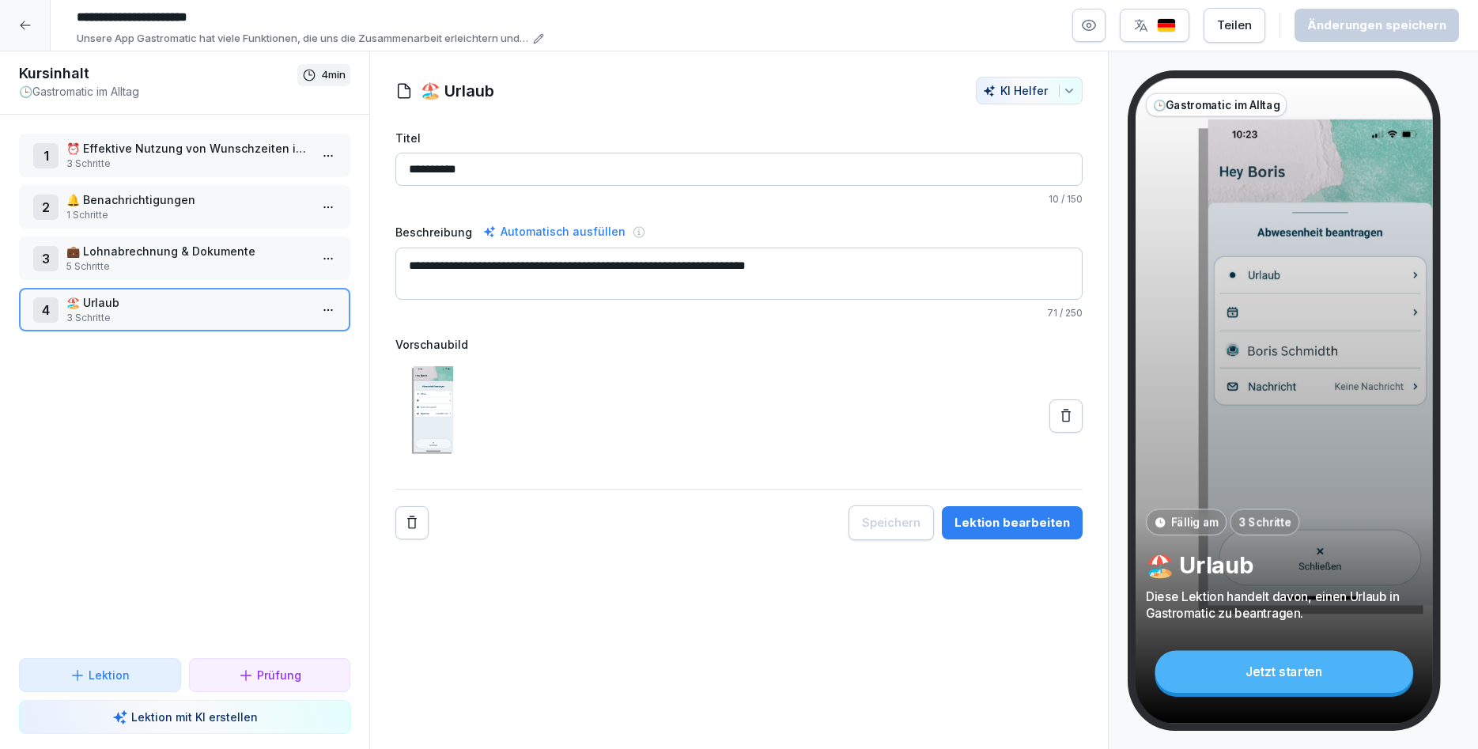
click at [1024, 519] on div "Lektion bearbeiten" at bounding box center [1011, 522] width 115 height 17
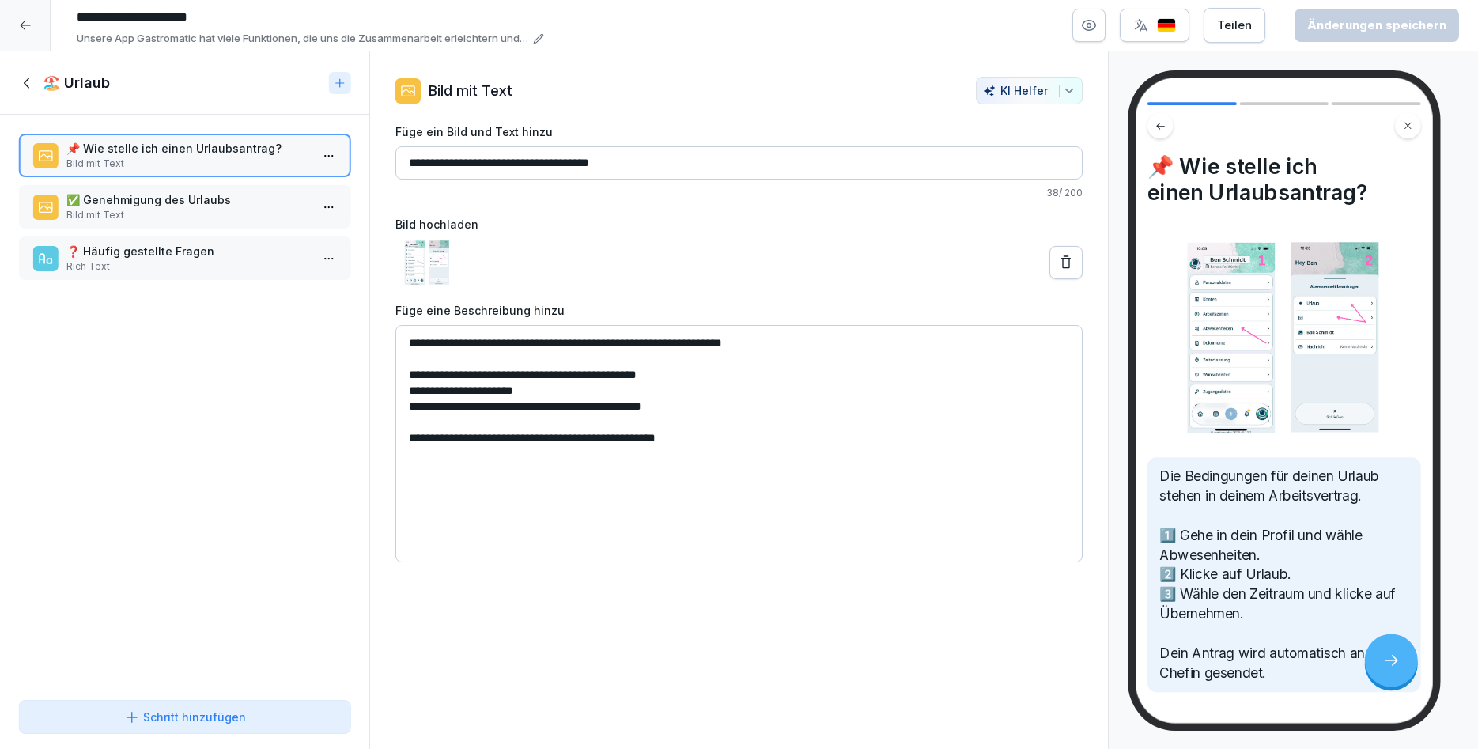
click at [704, 434] on textarea "**********" at bounding box center [738, 443] width 687 height 237
click at [708, 435] on textarea "**********" at bounding box center [738, 443] width 687 height 237
type textarea "**********"
click at [1370, 19] on div "Änderungen speichern" at bounding box center [1376, 25] width 139 height 17
click at [217, 206] on p "✅ Genehmigung des Urlaubs" at bounding box center [187, 199] width 243 height 17
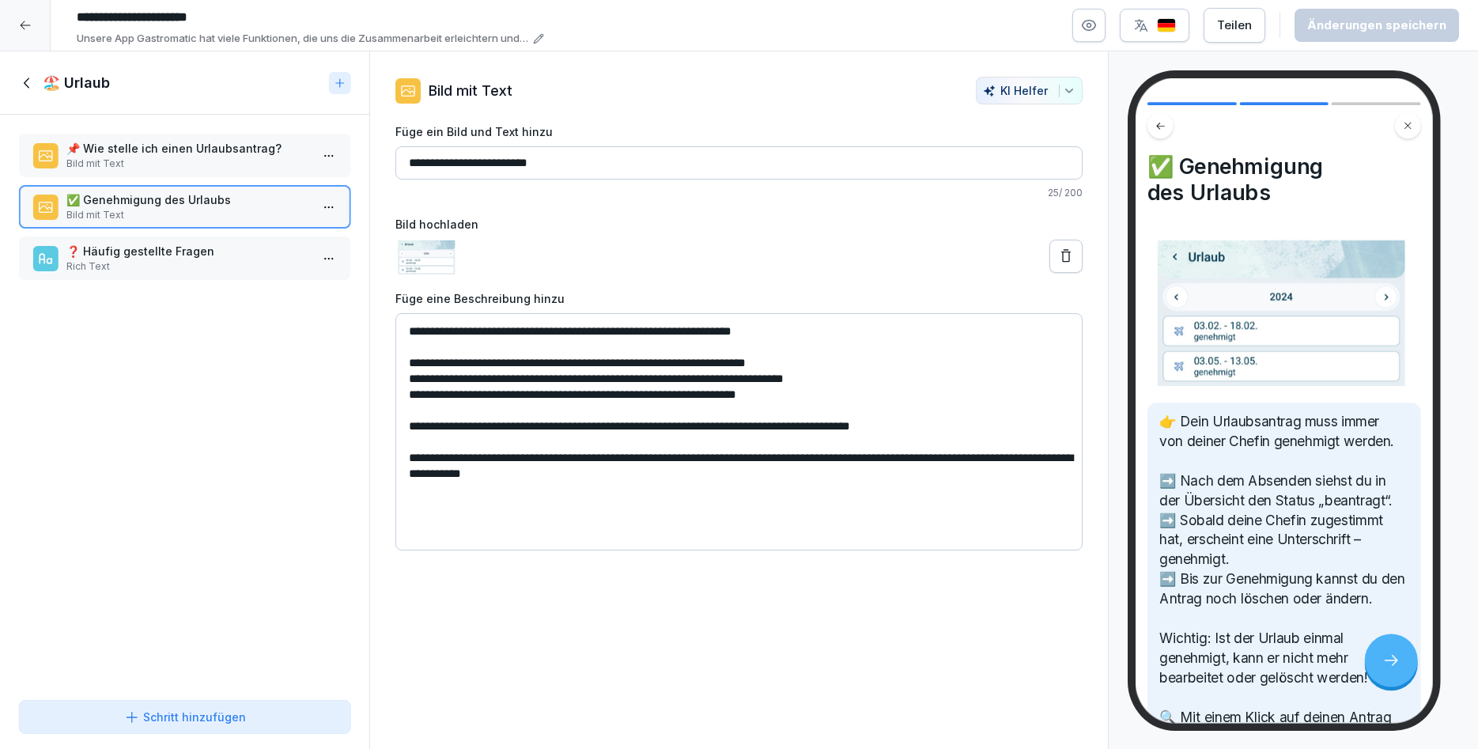
click at [221, 244] on p "❓ Häufig gestellte Fragen" at bounding box center [187, 251] width 243 height 17
